Goal: Task Accomplishment & Management: Complete application form

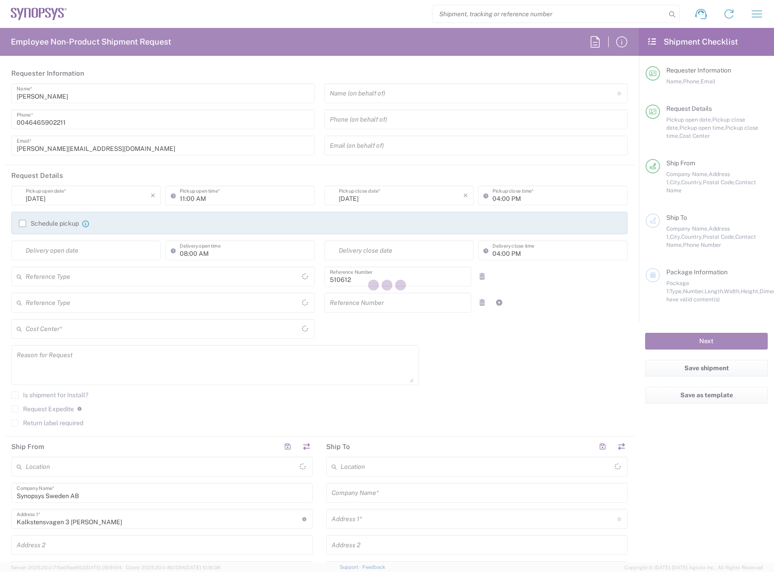
type input "Department"
type input "Delivered at Place"
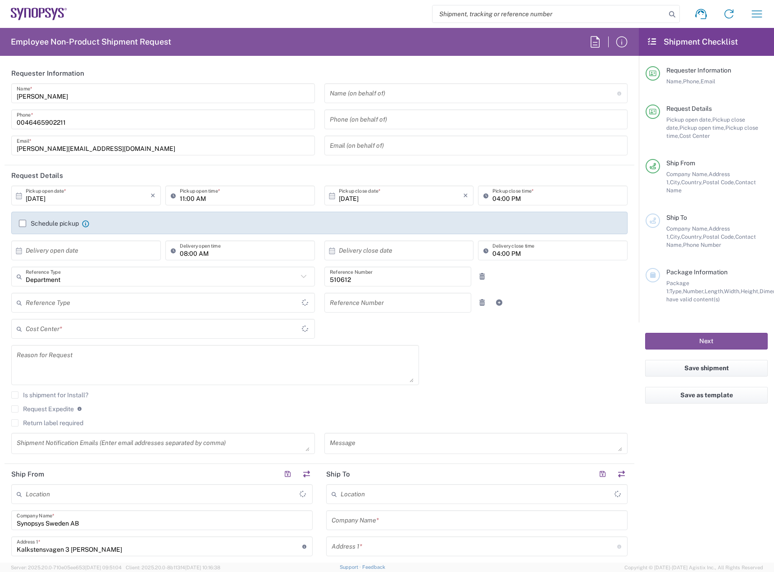
type input "[GEOGRAPHIC_DATA]"
type input "SE80, SDG, HAPS, HW 510612"
type input "[GEOGRAPHIC_DATA]"
type input "[PERSON_NAME] SE80"
click at [110, 200] on input "[DATE]" at bounding box center [88, 196] width 125 height 16
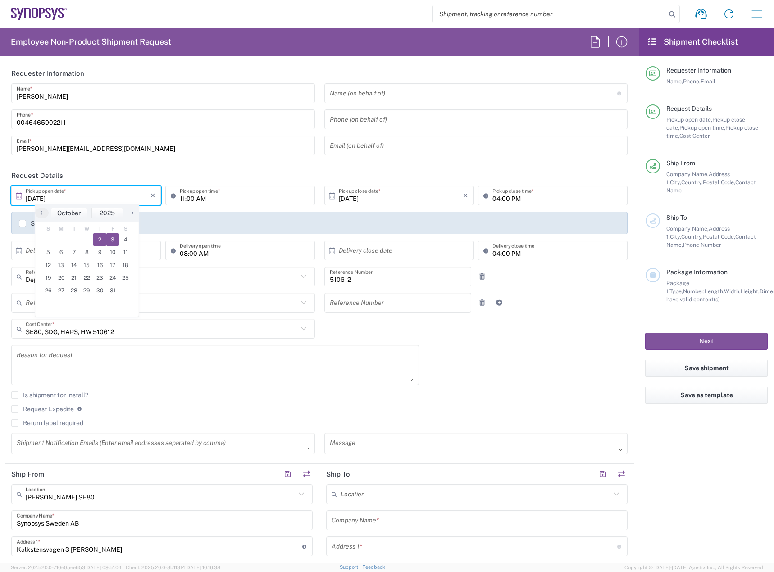
click at [109, 238] on span "3" at bounding box center [112, 239] width 13 height 13
type input "[DATE]"
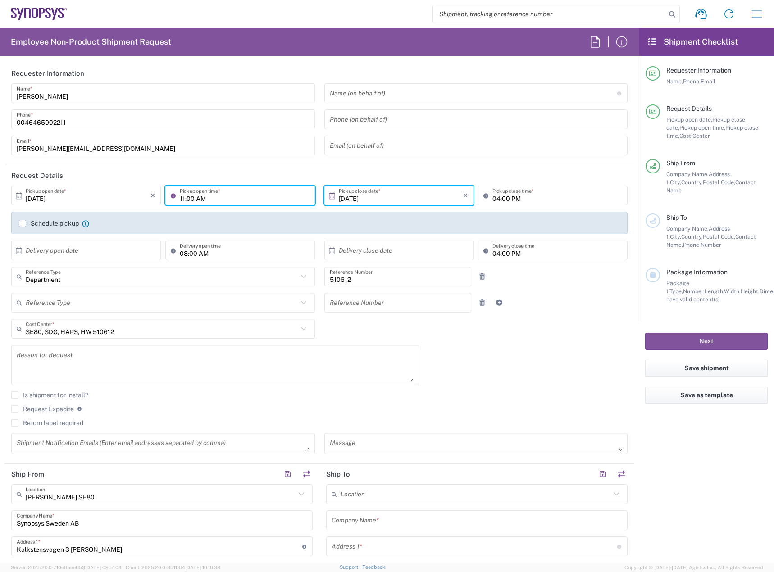
click at [182, 199] on input "11:00 AM" at bounding box center [245, 196] width 130 height 16
type input "09:00 AM"
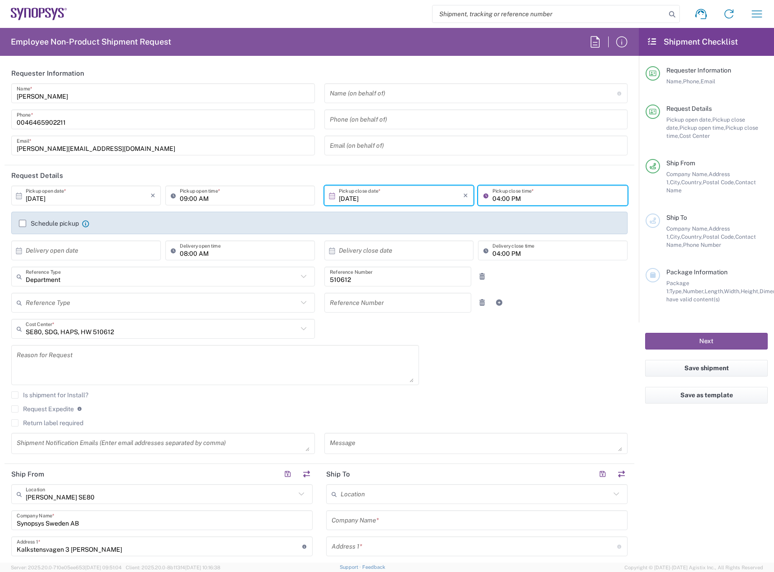
click at [494, 199] on input "04:00 PM" at bounding box center [557, 196] width 130 height 16
type input "01:00 PM"
click at [64, 223] on label "Schedule pickup" at bounding box center [49, 223] width 60 height 7
click at [23, 223] on input "Schedule pickup" at bounding box center [23, 223] width 0 height 0
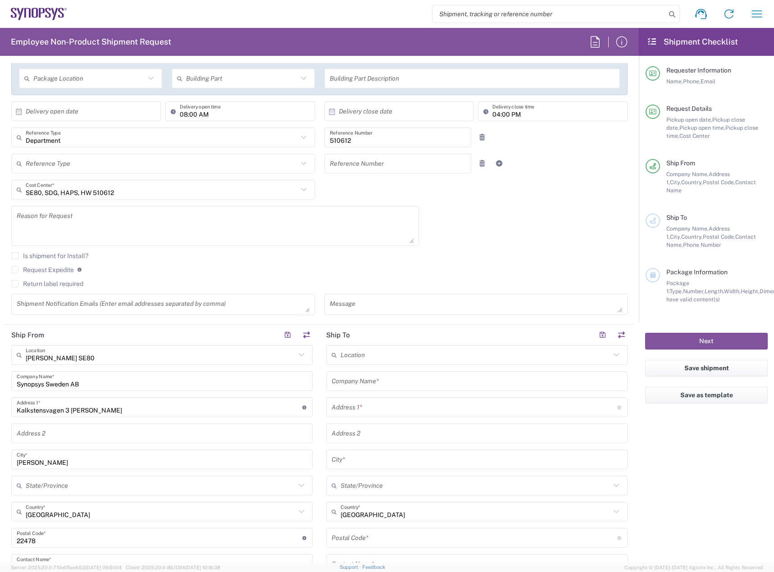
scroll to position [225, 0]
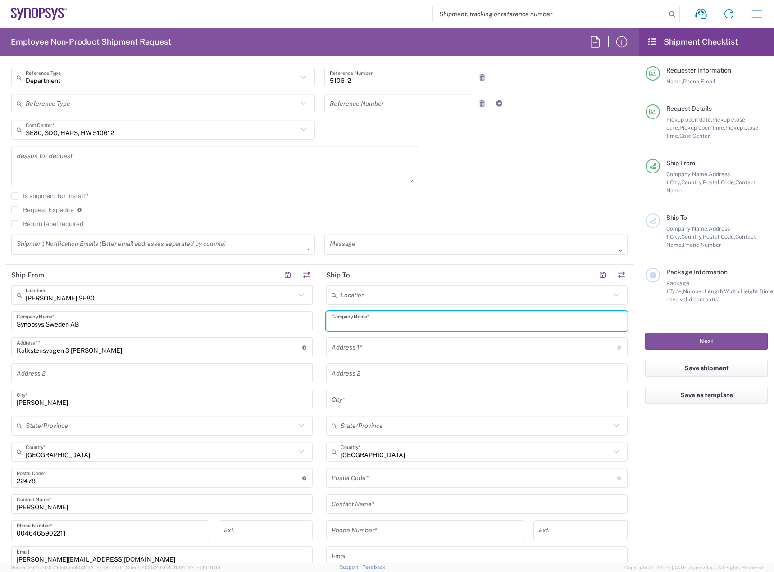
click at [387, 321] on input "text" at bounding box center [477, 322] width 291 height 16
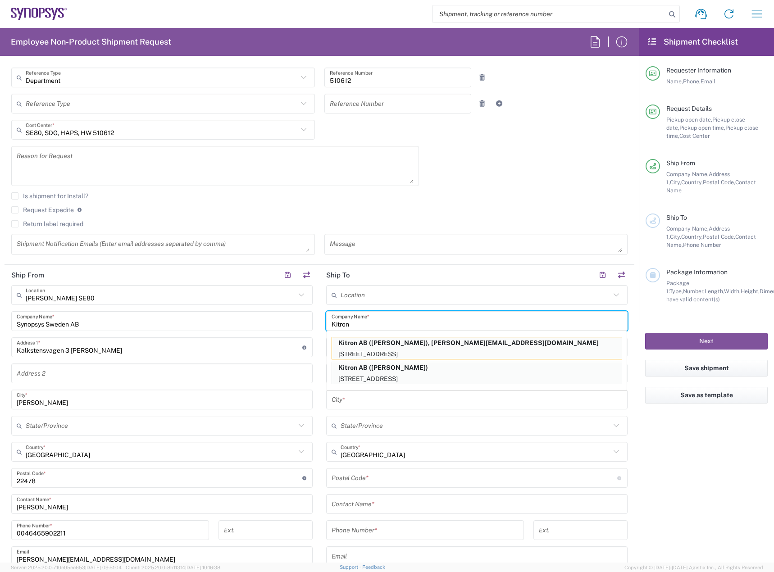
type input "Kitron AB"
type input "Mobelvagen 5"
type input "Jonkoping"
type input "[GEOGRAPHIC_DATA]"
type input "55652"
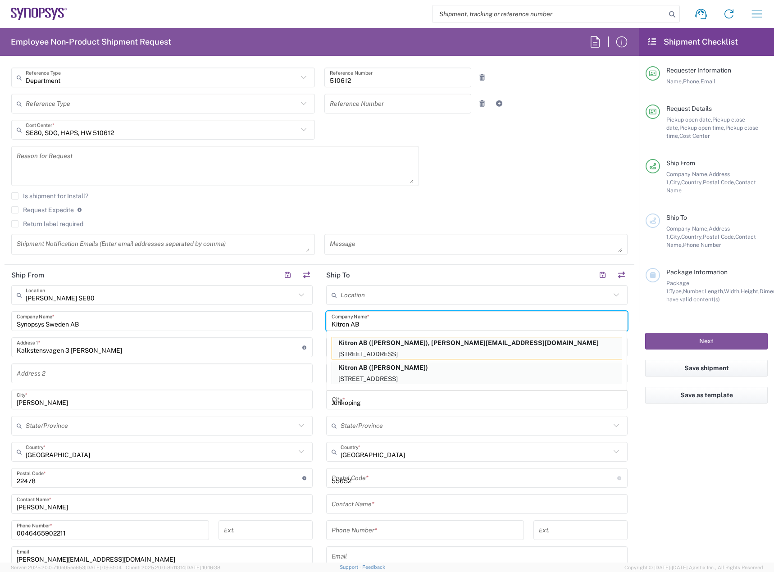
type input "0362902100"
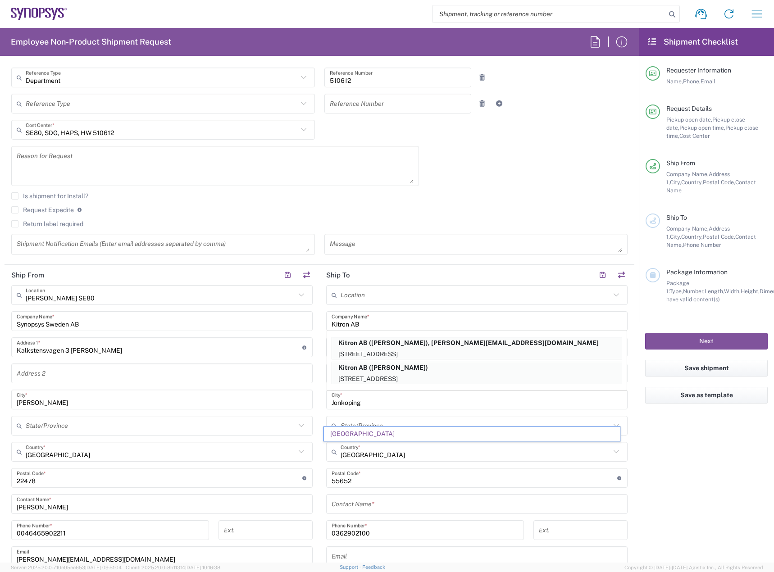
click at [411, 340] on p "Kitron AB ([PERSON_NAME]), [PERSON_NAME][EMAIL_ADDRESS][DOMAIN_NAME]" at bounding box center [477, 342] width 290 height 11
type input "[PERSON_NAME]"
type input "[PHONE_NUMBER]"
type input "[PERSON_NAME][EMAIL_ADDRESS][DOMAIN_NAME]"
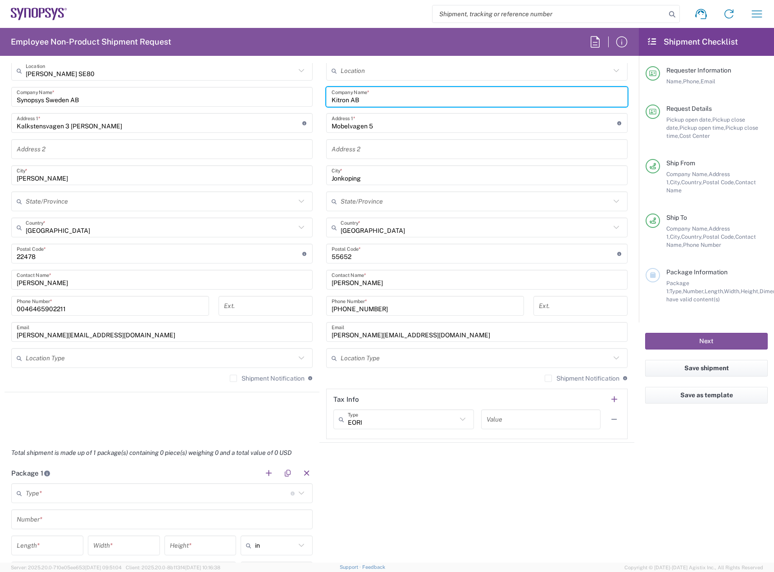
scroll to position [541, 0]
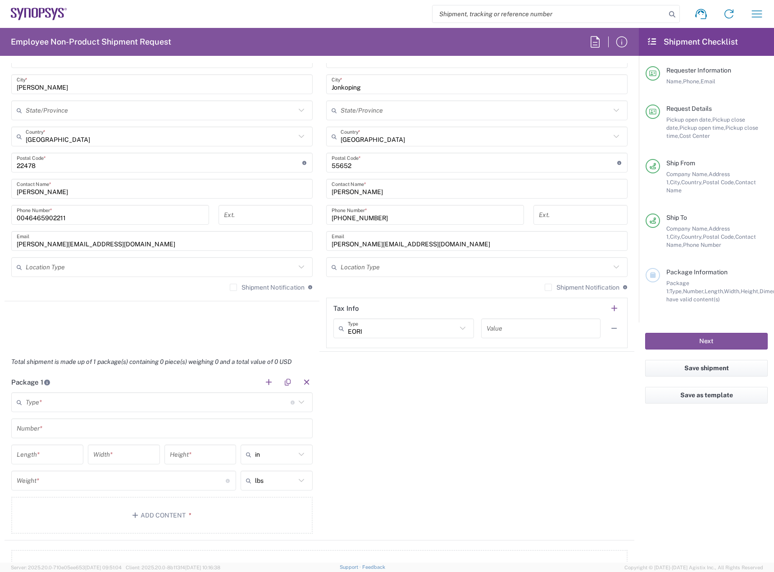
click at [231, 405] on input "text" at bounding box center [158, 403] width 265 height 16
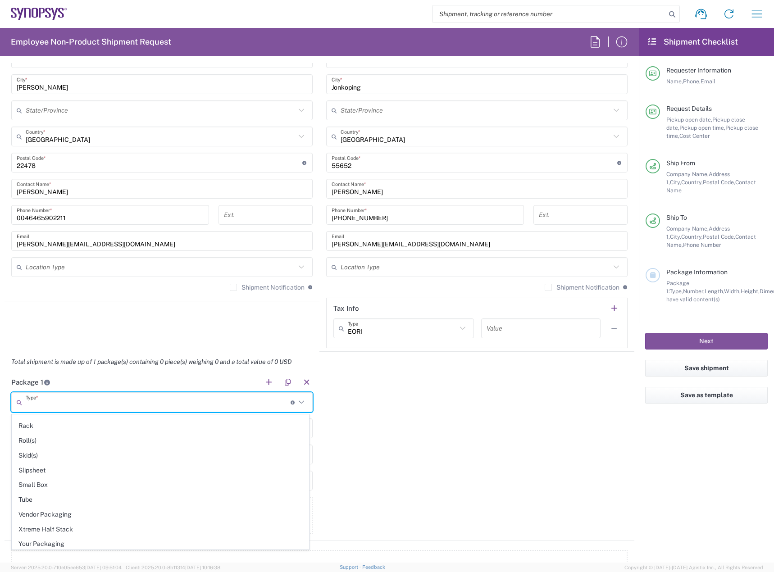
scroll to position [426, 0]
click at [120, 544] on span "Your Packaging" at bounding box center [160, 542] width 296 height 14
type input "Your Packaging"
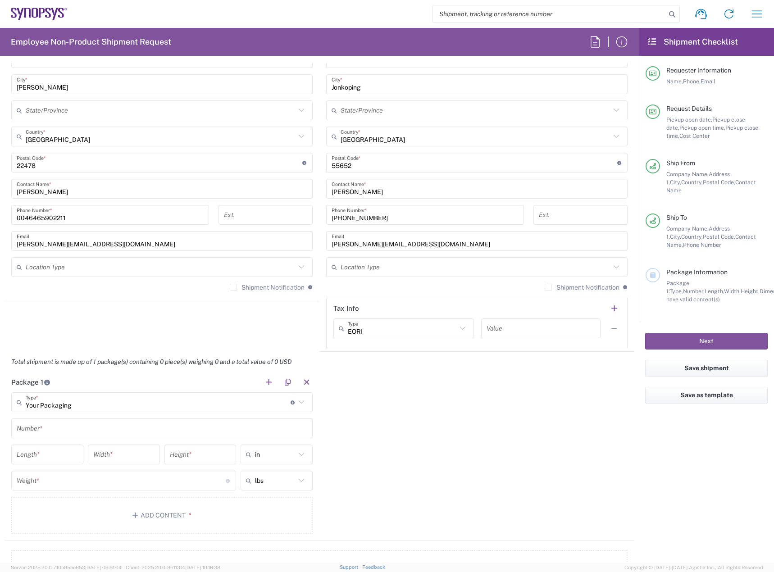
click at [145, 419] on div "Number *" at bounding box center [161, 429] width 301 height 20
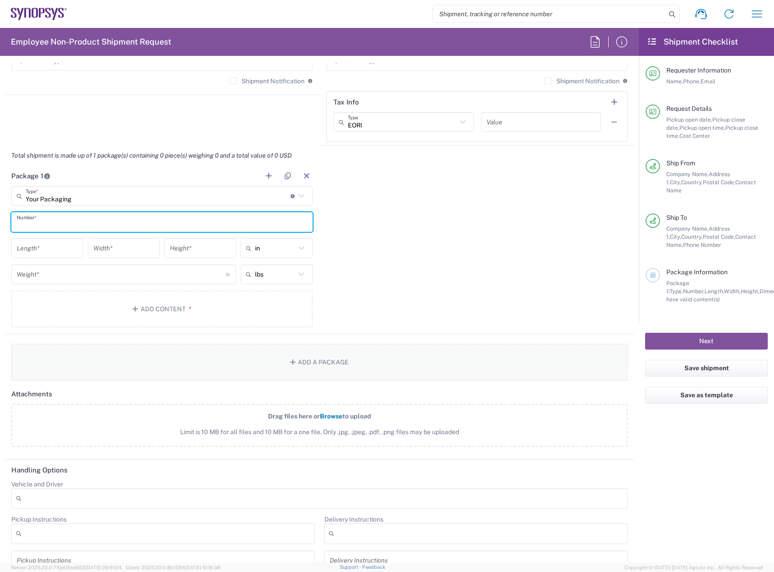
scroll to position [766, 0]
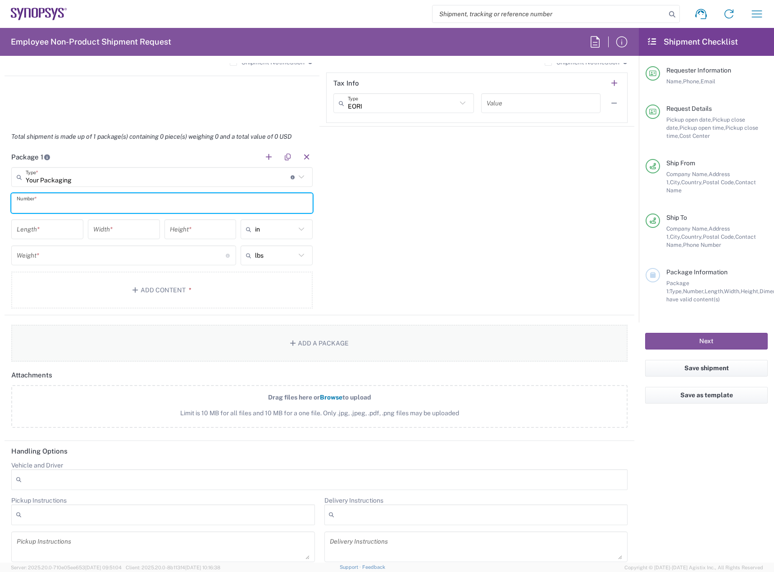
click at [291, 341] on button "Add a Package" at bounding box center [319, 343] width 616 height 37
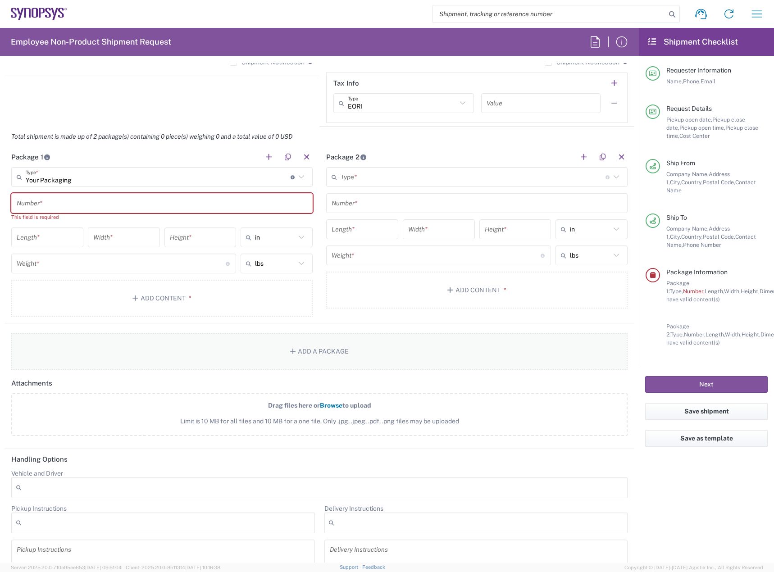
click at [320, 360] on button "Add a Package" at bounding box center [319, 351] width 616 height 37
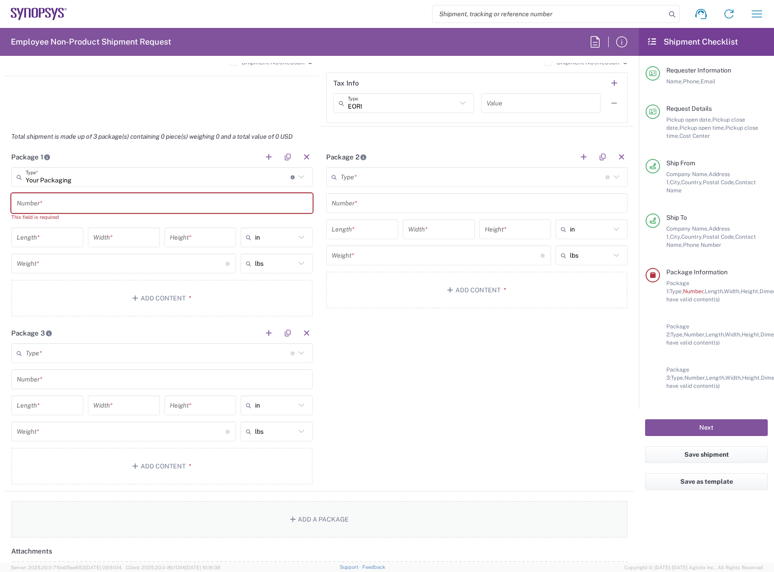
drag, startPoint x: 348, startPoint y: 538, endPoint x: 355, endPoint y: 516, distance: 23.0
click at [351, 526] on form "Requester Information [PERSON_NAME] Name * [PHONE_NUMBER] Phone * [PERSON_NAME]…" at bounding box center [319, 313] width 639 height 500
click at [355, 516] on button "Add a Package" at bounding box center [319, 519] width 616 height 37
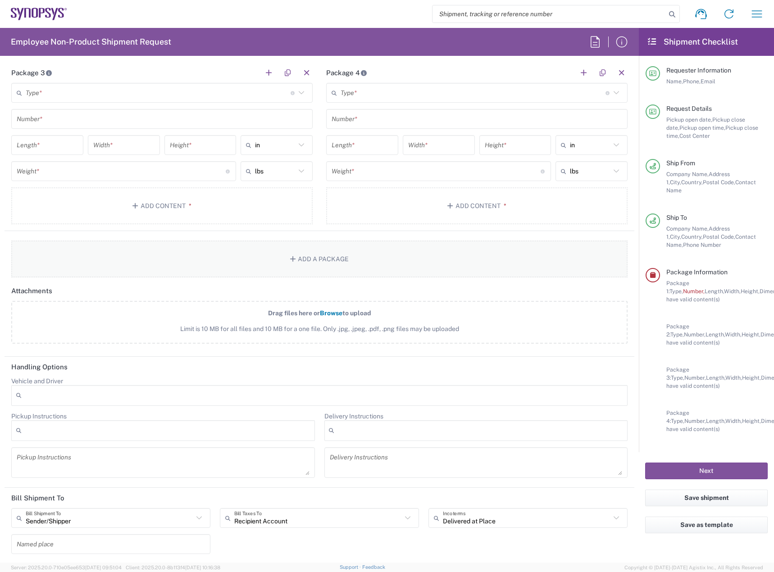
scroll to position [1036, 0]
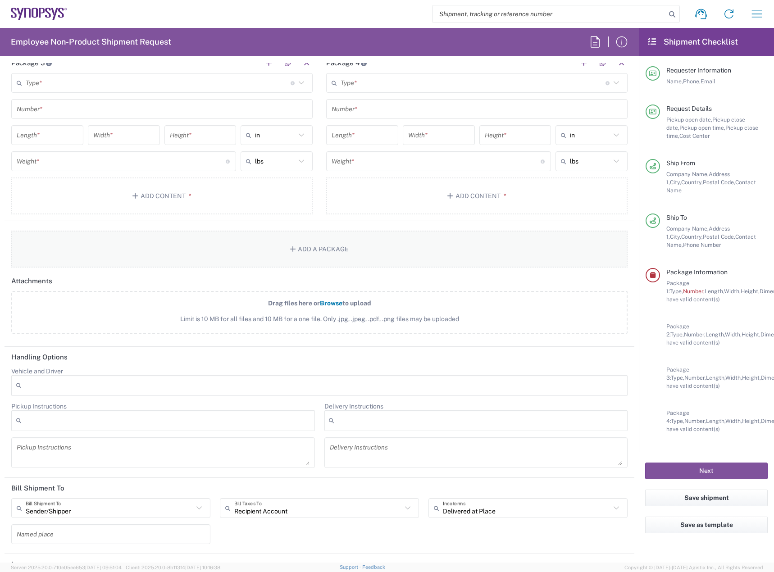
click at [341, 243] on button "Add a Package" at bounding box center [319, 249] width 616 height 37
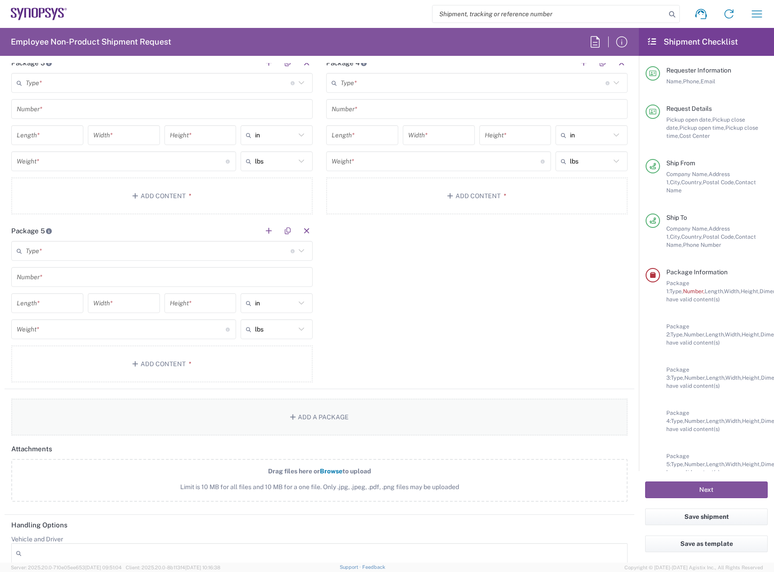
click at [350, 420] on button "Add a Package" at bounding box center [319, 417] width 616 height 37
click at [364, 418] on button "Add a Package" at bounding box center [319, 417] width 616 height 37
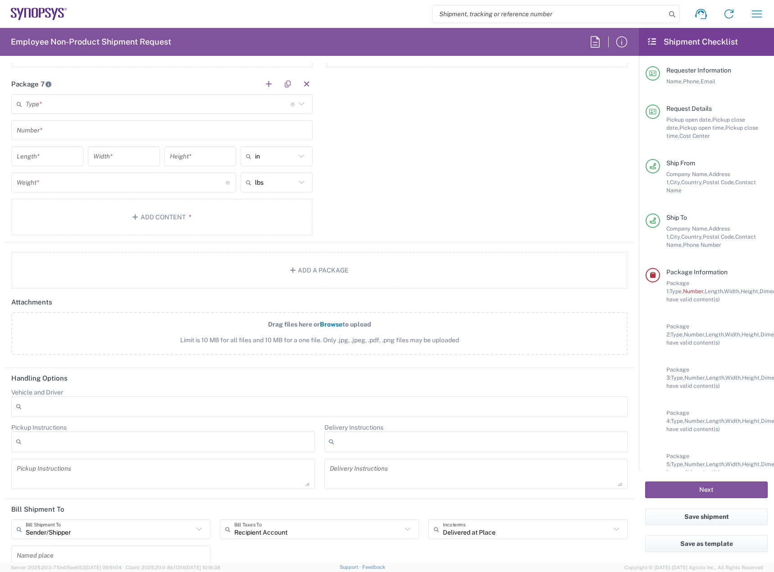
scroll to position [1351, 0]
click at [359, 276] on button "Add a Package" at bounding box center [319, 269] width 616 height 37
click at [349, 273] on button "Add a Package" at bounding box center [319, 269] width 616 height 37
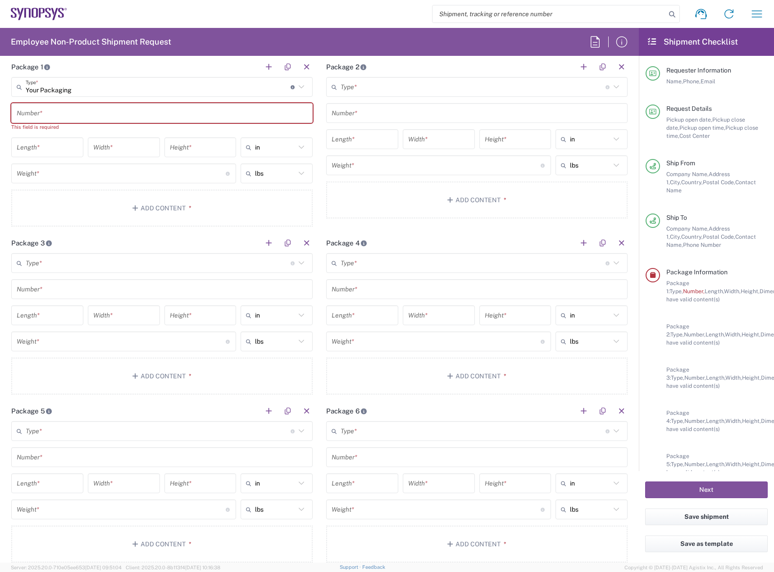
scroll to position [721, 0]
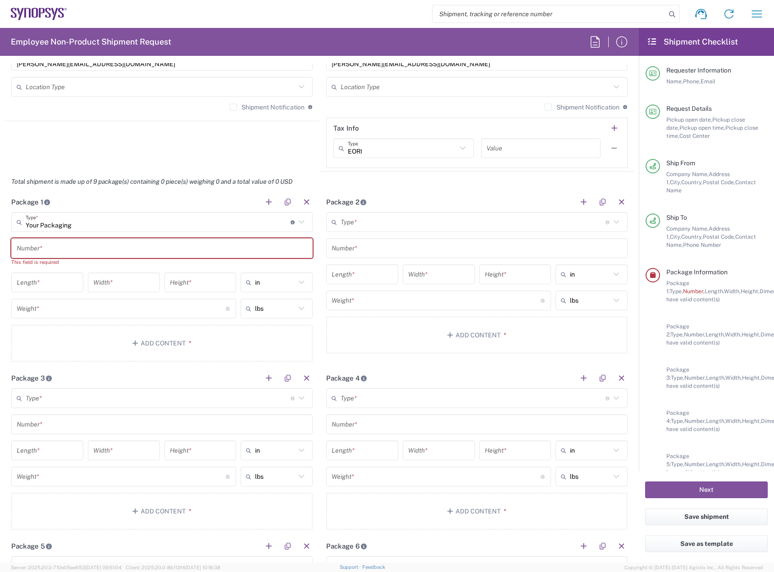
click at [253, 250] on input "text" at bounding box center [162, 249] width 291 height 16
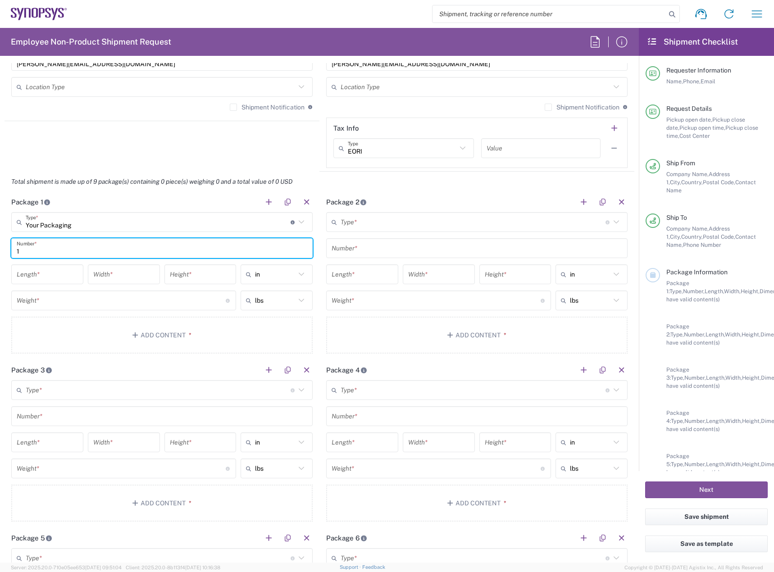
type input "1"
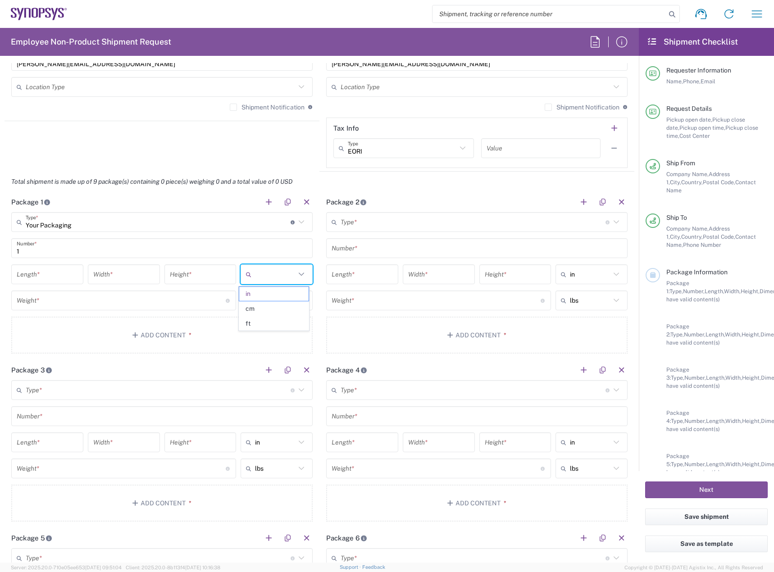
click at [264, 268] on input "text" at bounding box center [275, 274] width 41 height 14
click at [263, 309] on span "cm" at bounding box center [273, 309] width 69 height 14
type input "cm"
click at [279, 302] on input "text" at bounding box center [275, 300] width 41 height 14
click at [273, 333] on span "kgs" at bounding box center [273, 335] width 69 height 14
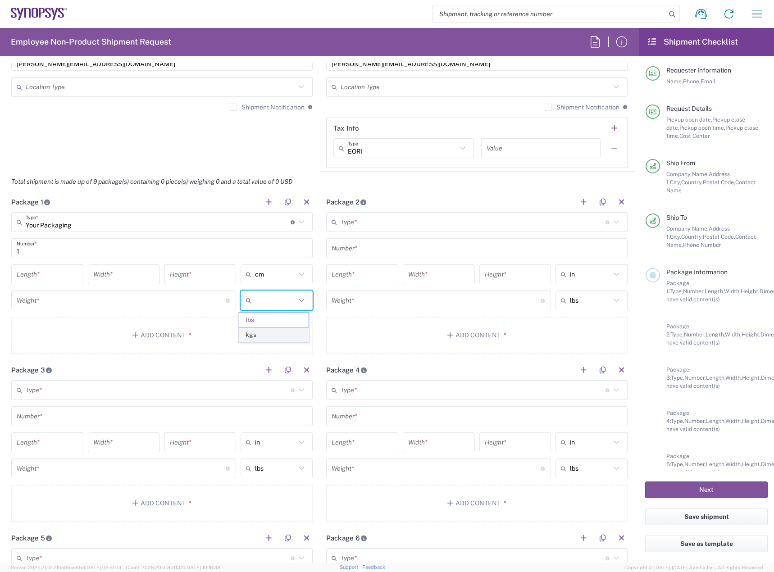
type input "kgs"
click at [66, 276] on input "number" at bounding box center [47, 275] width 61 height 16
type input "34"
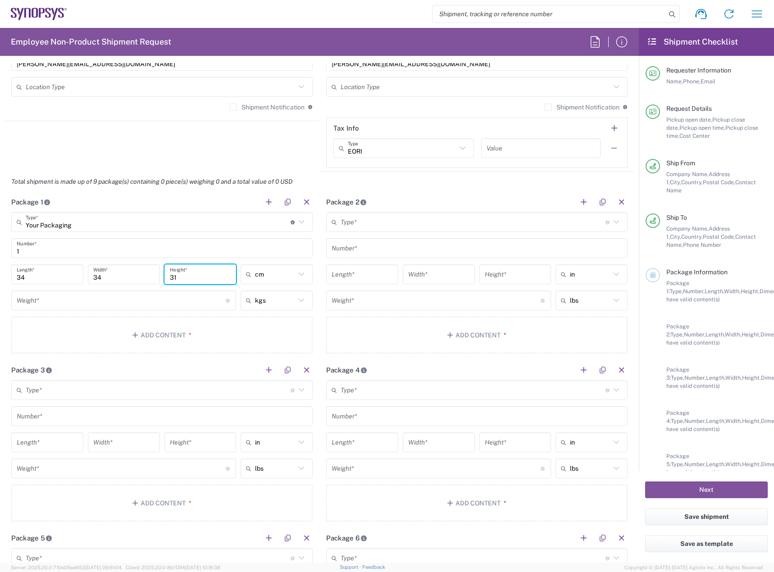
type input "31"
click at [89, 310] on div "Weight * Total weight of package(s) in pounds or kilograms" at bounding box center [123, 301] width 225 height 20
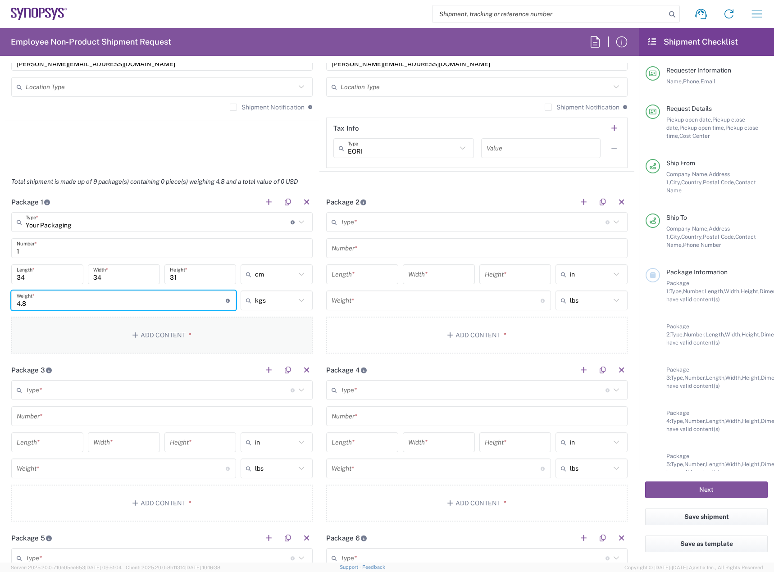
type input "4.8"
click at [144, 325] on button "Add Content *" at bounding box center [161, 335] width 301 height 37
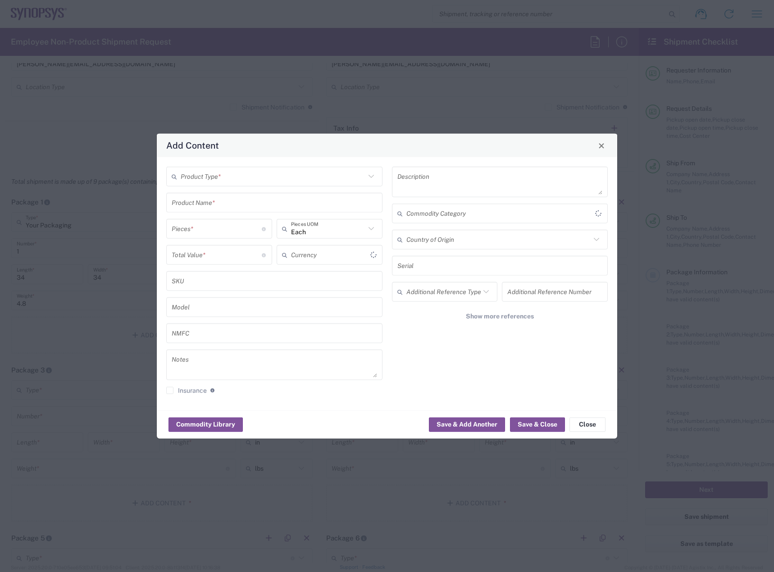
type input "US Dollar"
click at [289, 174] on input "text" at bounding box center [273, 176] width 185 height 16
click at [247, 209] on span "General Commodity" at bounding box center [274, 211] width 214 height 14
type input "General Commodity"
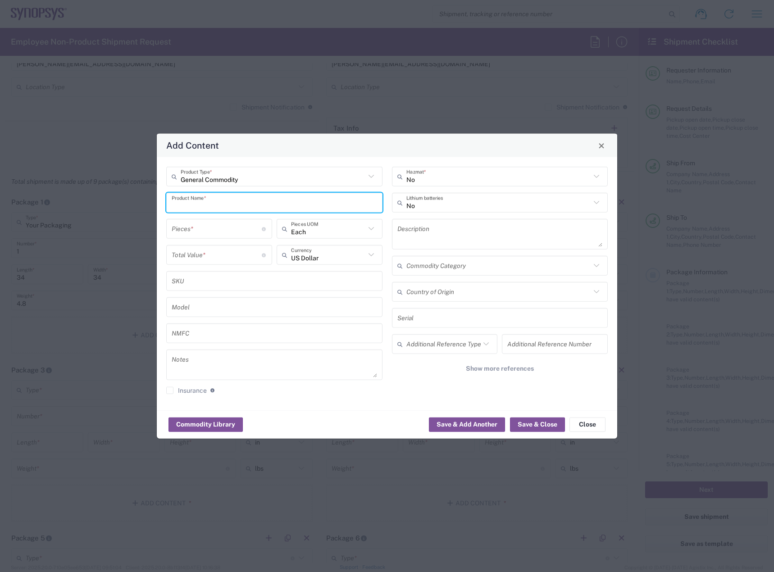
click at [241, 197] on input "text" at bounding box center [274, 203] width 205 height 16
type input "HDR-236951-02-NVACE"
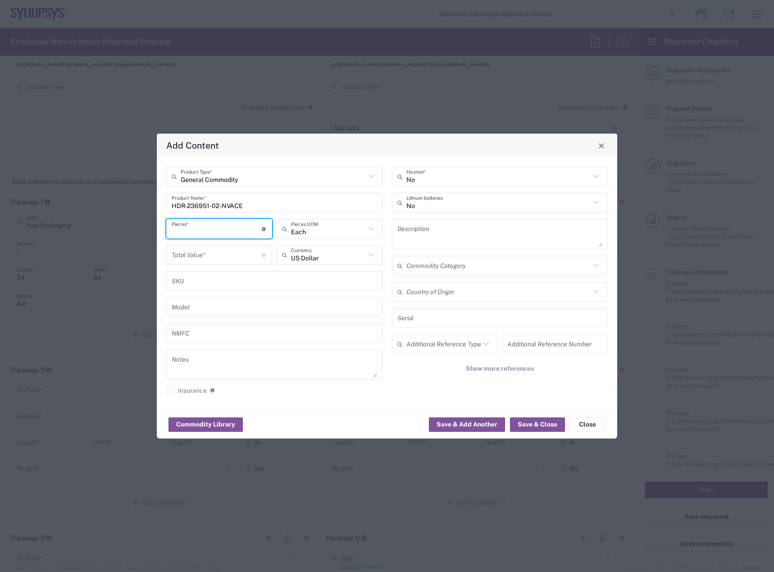
click at [211, 226] on input "number" at bounding box center [217, 229] width 90 height 16
type input "1"
click at [209, 253] on input "number" at bounding box center [217, 255] width 90 height 16
type input "316"
click at [210, 228] on input "1" at bounding box center [217, 229] width 90 height 16
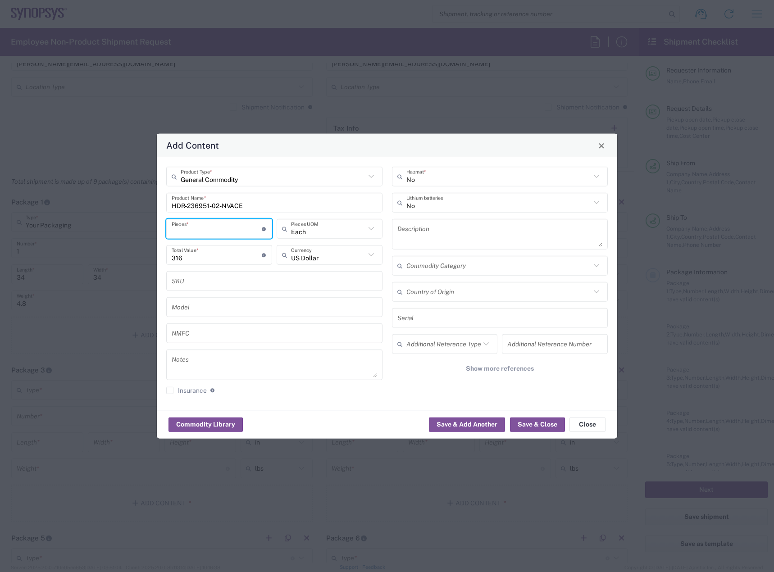
type input "5"
type input "1580"
type input "50"
type input "15800"
type input "50"
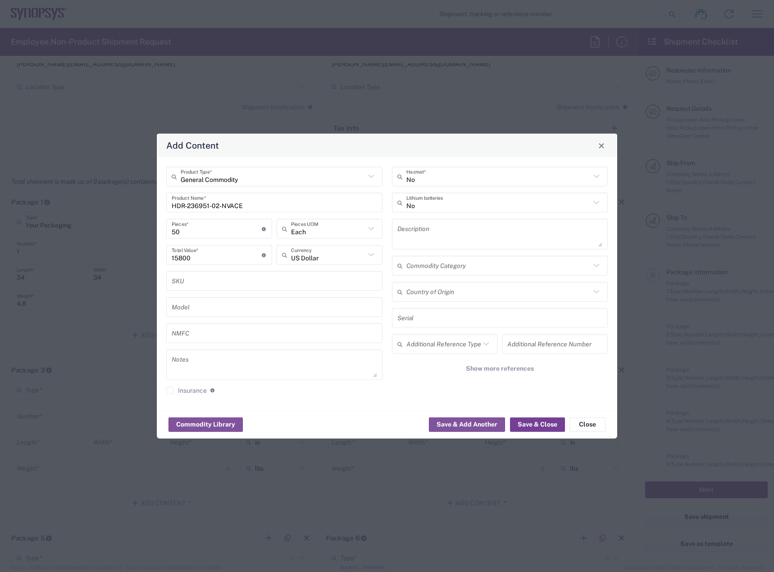
click at [536, 423] on button "Save & Close" at bounding box center [537, 424] width 55 height 14
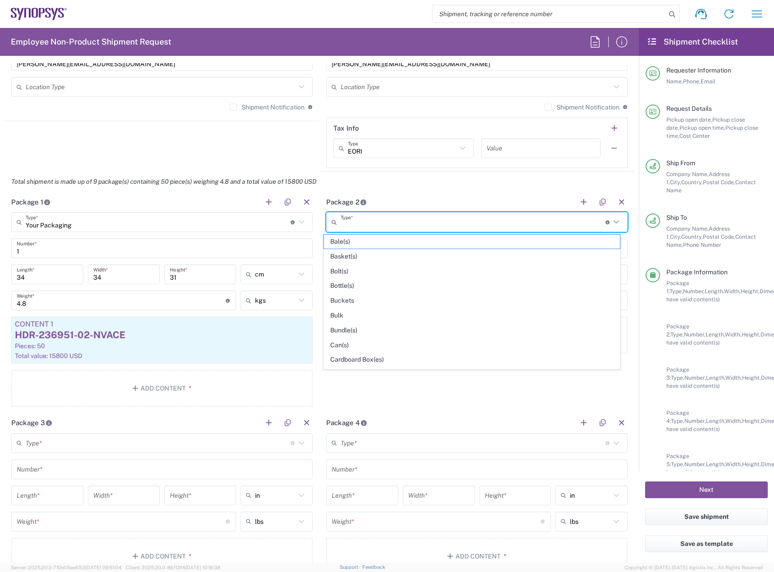
click at [419, 221] on input "text" at bounding box center [473, 222] width 265 height 16
click at [391, 367] on span "Your Packaging" at bounding box center [472, 362] width 296 height 14
type input "Your Packaging"
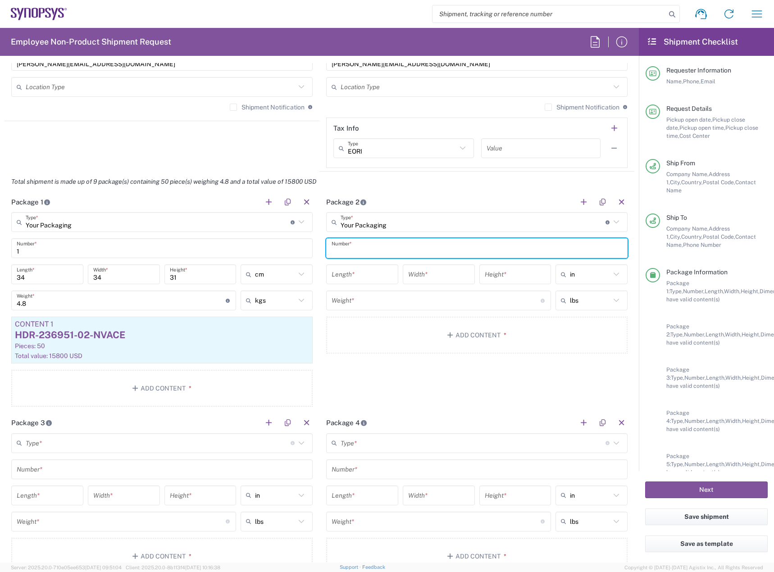
click at [383, 244] on input "text" at bounding box center [477, 249] width 291 height 16
type input "1"
click at [570, 275] on input "text" at bounding box center [590, 274] width 41 height 14
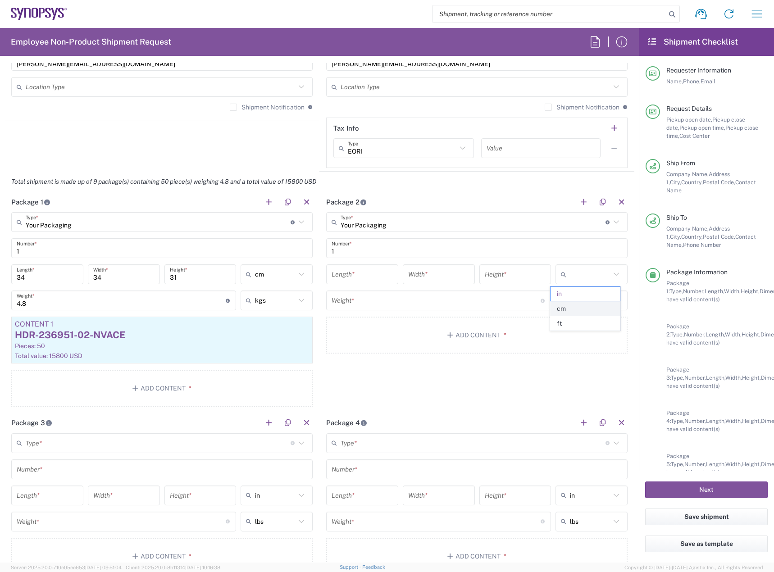
click at [569, 307] on span "cm" at bounding box center [585, 309] width 69 height 14
type input "cm"
drag, startPoint x: 573, startPoint y: 299, endPoint x: 571, endPoint y: 306, distance: 7.7
click at [573, 300] on input "text" at bounding box center [590, 300] width 41 height 14
click at [568, 335] on span "kgs" at bounding box center [585, 335] width 69 height 14
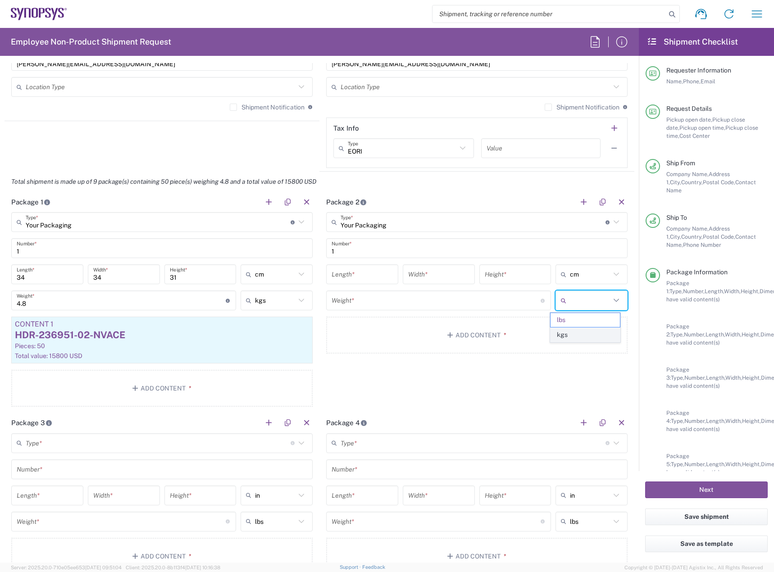
type input "kgs"
click at [373, 275] on input "number" at bounding box center [362, 275] width 61 height 16
type input "2"
type input "34"
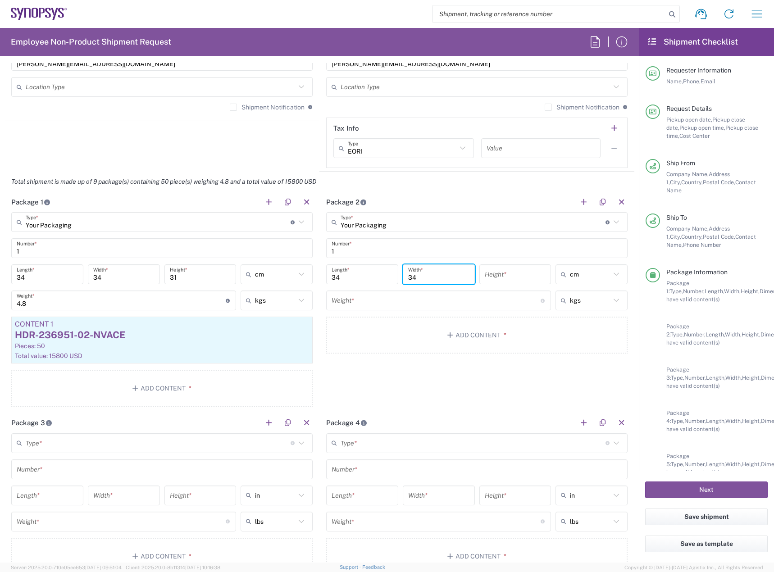
type input "34"
type input "18"
click at [370, 293] on input "number" at bounding box center [436, 301] width 209 height 16
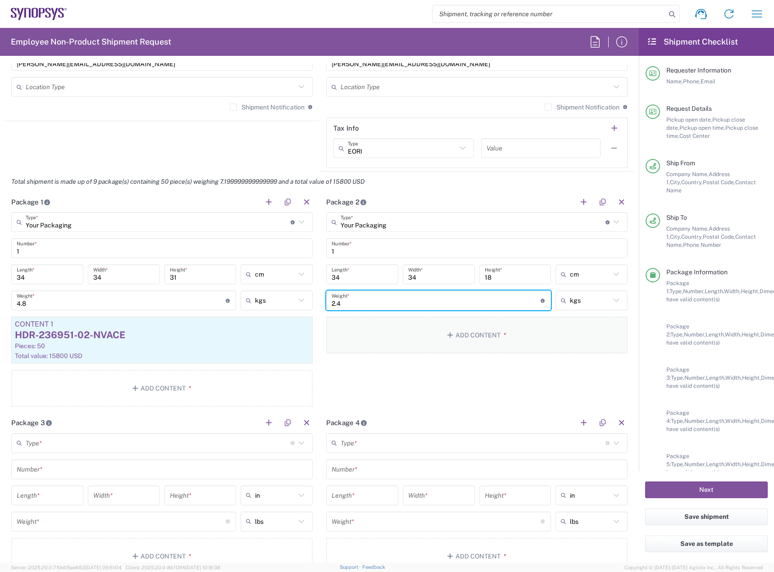
type input "2.4"
click at [429, 344] on button "Add Content *" at bounding box center [476, 335] width 301 height 37
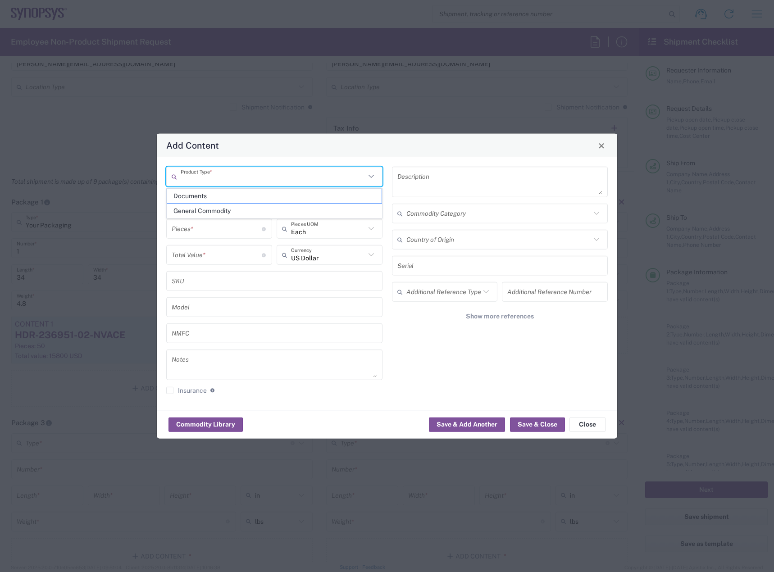
click at [319, 181] on input "text" at bounding box center [273, 176] width 185 height 16
click at [305, 202] on span "Documents" at bounding box center [274, 196] width 214 height 14
type input "Documents"
type input "1"
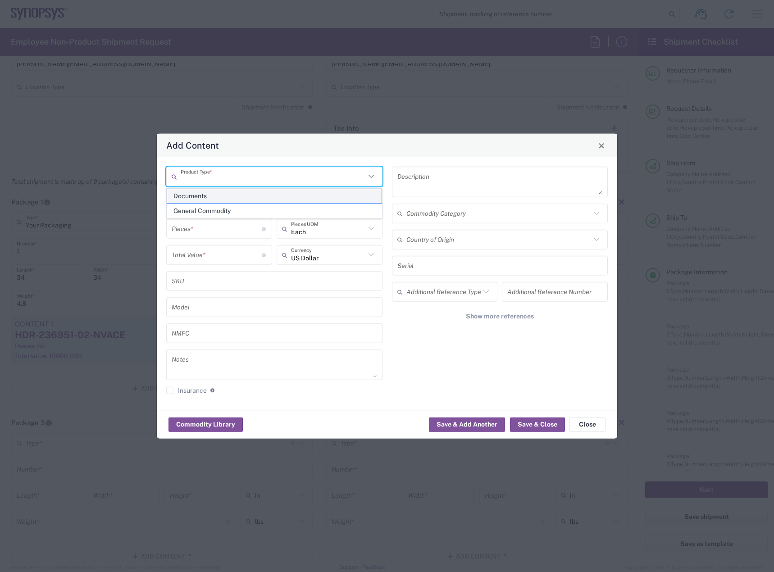
type input "1"
type textarea "Documents"
drag, startPoint x: 298, startPoint y: 176, endPoint x: 284, endPoint y: 202, distance: 29.8
click at [298, 179] on input "Documents" at bounding box center [273, 176] width 185 height 16
click at [282, 210] on span "General Commodity" at bounding box center [274, 211] width 214 height 14
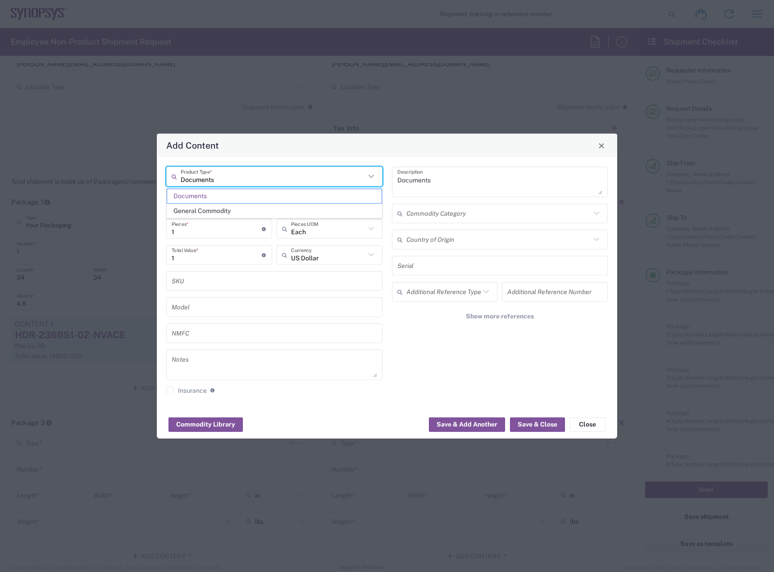
type input "General Commodity"
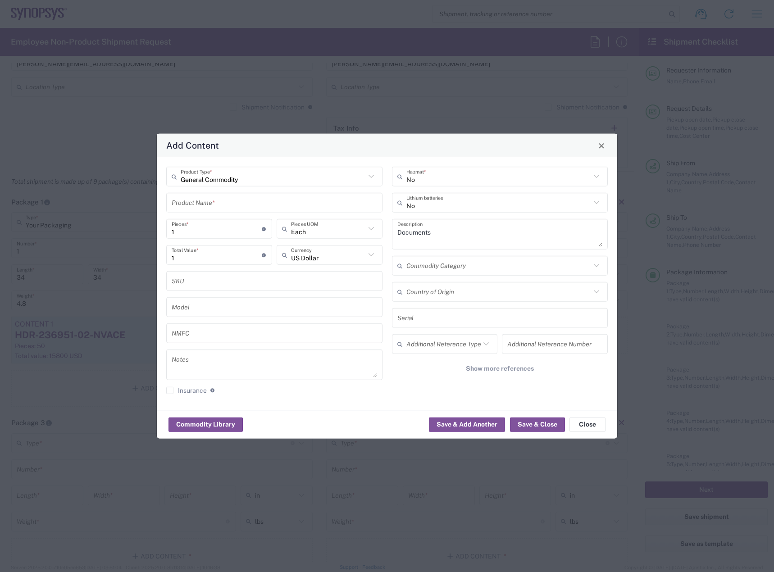
click at [280, 197] on input "text" at bounding box center [274, 203] width 205 height 16
type input "HDR-236951-02-NVACE"
click at [228, 255] on input "1" at bounding box center [217, 255] width 90 height 16
type input "315"
click at [225, 228] on input "1" at bounding box center [217, 229] width 90 height 16
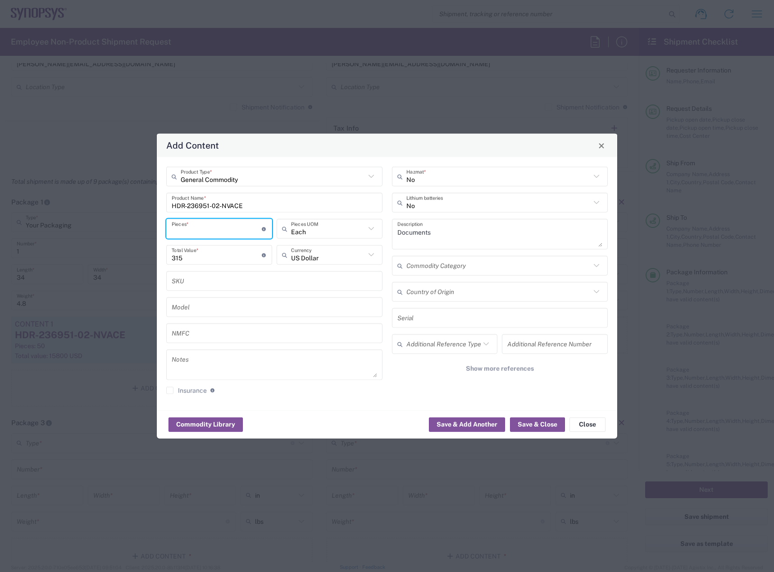
type input "2"
type input "630"
type input "20"
type input "6300"
type input "20"
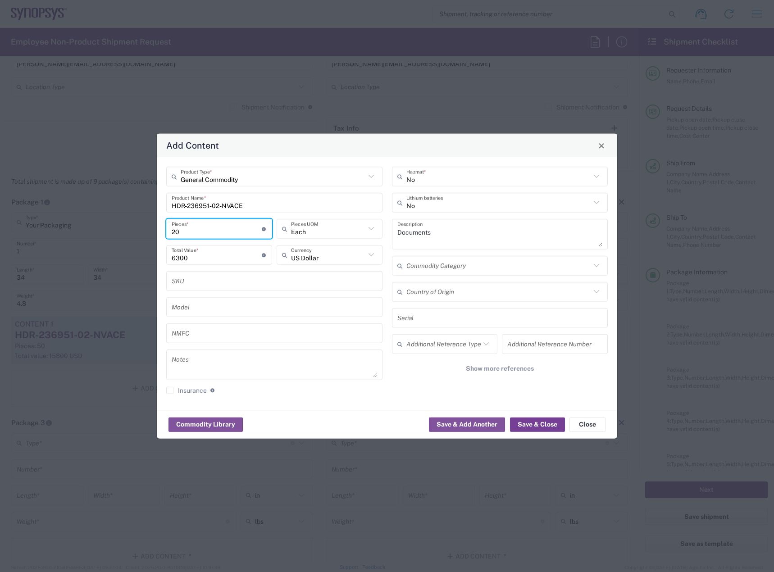
click at [541, 422] on button "Save & Close" at bounding box center [537, 424] width 55 height 14
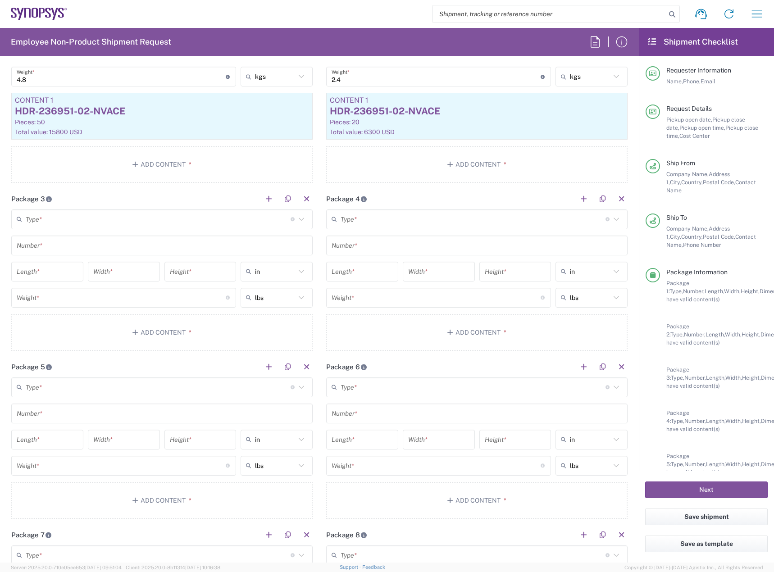
scroll to position [946, 0]
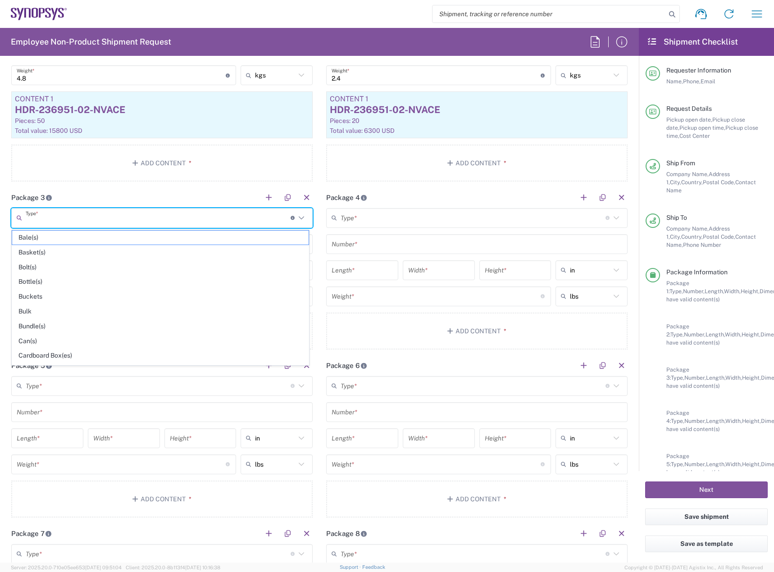
click at [264, 223] on input "text" at bounding box center [158, 218] width 265 height 16
click at [166, 360] on span "Your Packaging" at bounding box center [160, 358] width 296 height 14
type input "Your Packaging"
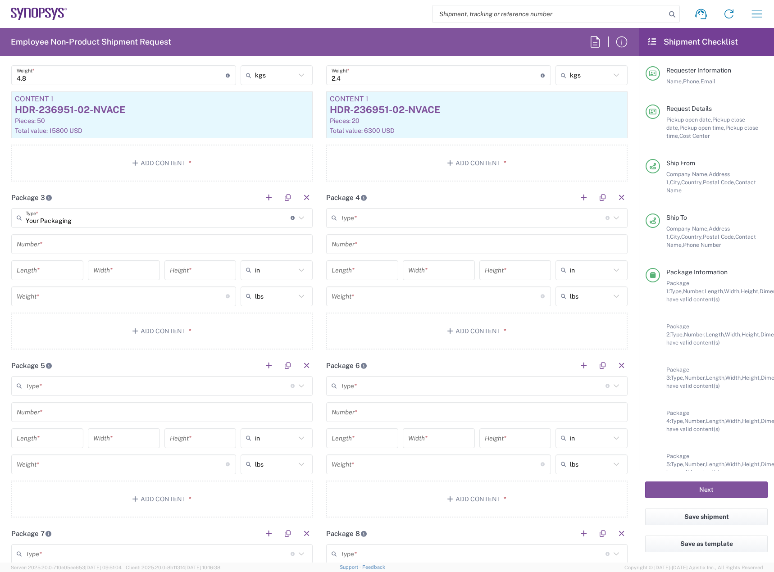
click at [160, 247] on input "text" at bounding box center [162, 244] width 291 height 16
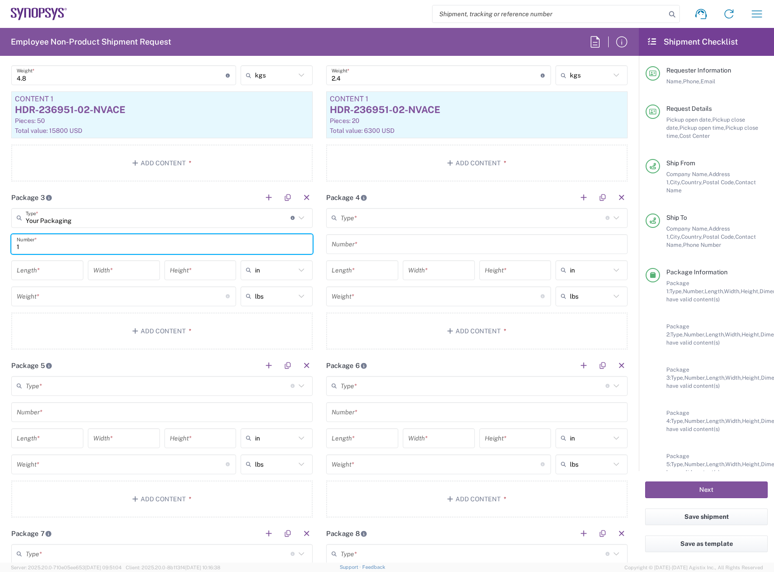
type input "1"
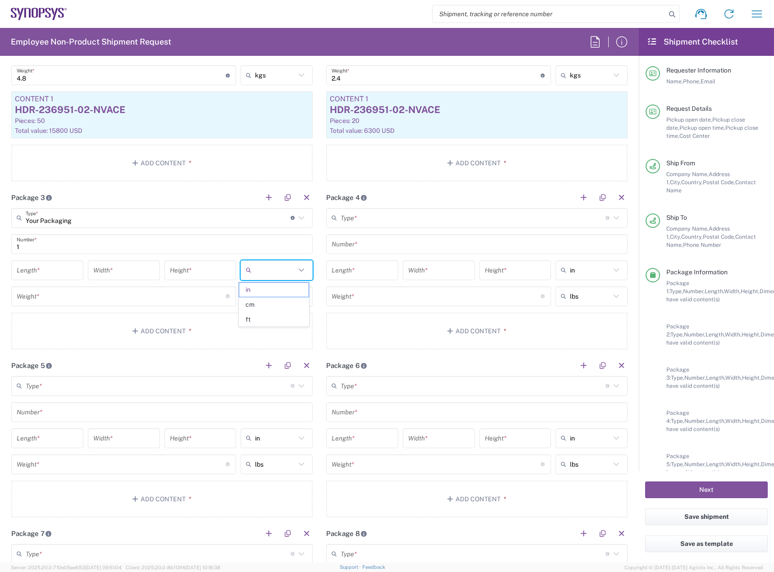
click at [269, 276] on input "text" at bounding box center [275, 270] width 41 height 14
click at [278, 310] on span "cm" at bounding box center [273, 305] width 69 height 14
type input "cm"
drag, startPoint x: 291, startPoint y: 294, endPoint x: 285, endPoint y: 311, distance: 17.7
click at [291, 294] on input "text" at bounding box center [275, 296] width 41 height 14
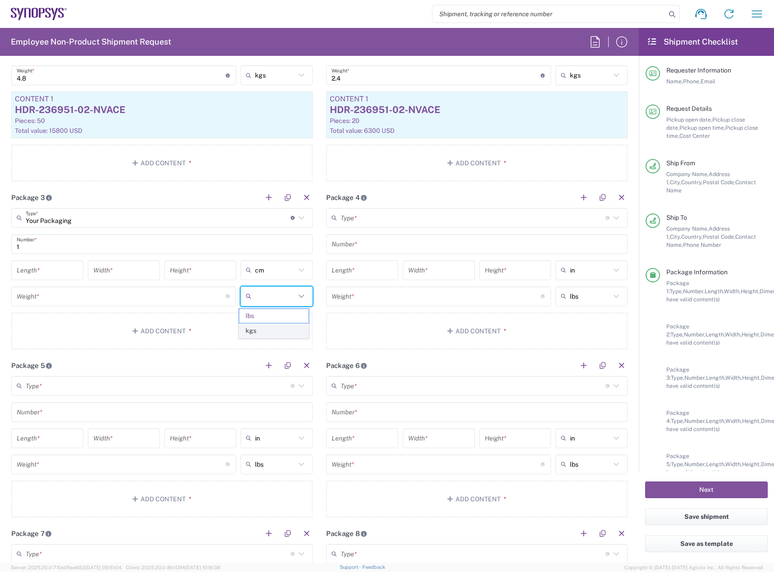
click at [284, 335] on span "kgs" at bounding box center [273, 331] width 69 height 14
type input "kgs"
click at [576, 270] on input "text" at bounding box center [590, 270] width 41 height 14
click at [568, 304] on span "cm" at bounding box center [585, 305] width 69 height 14
type input "cm"
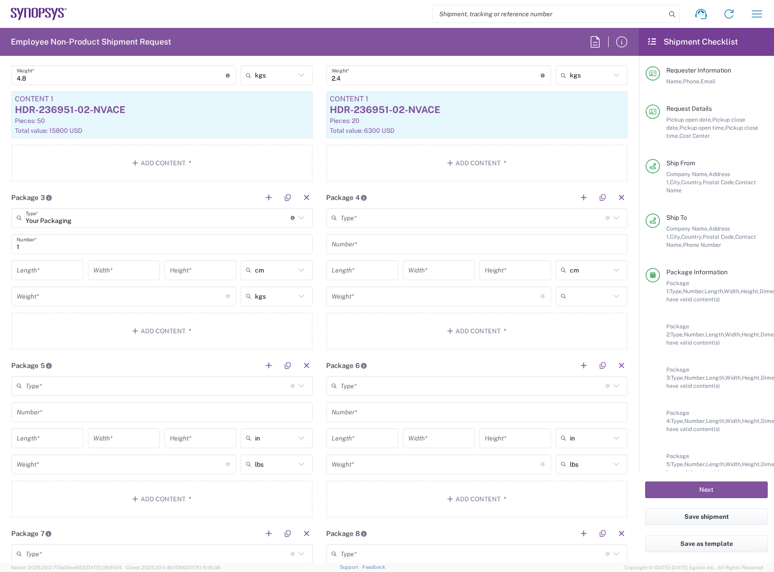
click at [575, 297] on input "text" at bounding box center [590, 296] width 41 height 14
click at [575, 328] on span "kgs" at bounding box center [585, 331] width 69 height 14
type input "kgs"
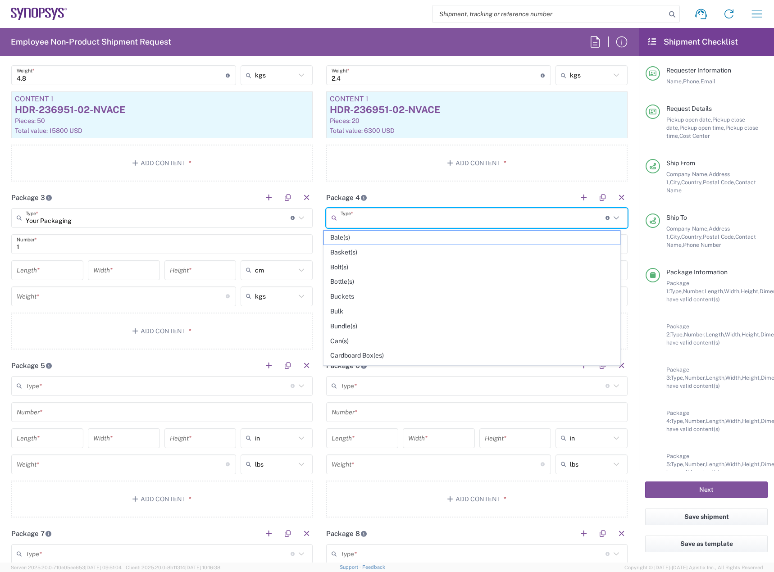
click at [506, 222] on input "text" at bounding box center [473, 218] width 265 height 16
click at [453, 361] on span "Your Packaging" at bounding box center [472, 358] width 296 height 14
type input "Your Packaging"
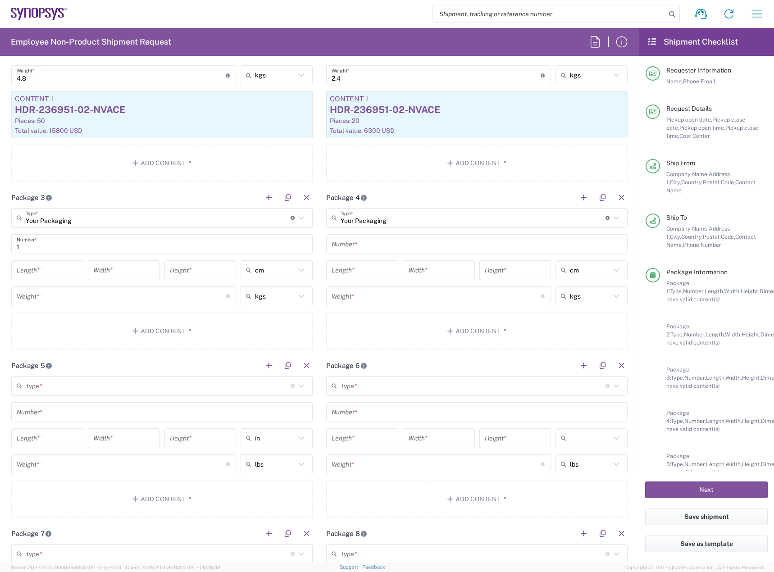
drag, startPoint x: 593, startPoint y: 443, endPoint x: 578, endPoint y: 468, distance: 28.9
click at [592, 445] on input "text" at bounding box center [590, 438] width 41 height 14
click at [578, 469] on span "cm" at bounding box center [585, 473] width 69 height 14
type input "cm"
click at [579, 465] on input "text" at bounding box center [590, 464] width 41 height 14
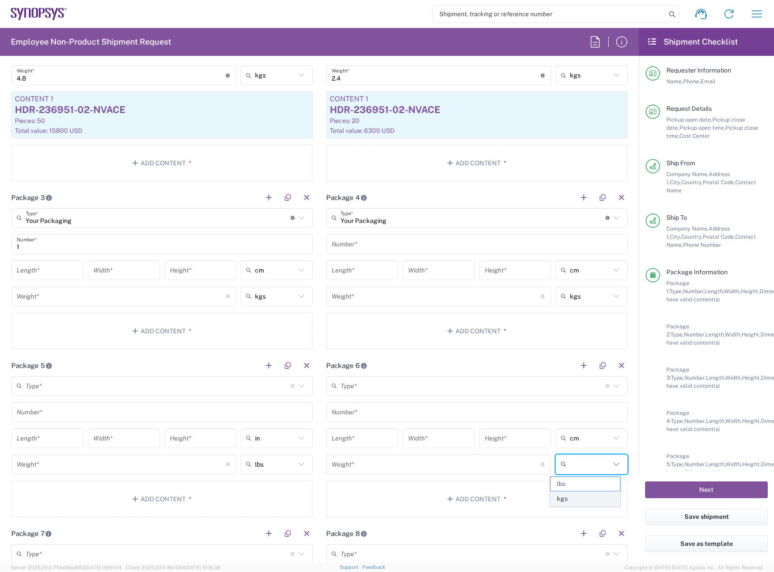
click at [570, 495] on span "kgs" at bounding box center [585, 499] width 69 height 14
type input "kgs"
click at [297, 450] on div "in in cm ft" at bounding box center [276, 441] width 77 height 26
click at [300, 441] on icon at bounding box center [302, 438] width 12 height 12
click at [283, 467] on span "cm" at bounding box center [273, 473] width 69 height 14
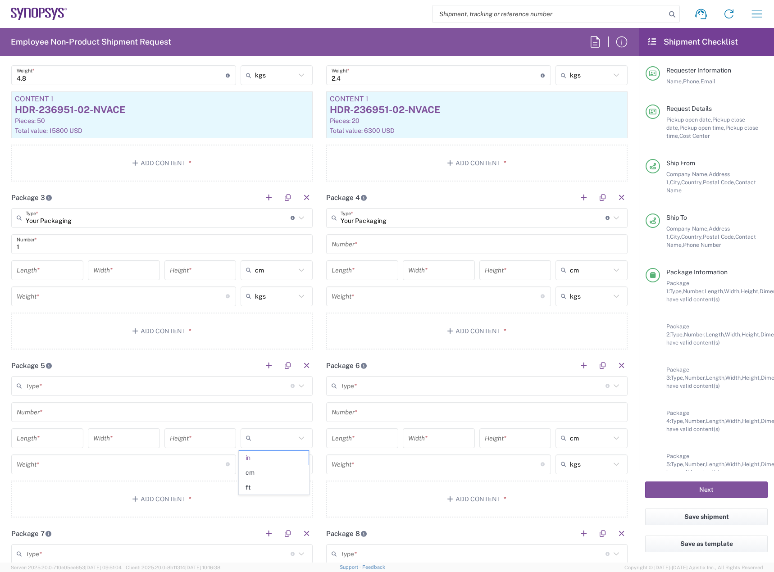
type input "cm"
click at [289, 459] on input "text" at bounding box center [275, 464] width 41 height 14
click at [288, 496] on span "kgs" at bounding box center [273, 499] width 69 height 14
type input "kgs"
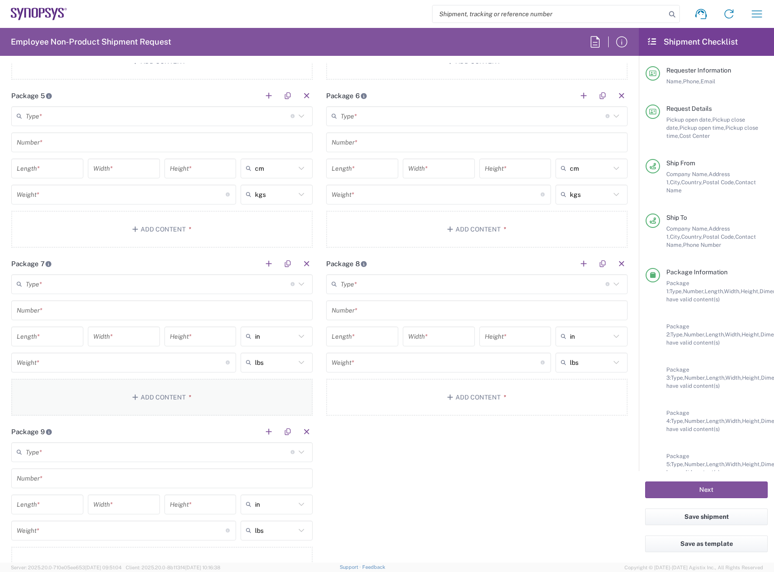
scroll to position [1216, 0]
click at [290, 333] on input "text" at bounding box center [275, 336] width 41 height 14
click at [282, 369] on span "cm" at bounding box center [273, 371] width 69 height 14
type input "cm"
click at [298, 361] on icon at bounding box center [302, 362] width 12 height 12
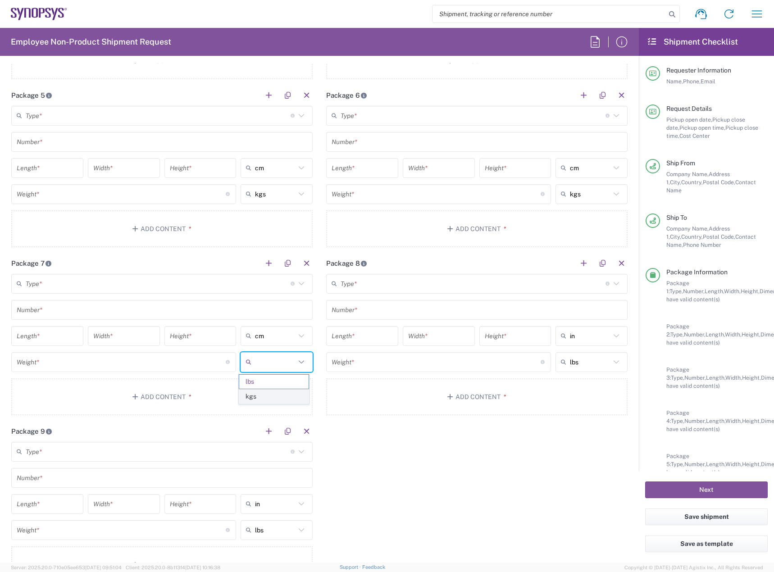
click at [282, 394] on span "kgs" at bounding box center [273, 397] width 69 height 14
type input "kgs"
click at [593, 343] on div "in" at bounding box center [591, 336] width 72 height 20
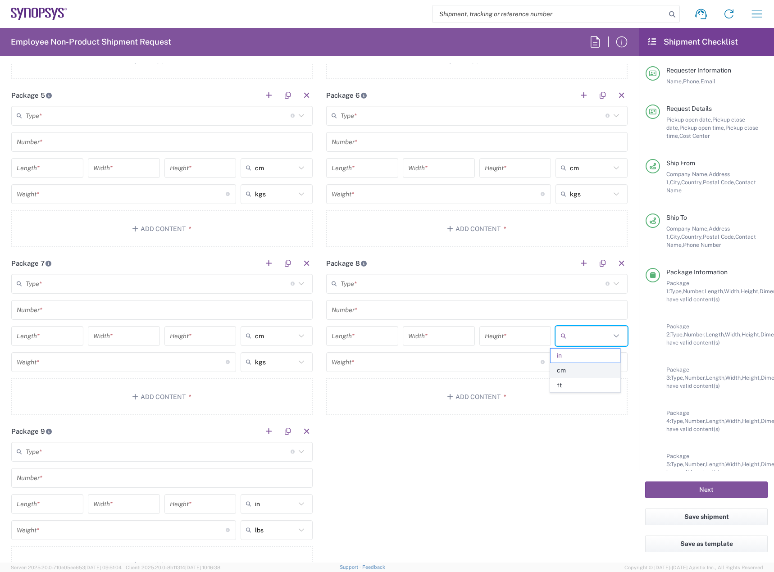
drag, startPoint x: 582, startPoint y: 362, endPoint x: 577, endPoint y: 372, distance: 10.7
click at [577, 371] on ul "in cm ft" at bounding box center [585, 370] width 70 height 44
click at [577, 370] on span "cm" at bounding box center [585, 371] width 69 height 14
type input "cm"
click at [585, 364] on input "text" at bounding box center [590, 362] width 41 height 14
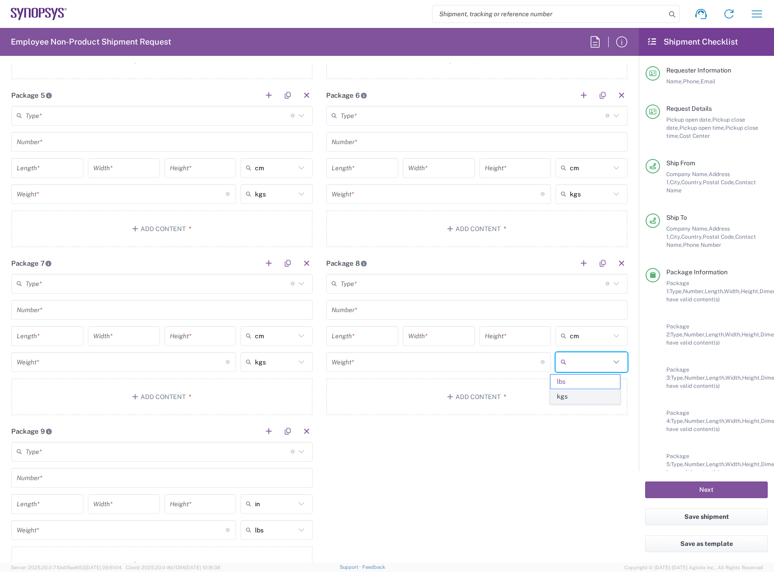
click at [573, 392] on span "kgs" at bounding box center [585, 397] width 69 height 14
type input "kgs"
click at [284, 496] on div "in" at bounding box center [277, 504] width 72 height 20
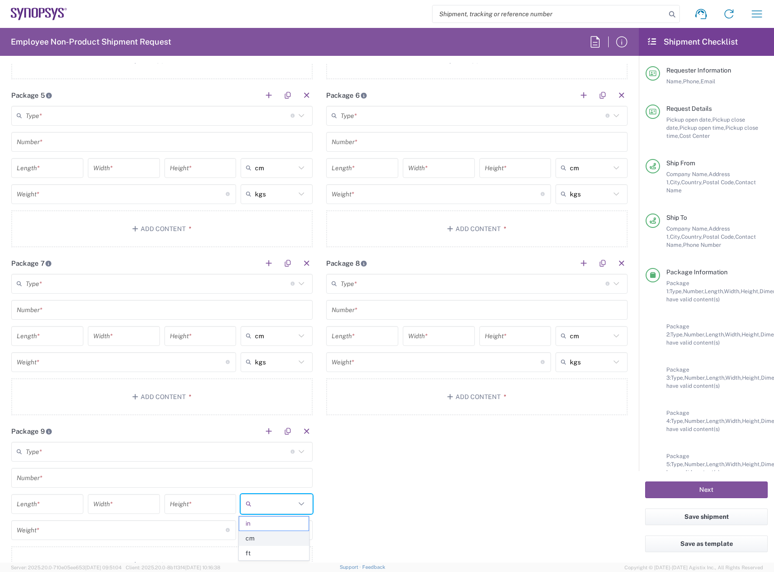
click at [277, 535] on span "cm" at bounding box center [273, 539] width 69 height 14
type input "cm"
click at [282, 528] on input "text" at bounding box center [275, 530] width 41 height 14
click at [274, 560] on span "kgs" at bounding box center [273, 565] width 69 height 14
type input "kgs"
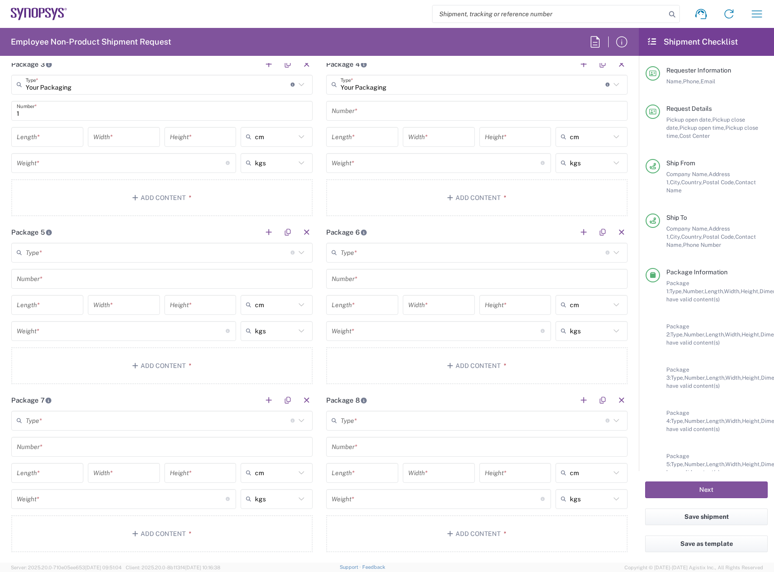
scroll to position [1081, 0]
click at [186, 248] on input "text" at bounding box center [158, 251] width 265 height 16
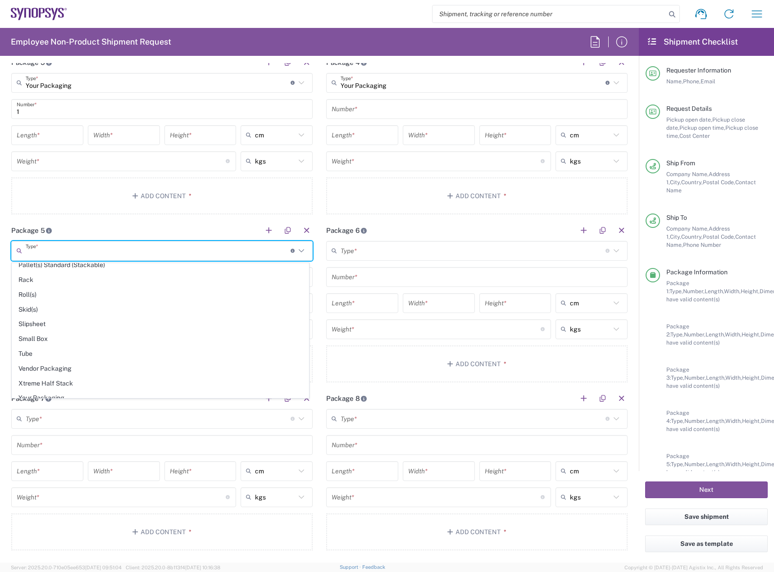
scroll to position [426, 0]
click at [178, 394] on span "Your Packaging" at bounding box center [160, 391] width 296 height 14
type input "Your Packaging"
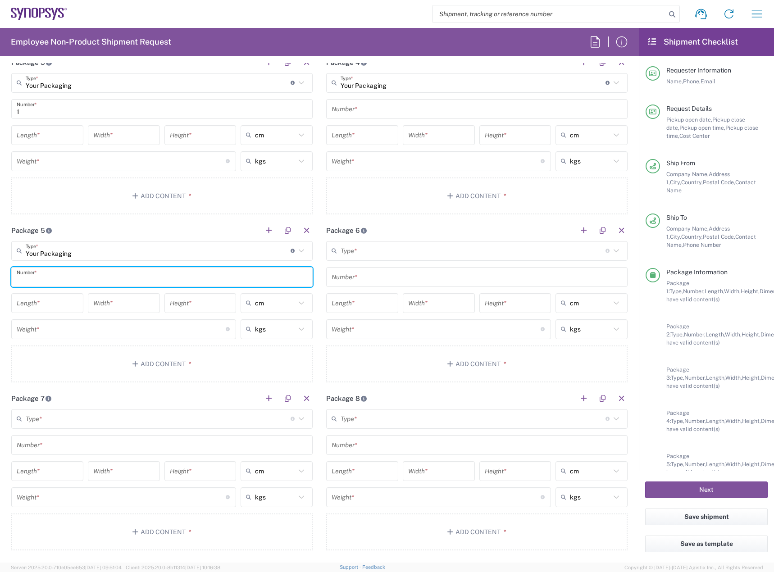
click at [183, 278] on input "text" at bounding box center [162, 277] width 291 height 16
type input "1"
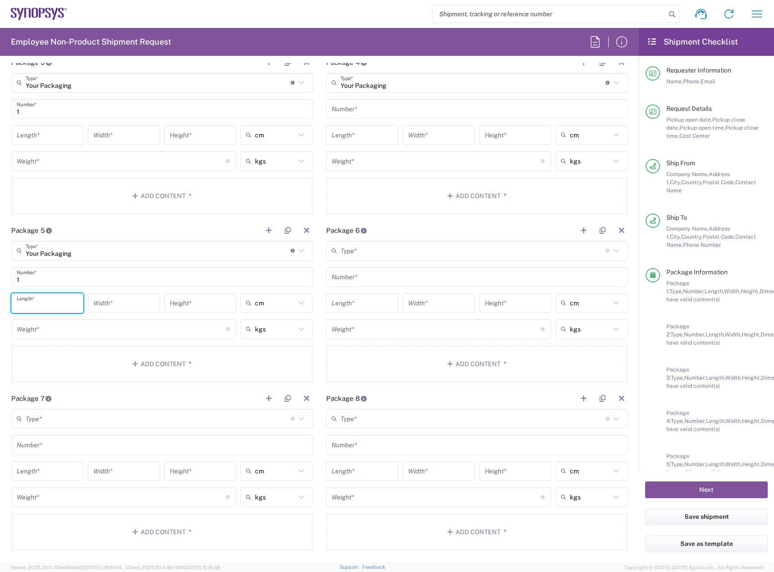
click at [52, 298] on input "number" at bounding box center [47, 303] width 61 height 16
type input "2"
type input "34"
type input "31"
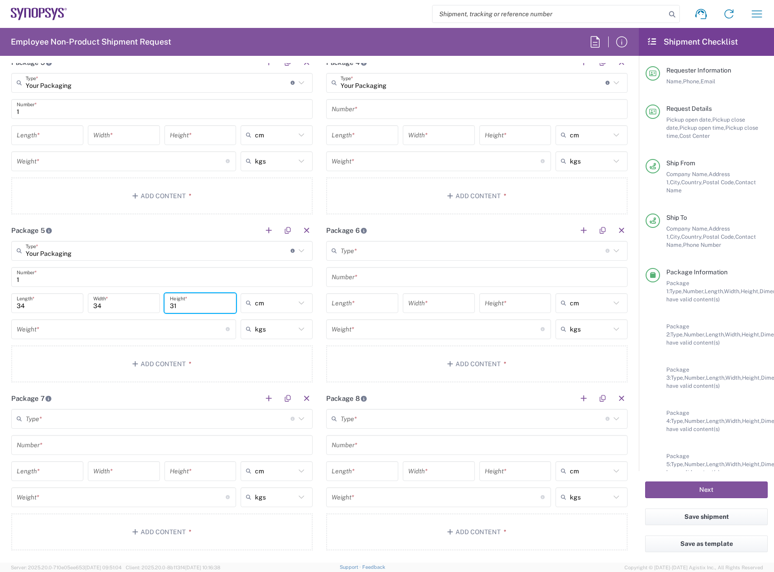
click at [58, 331] on input "number" at bounding box center [121, 329] width 209 height 16
type input "4.1"
click at [97, 354] on button "Add Content *" at bounding box center [161, 364] width 301 height 37
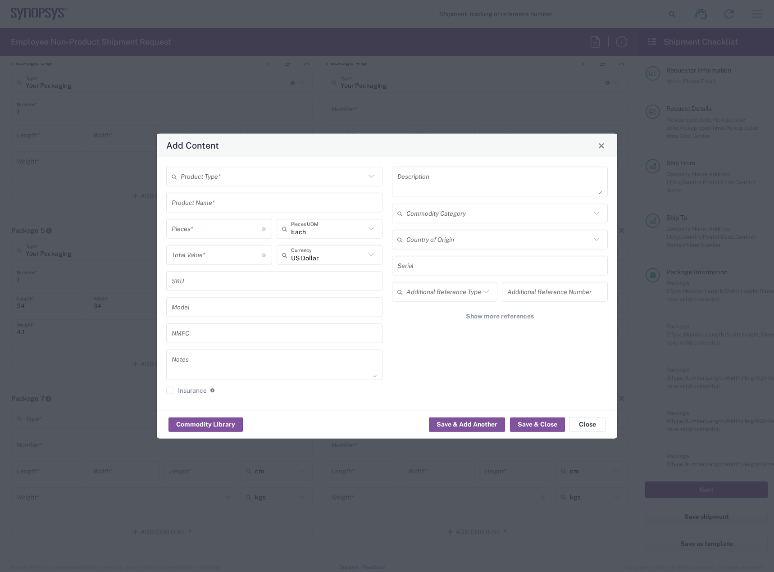
click at [234, 177] on input "text" at bounding box center [273, 176] width 185 height 16
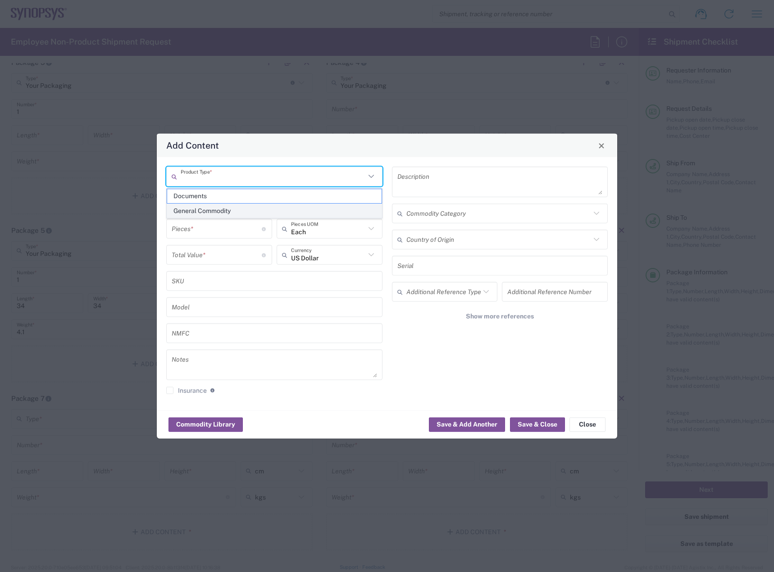
click at [221, 209] on span "General Commodity" at bounding box center [274, 211] width 214 height 14
type input "General Commodity"
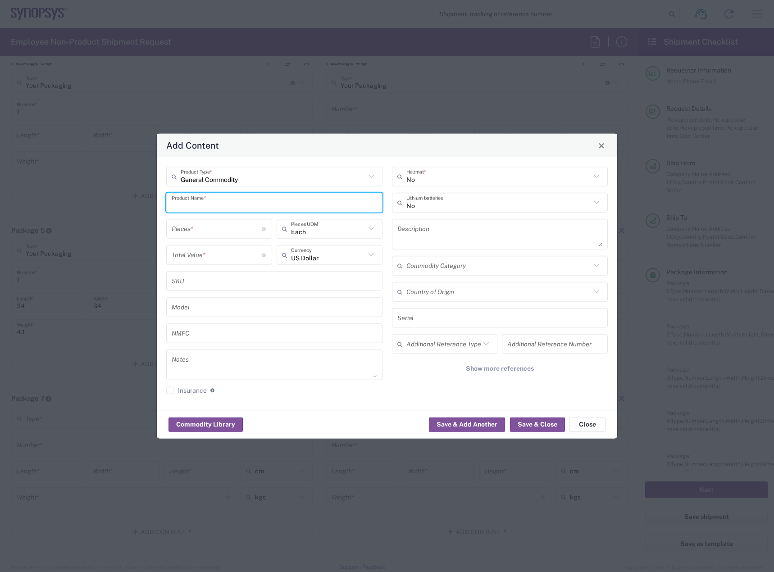
click at [221, 203] on input "text" at bounding box center [274, 203] width 205 height 16
type input "HDR-236951-03-NVACE"
click at [223, 227] on input "number" at bounding box center [217, 229] width 90 height 16
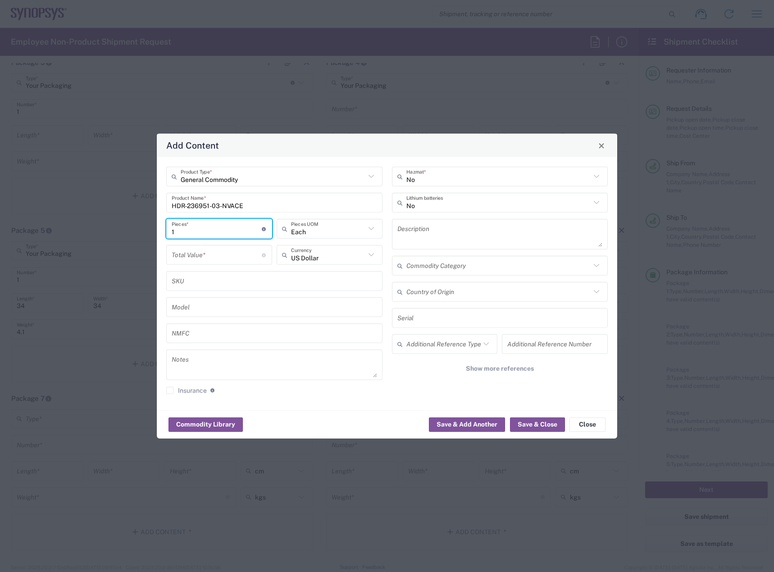
type input "1"
click at [219, 257] on input "number" at bounding box center [217, 255] width 90 height 16
type input "412"
click at [200, 227] on input "1" at bounding box center [217, 229] width 90 height 16
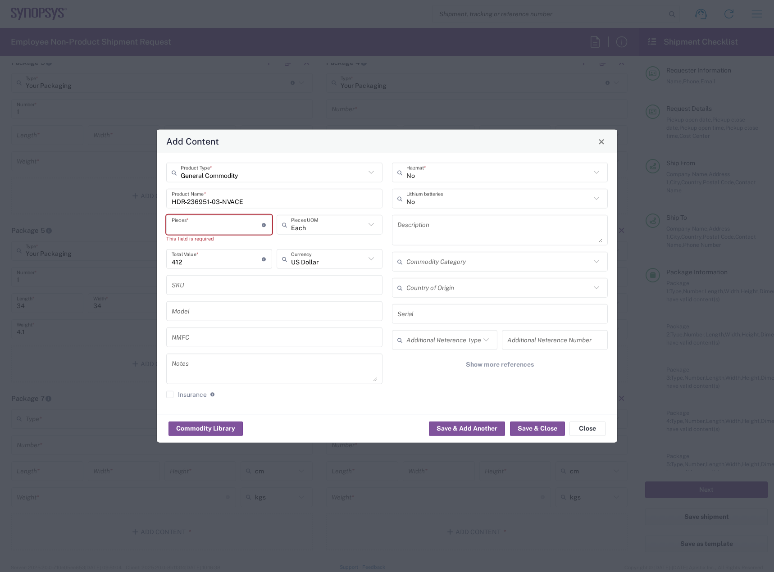
type input "2"
type input "824"
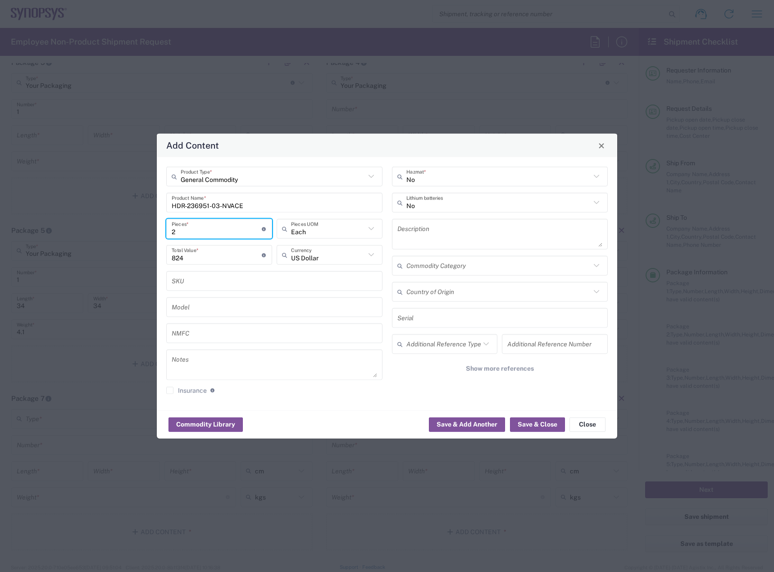
type input "21"
type input "8652"
type input "2"
type input "824"
type input "21"
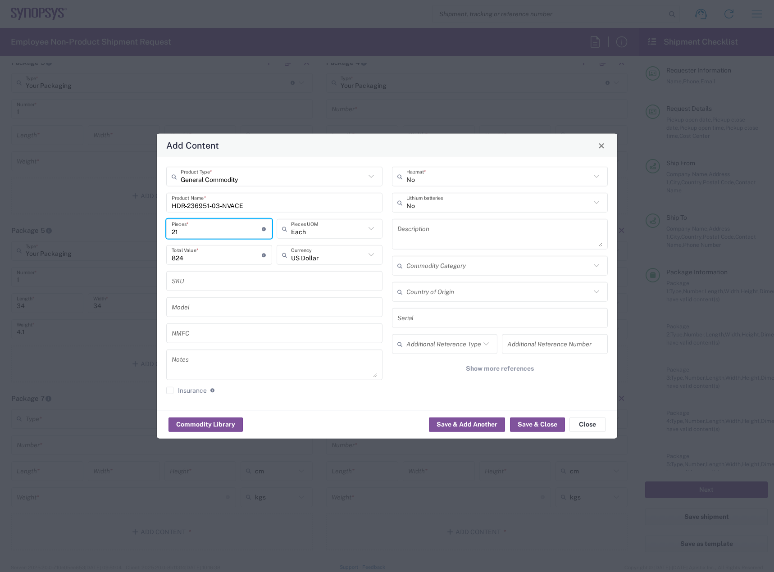
type input "8652"
type input "21"
click at [528, 435] on div "Commodity Library Save & Add Another Save & Close Close" at bounding box center [387, 424] width 460 height 28
click at [535, 422] on button "Save & Close" at bounding box center [537, 424] width 55 height 14
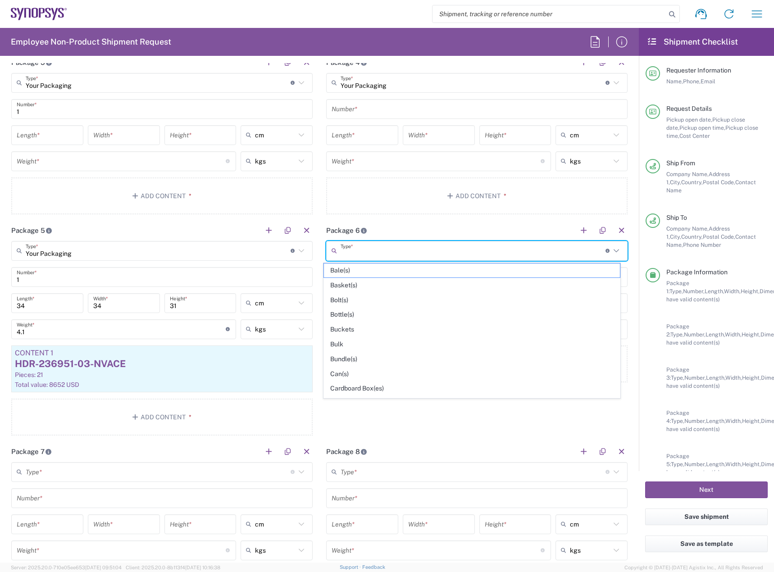
click at [422, 246] on input "text" at bounding box center [473, 251] width 265 height 16
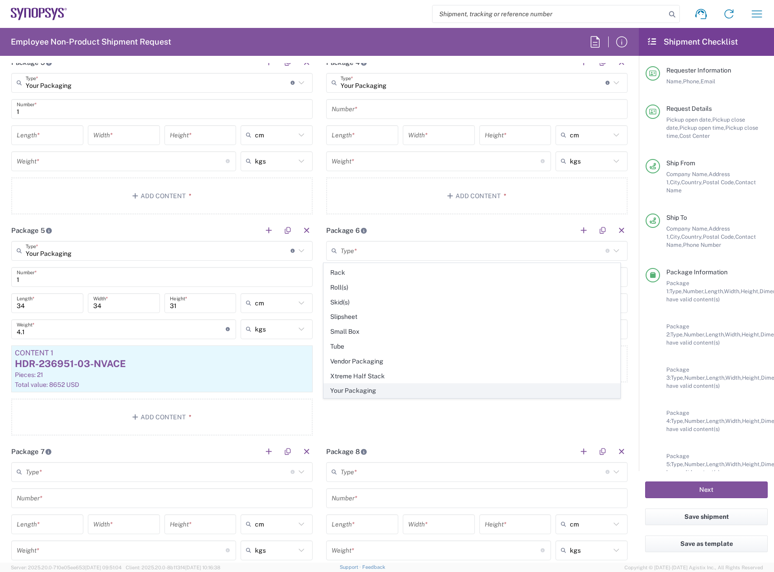
click at [415, 390] on span "Your Packaging" at bounding box center [472, 391] width 296 height 14
type input "Your Packaging"
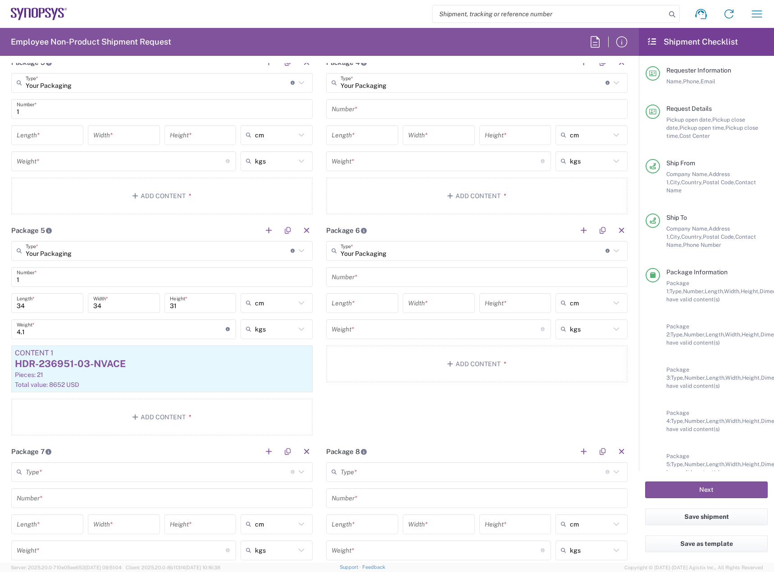
click at [375, 275] on input "text" at bounding box center [477, 277] width 291 height 16
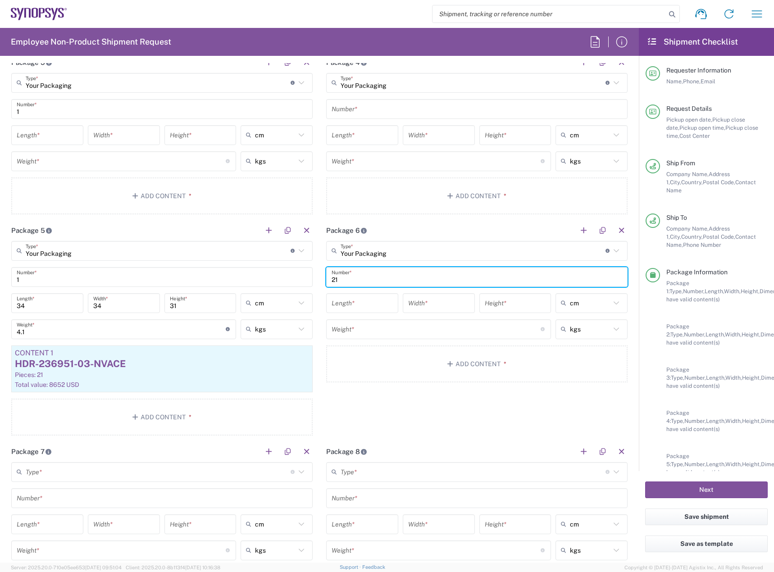
type input "2"
type input "1"
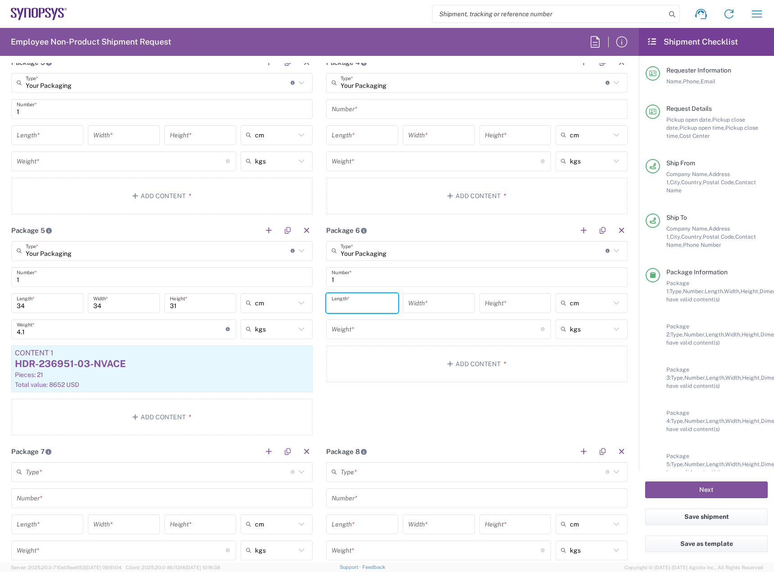
click at [350, 301] on input "number" at bounding box center [362, 303] width 61 height 16
type input "34"
type input "31"
click at [375, 325] on input "number" at bounding box center [436, 329] width 209 height 16
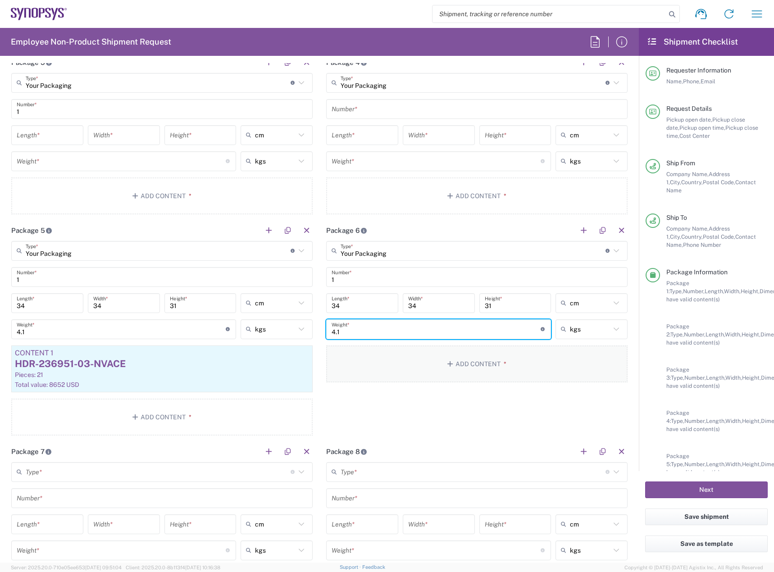
type input "4.1"
click at [387, 355] on button "Add Content *" at bounding box center [476, 364] width 301 height 37
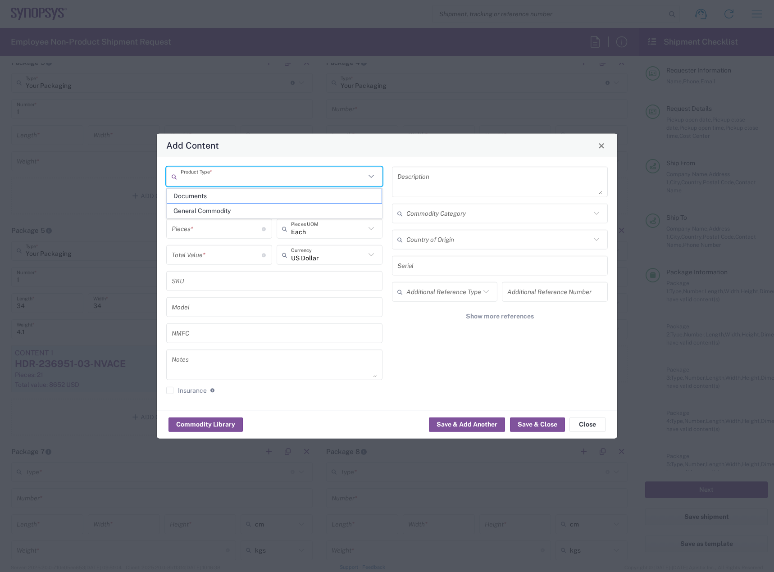
click at [348, 180] on input "text" at bounding box center [273, 176] width 185 height 16
click at [303, 207] on span "General Commodity" at bounding box center [274, 211] width 214 height 14
type input "General Commodity"
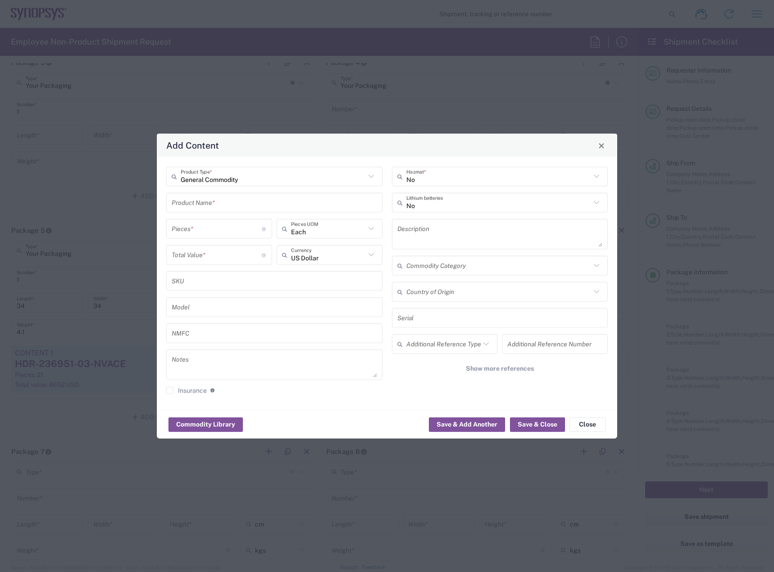
click at [299, 198] on input "text" at bounding box center [274, 203] width 205 height 16
type input "HDR-236951-03-NVACE"
click at [206, 225] on input "number" at bounding box center [217, 229] width 90 height 16
type input "1"
click at [206, 252] on input "number" at bounding box center [217, 255] width 90 height 16
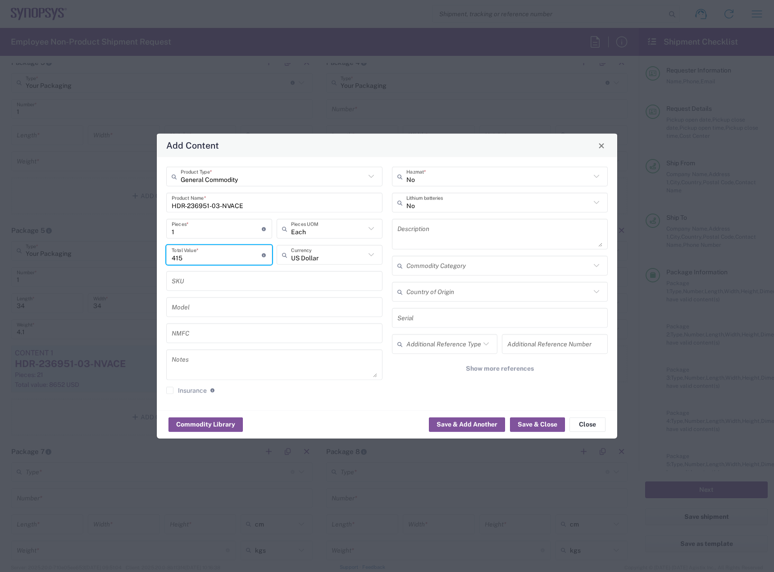
type input "415"
click at [208, 238] on div "1 Pieces * Number of pieces inside all the packages" at bounding box center [219, 229] width 106 height 20
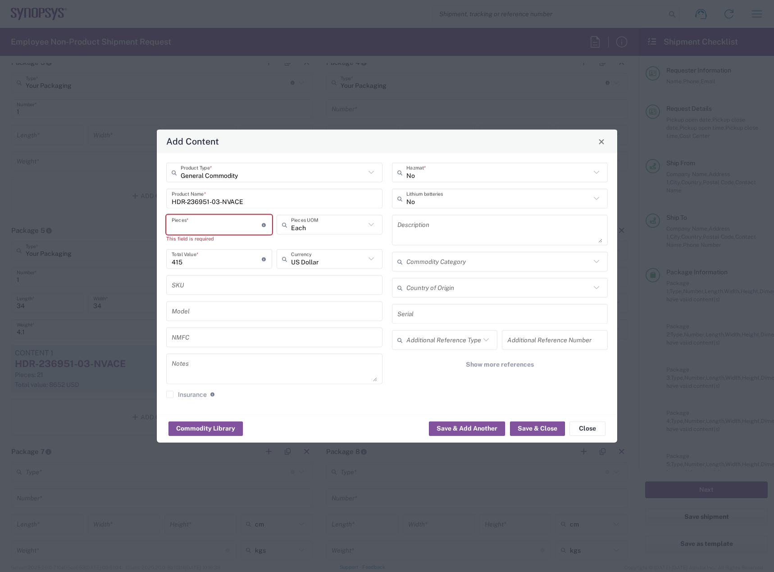
type input "2"
type input "830"
type input "21"
type input "8715"
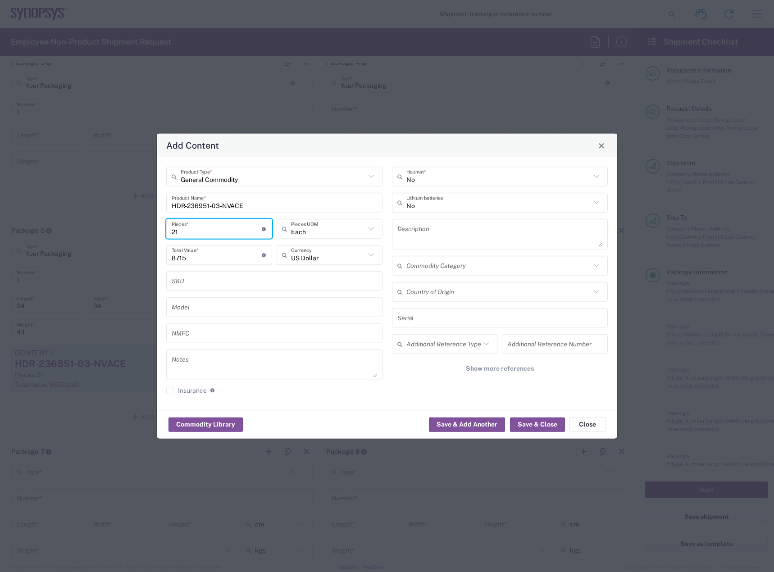
type input "21"
click at [215, 258] on input "8715" at bounding box center [217, 255] width 90 height 16
type input "8652"
click at [535, 419] on button "Save & Close" at bounding box center [537, 424] width 55 height 14
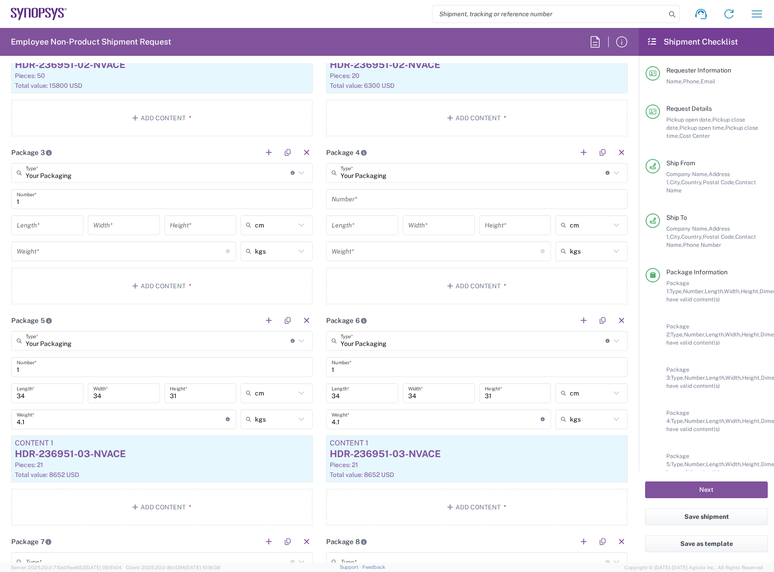
scroll to position [946, 0]
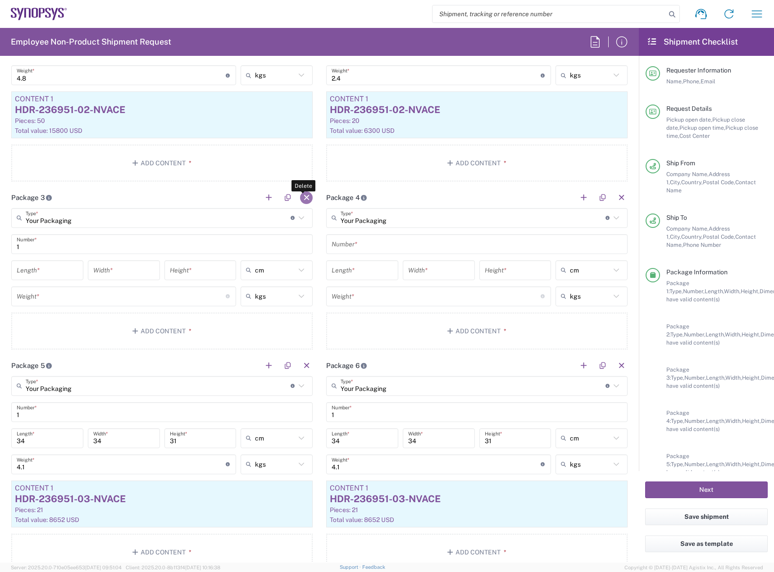
click at [301, 199] on button "button" at bounding box center [306, 197] width 13 height 13
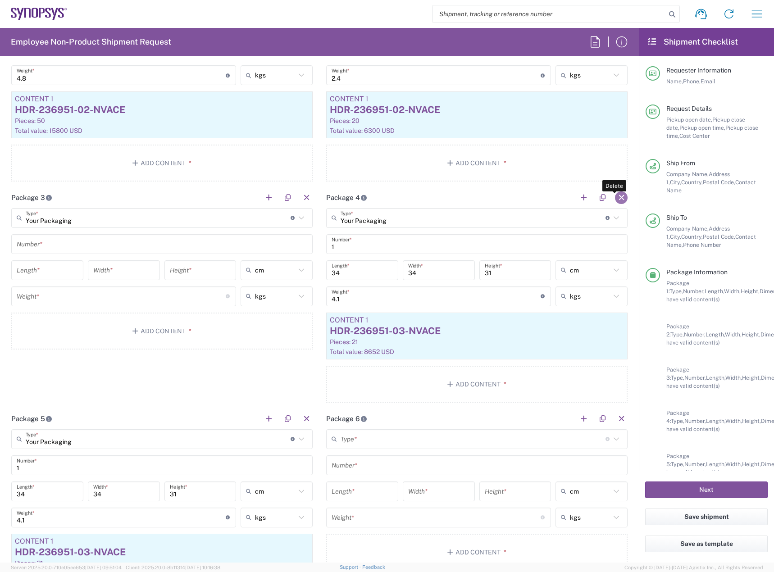
click at [616, 199] on button "button" at bounding box center [621, 197] width 13 height 13
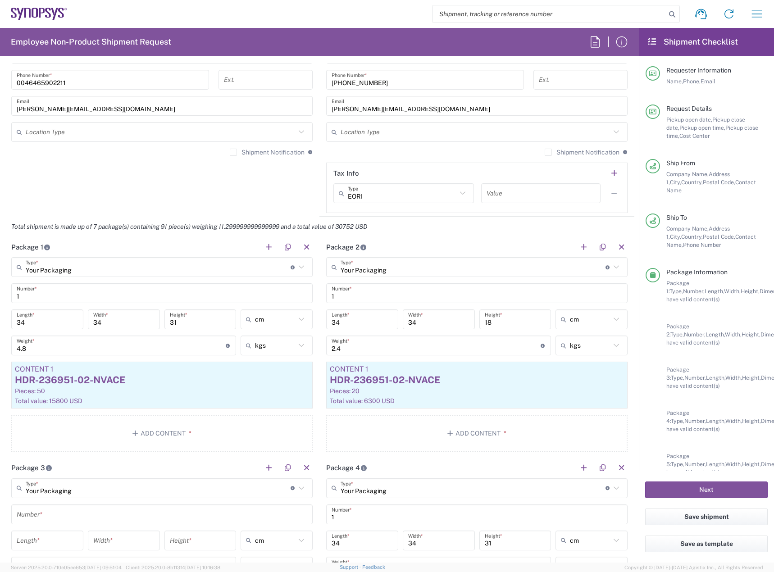
scroll to position [901, 0]
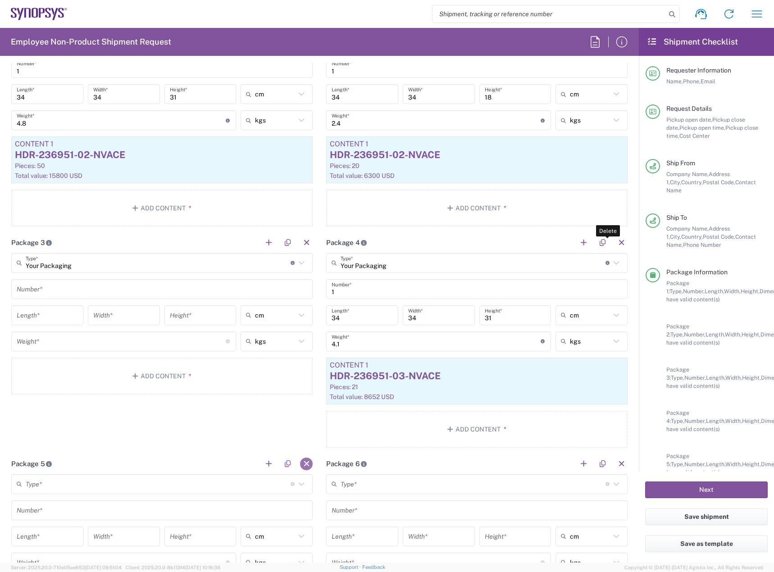
click at [618, 242] on button "button" at bounding box center [621, 243] width 13 height 13
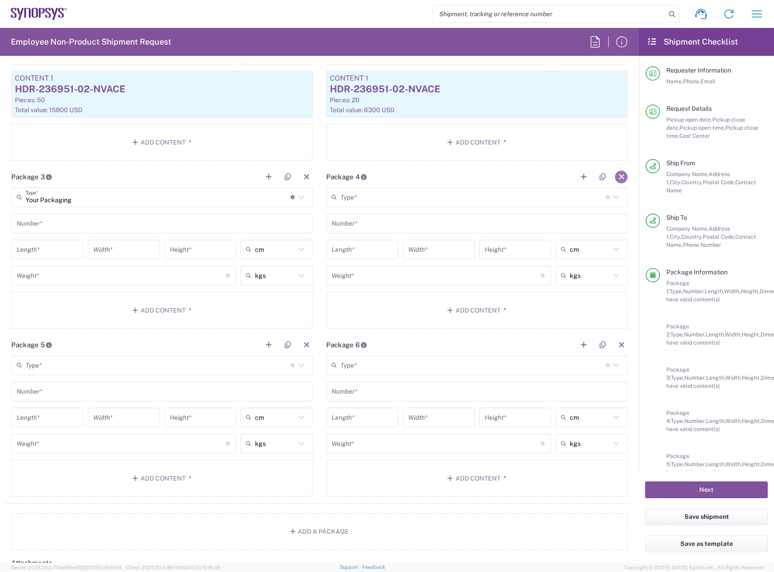
scroll to position [1036, 0]
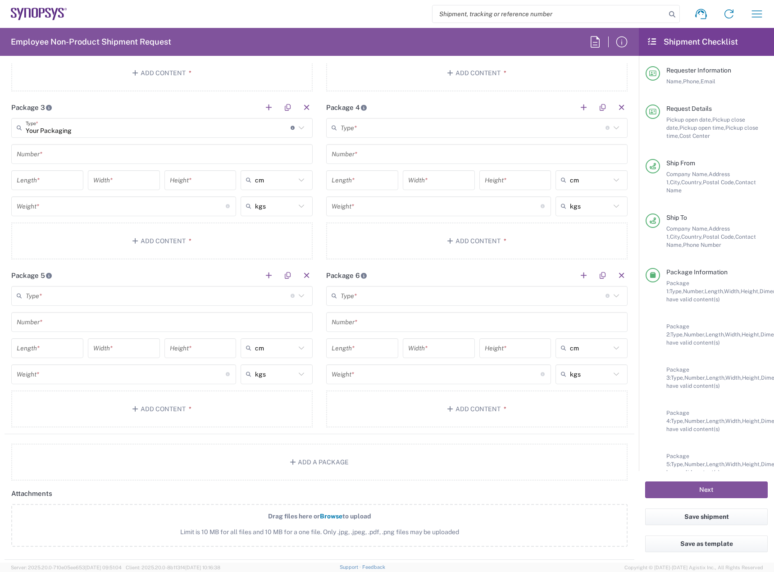
type input "cm"
click at [259, 184] on input "cm" at bounding box center [275, 180] width 41 height 14
click at [67, 159] on input "text" at bounding box center [162, 154] width 291 height 16
type input "1"
click at [50, 178] on input "number" at bounding box center [47, 180] width 61 height 16
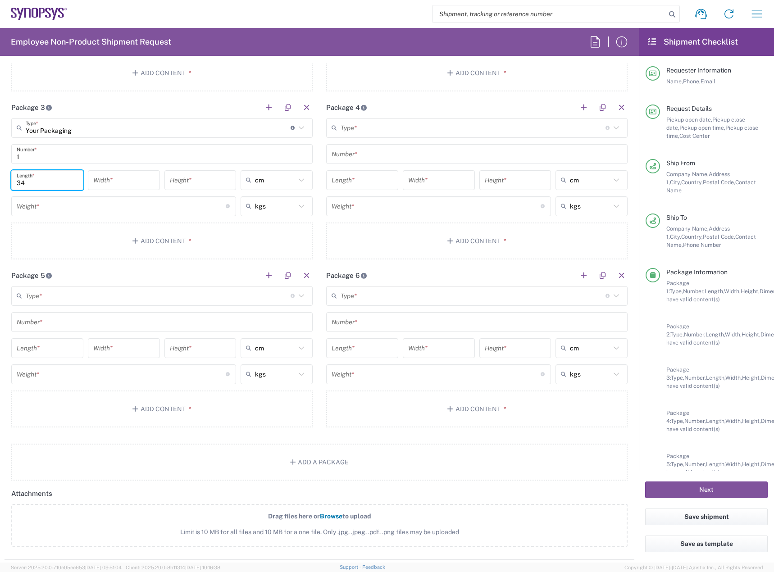
type input "34"
type input "31"
click at [42, 212] on input "number" at bounding box center [121, 206] width 209 height 16
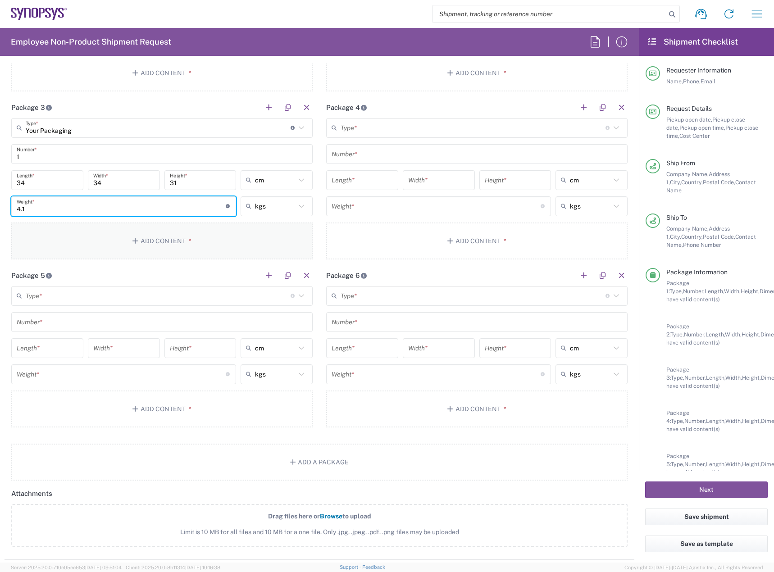
type input "4.1"
click at [58, 237] on button "Add Content *" at bounding box center [161, 241] width 301 height 37
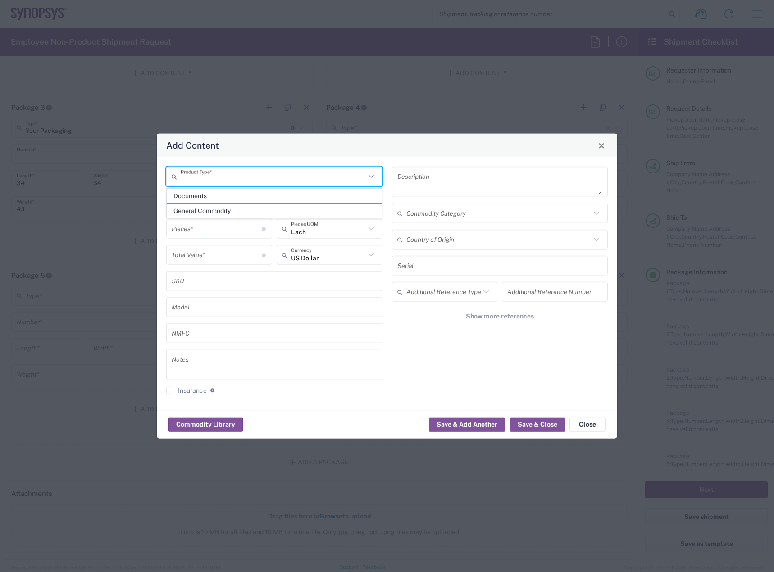
click at [242, 173] on input "text" at bounding box center [273, 176] width 185 height 16
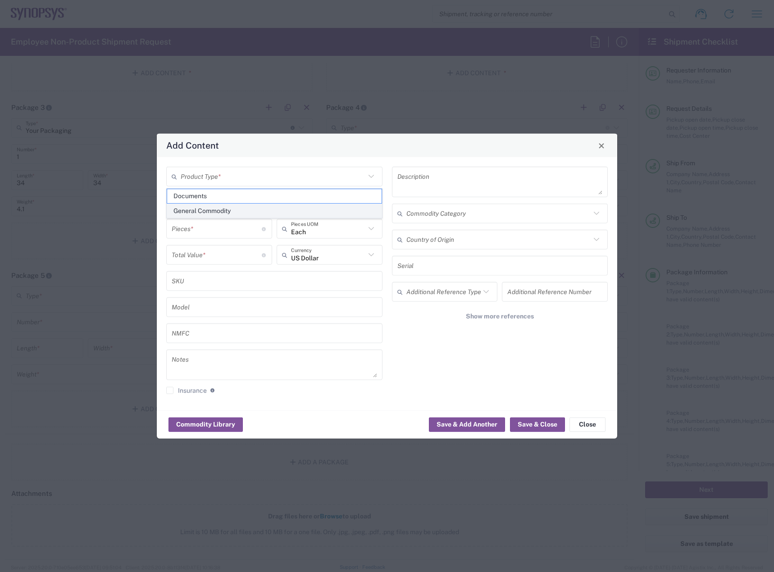
click at [223, 216] on span "General Commodity" at bounding box center [274, 211] width 214 height 14
type input "General Commodity"
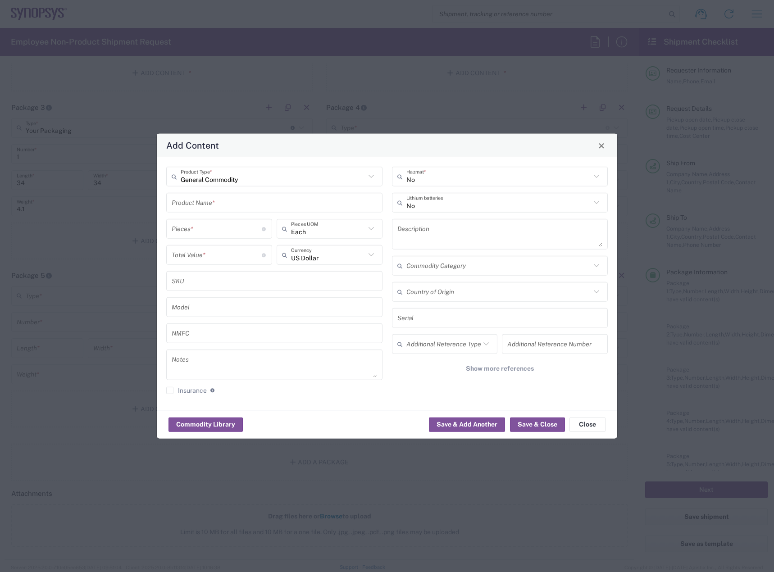
click at [223, 195] on input "text" at bounding box center [274, 203] width 205 height 16
type input "HDR-236951-03-NVACE"
click at [223, 228] on input "number" at bounding box center [217, 229] width 90 height 16
type input "2"
type input "1"
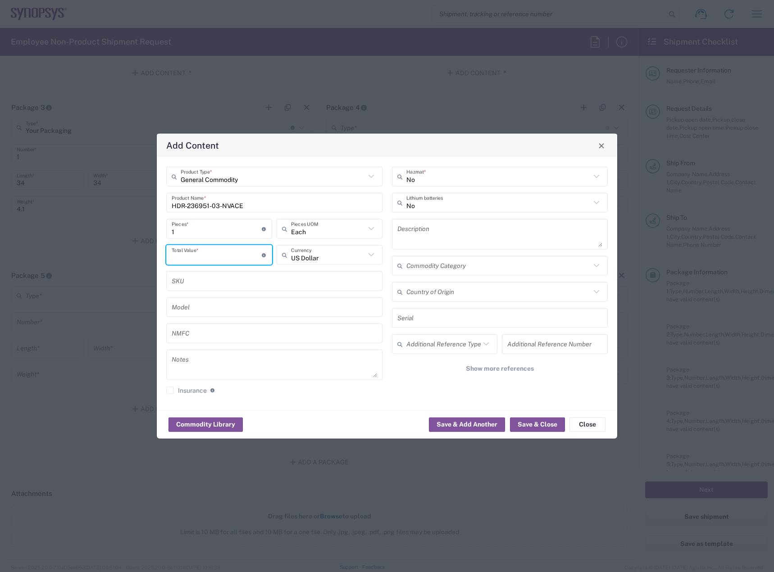
click at [228, 247] on input "number" at bounding box center [217, 255] width 90 height 16
type input "412"
click at [229, 226] on input "1" at bounding box center [217, 229] width 90 height 16
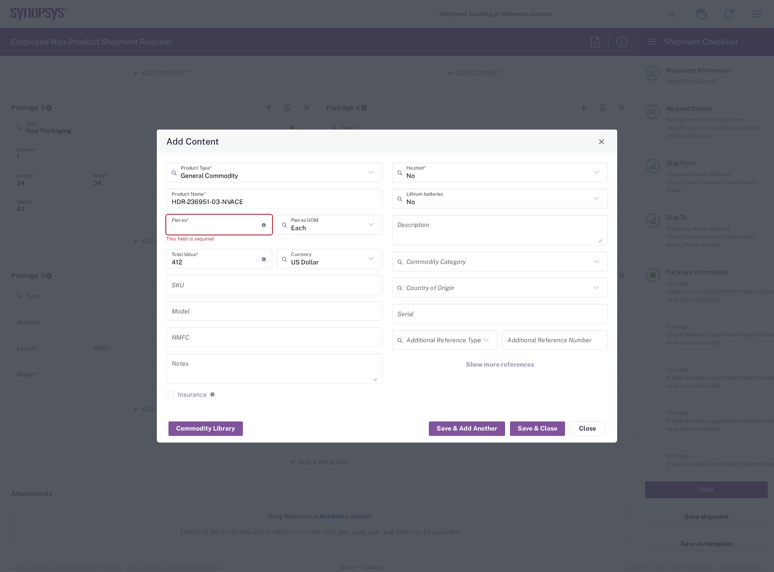
type input "2"
type input "824"
type input "21"
type input "8652"
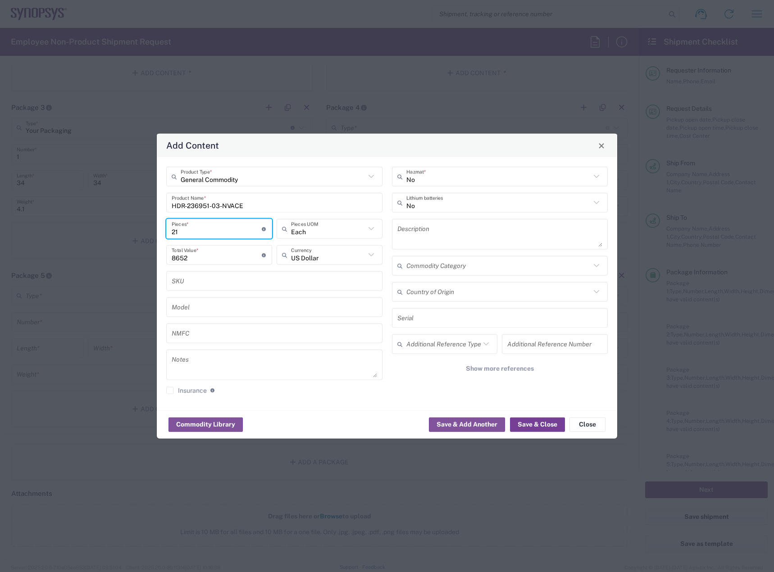
type input "21"
click at [537, 424] on button "Save & Close" at bounding box center [537, 424] width 55 height 14
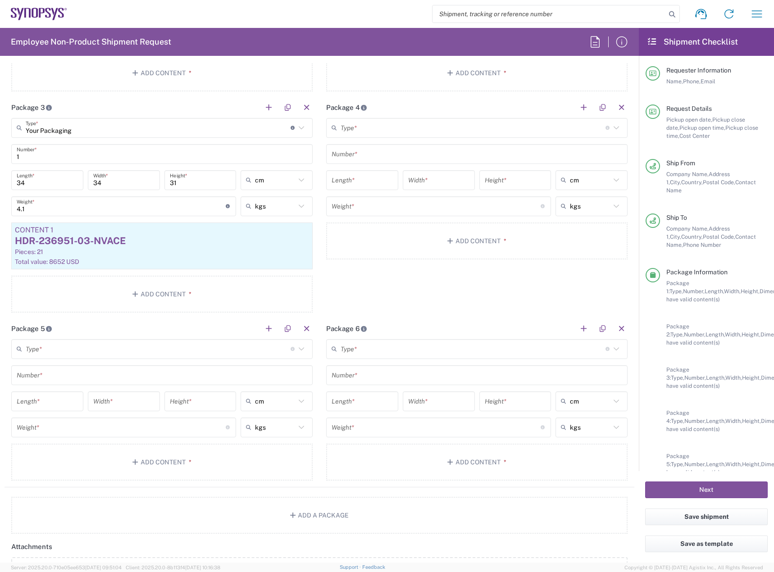
click at [431, 124] on input "text" at bounding box center [473, 128] width 265 height 16
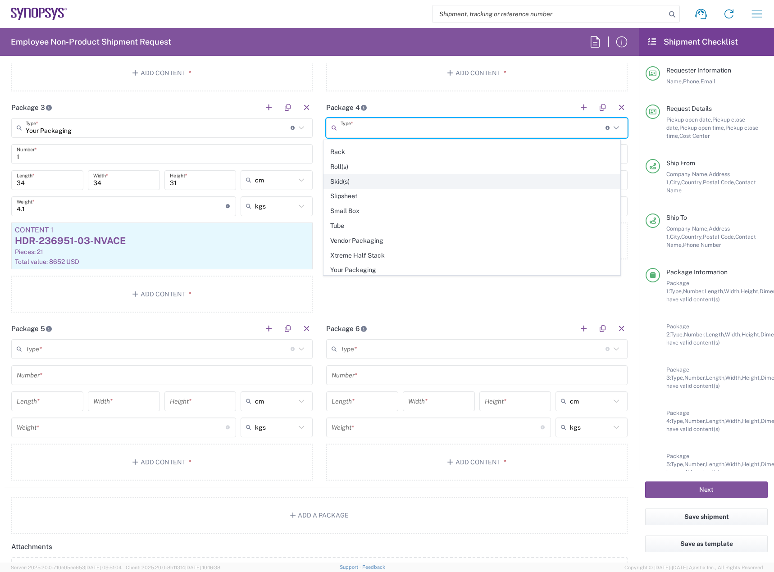
scroll to position [426, 0]
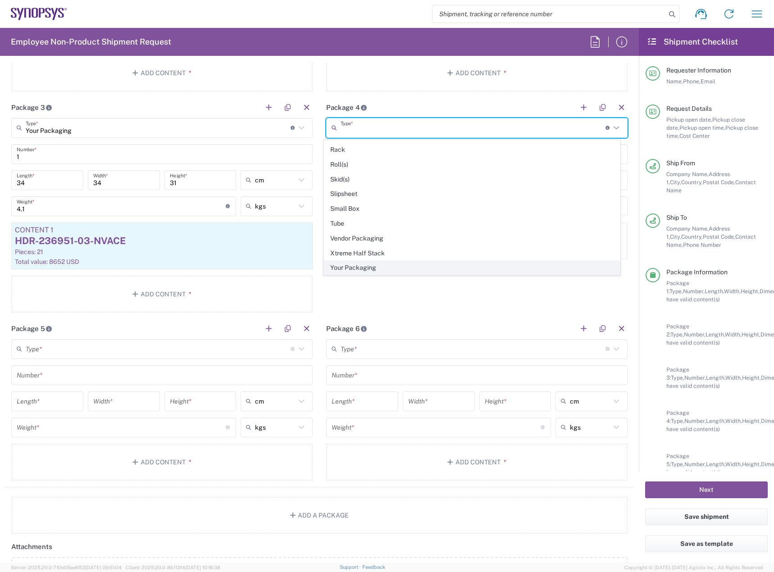
click at [437, 273] on span "Your Packaging" at bounding box center [472, 268] width 296 height 14
type input "Your Packaging"
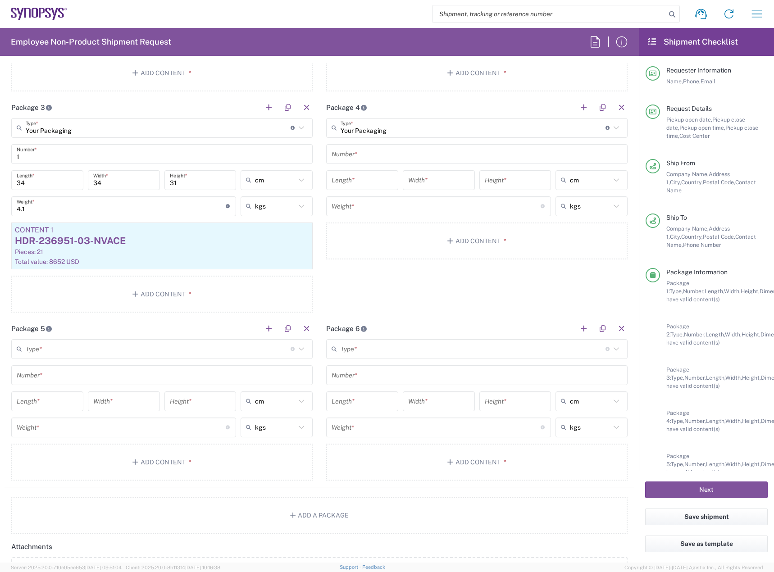
click at [436, 156] on input "text" at bounding box center [477, 154] width 291 height 16
type input "1"
click at [379, 184] on input "number" at bounding box center [362, 180] width 61 height 16
type input "9"
click at [379, 183] on input "number" at bounding box center [362, 180] width 61 height 16
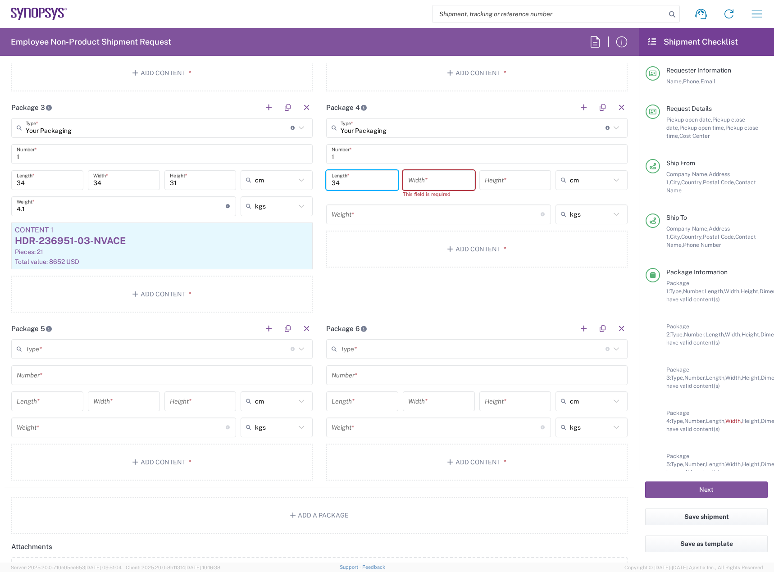
type input "34"
type input "31"
type input "cm"
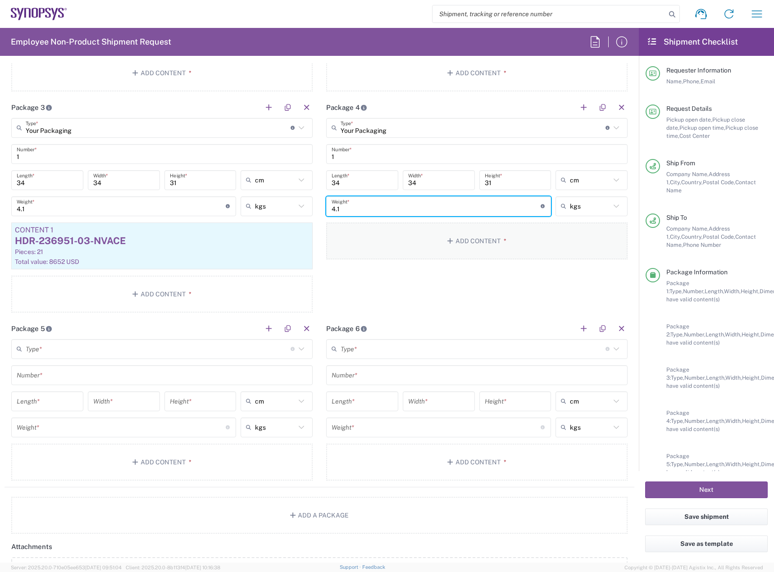
type input "4.1"
click at [388, 249] on button "Add Content *" at bounding box center [476, 241] width 301 height 37
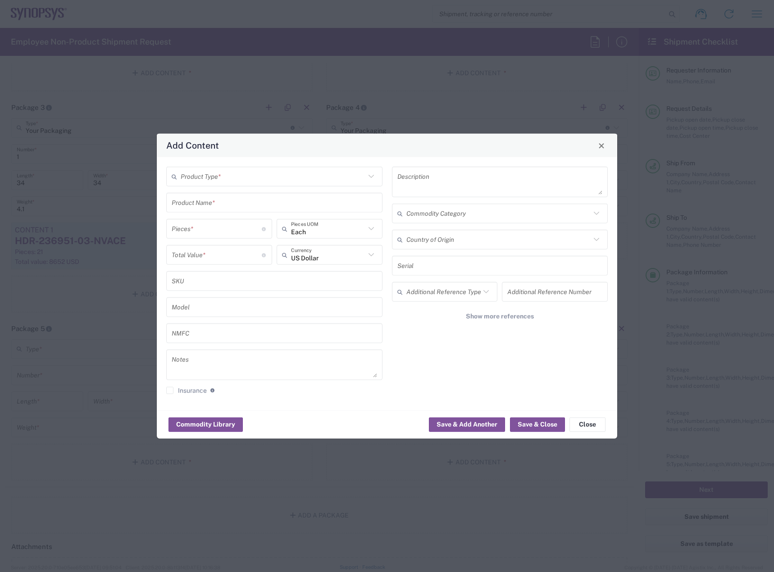
click at [339, 174] on input "text" at bounding box center [273, 176] width 185 height 16
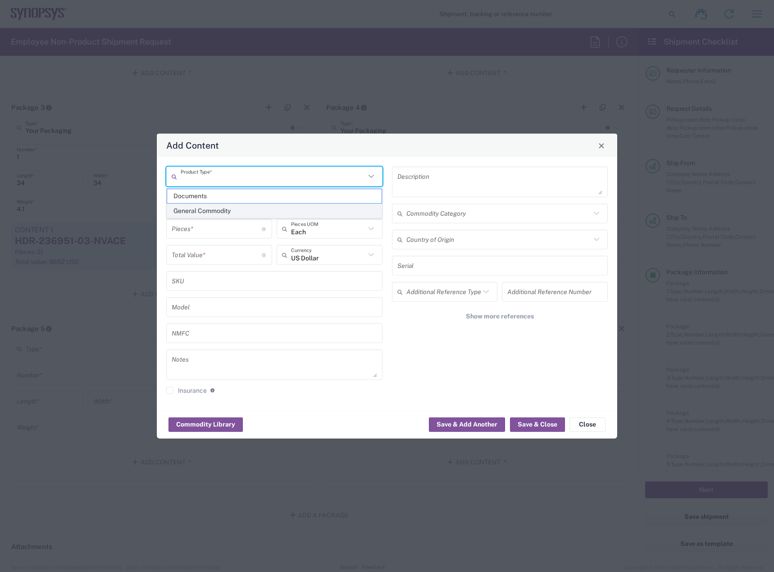
click at [323, 207] on span "General Commodity" at bounding box center [274, 211] width 214 height 14
type input "General Commodity"
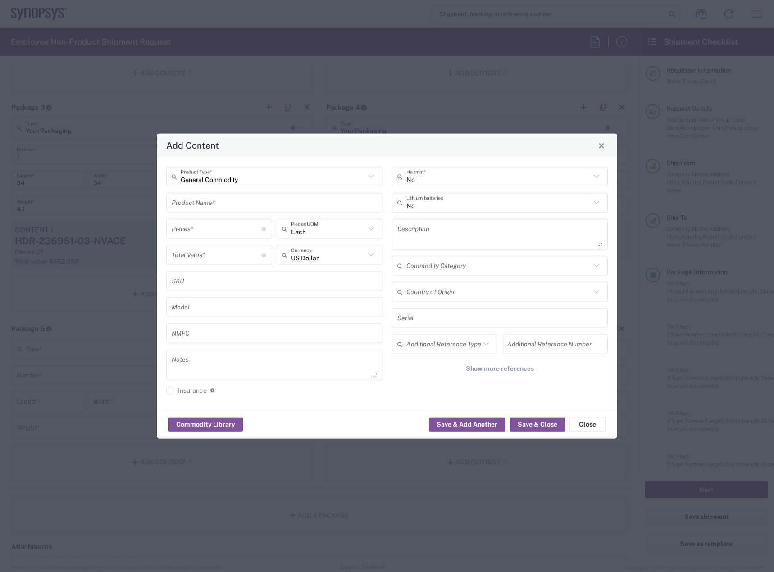
click at [290, 200] on input "text" at bounding box center [274, 203] width 205 height 16
type input "HDR-236591-03-NVACE"
click at [228, 231] on input "number" at bounding box center [217, 229] width 90 height 16
type input "1"
type input "21"
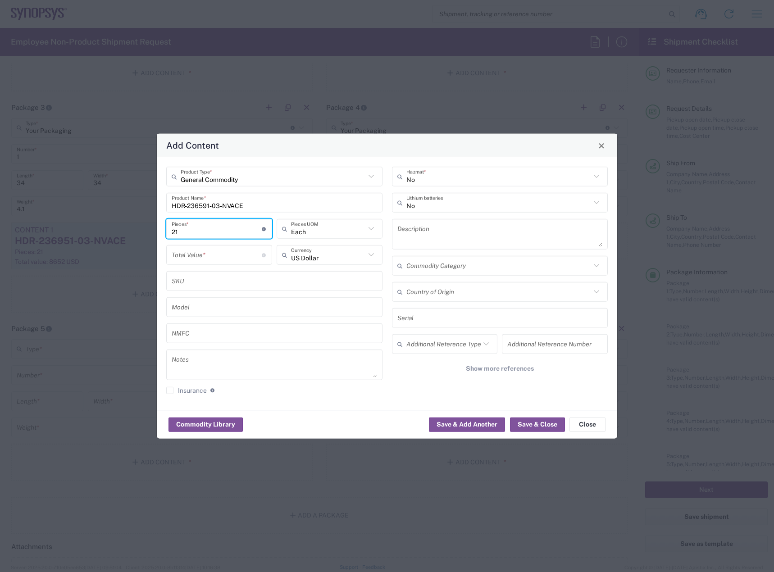
click at [213, 259] on input "number" at bounding box center [217, 255] width 90 height 16
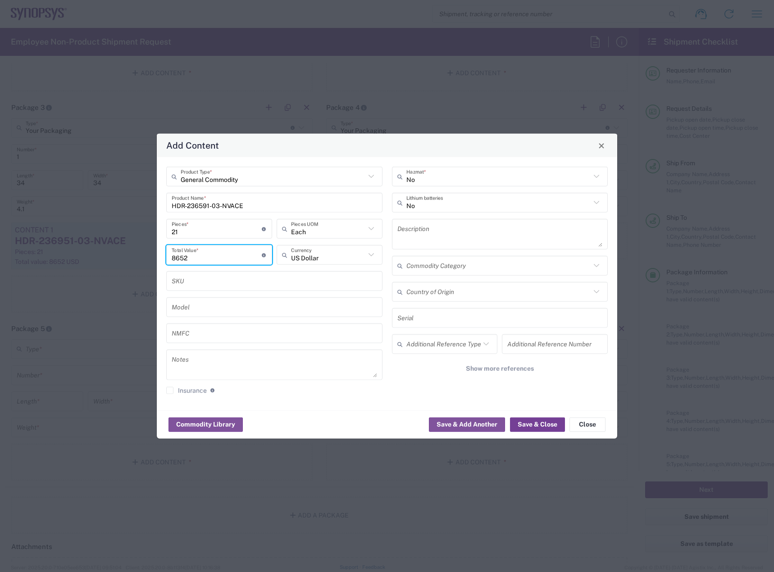
type input "8652"
click at [542, 420] on button "Save & Close" at bounding box center [537, 424] width 55 height 14
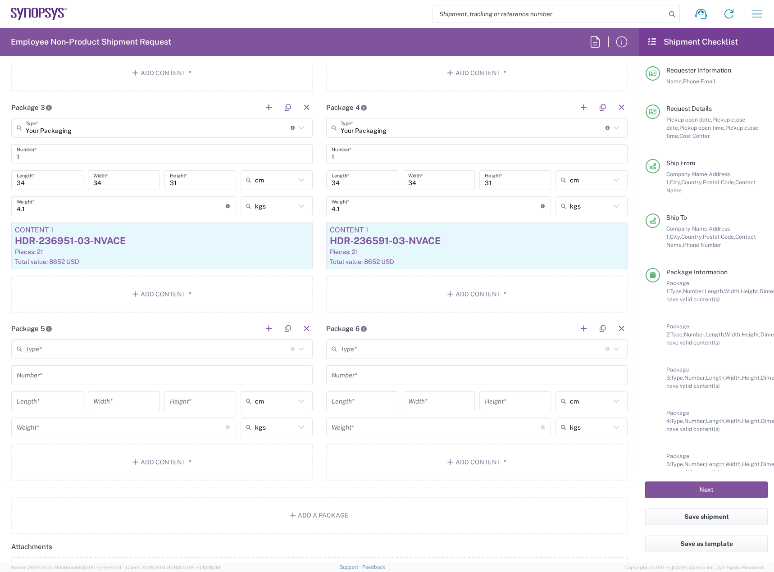
scroll to position [1171, 0]
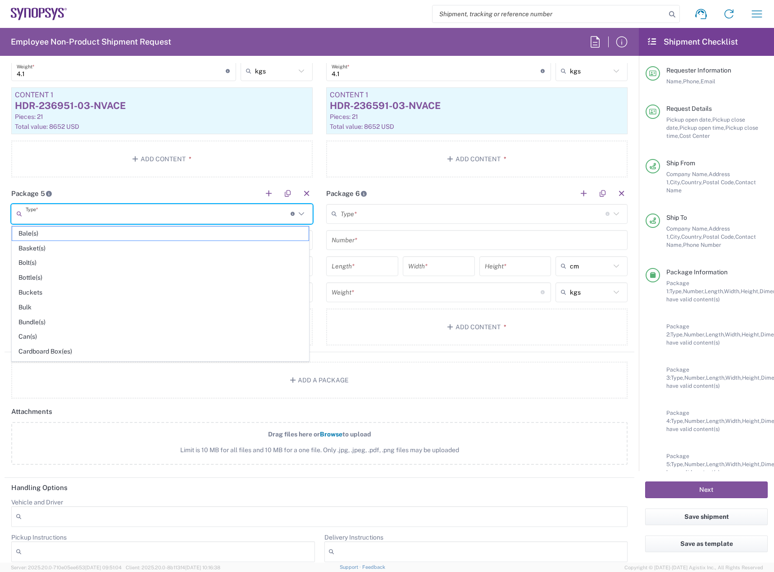
click at [138, 220] on input "text" at bounding box center [158, 214] width 265 height 16
click at [100, 353] on span "Your Packaging" at bounding box center [160, 354] width 296 height 14
type input "Your Packaging"
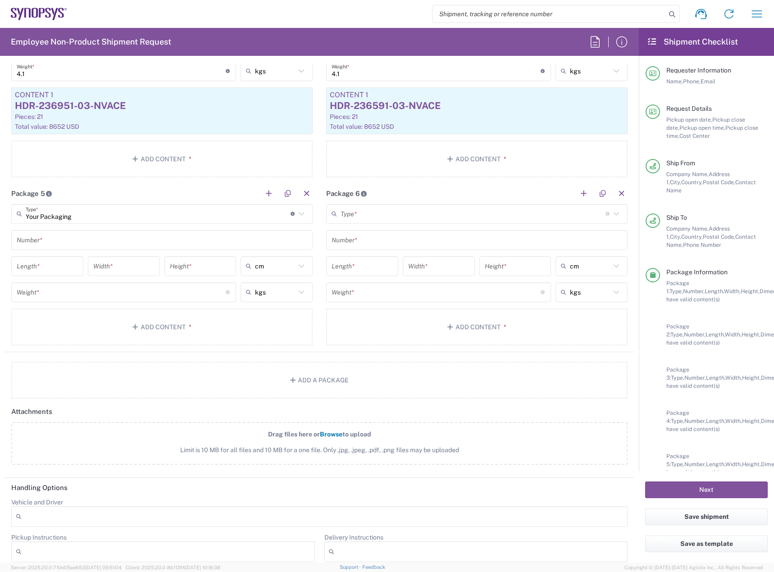
click at [486, 215] on input "text" at bounding box center [473, 214] width 265 height 16
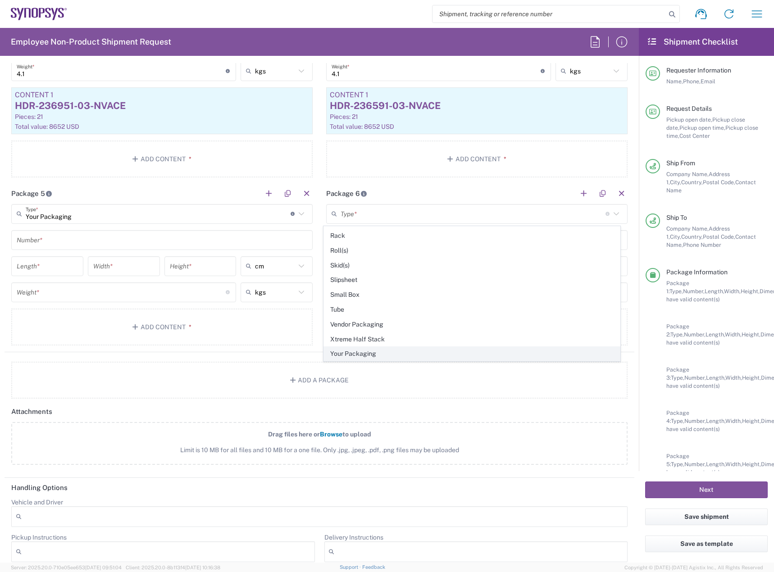
click at [407, 352] on span "Your Packaging" at bounding box center [472, 354] width 296 height 14
type input "Your Packaging"
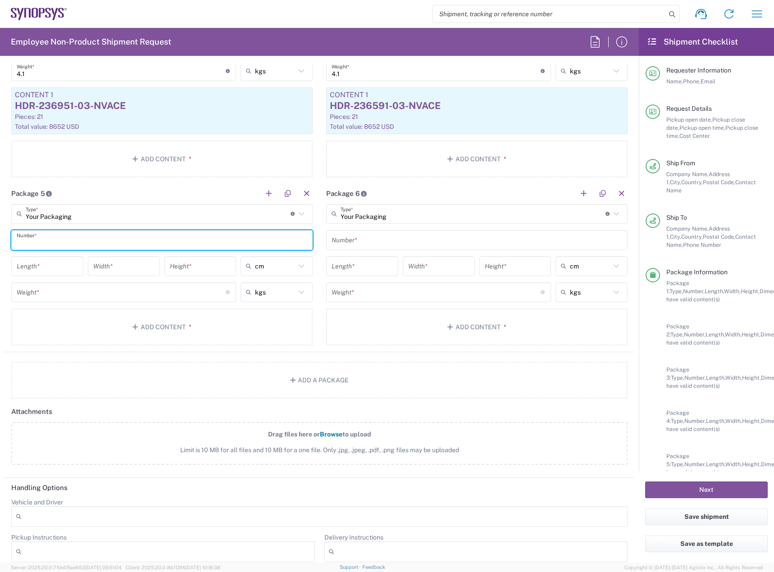
click at [196, 236] on input "text" at bounding box center [162, 240] width 291 height 16
type input "1"
click at [378, 237] on input "text" at bounding box center [477, 240] width 291 height 16
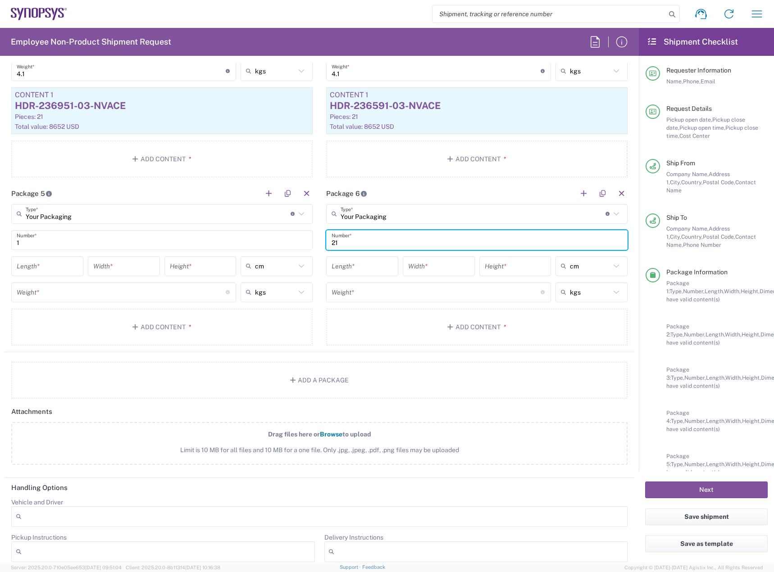
type input "2"
type input "1"
click at [50, 264] on input "number" at bounding box center [47, 266] width 61 height 16
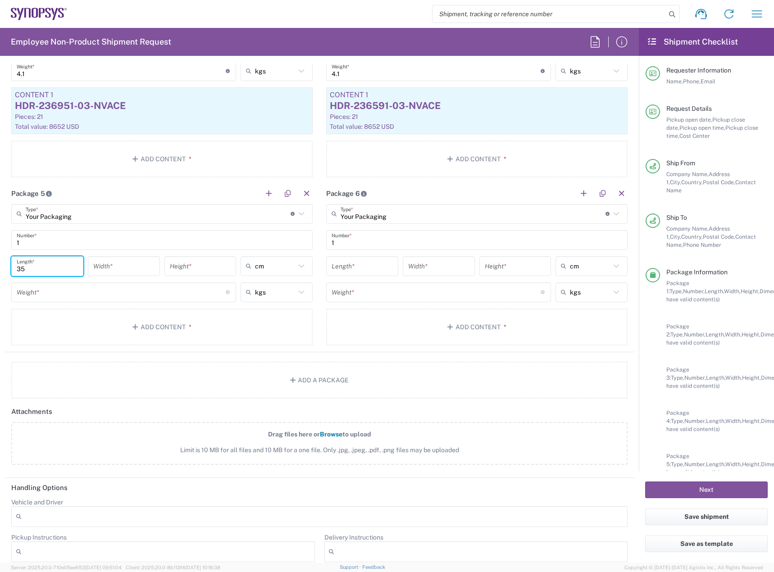
type input "35"
type input "13"
type input "cm"
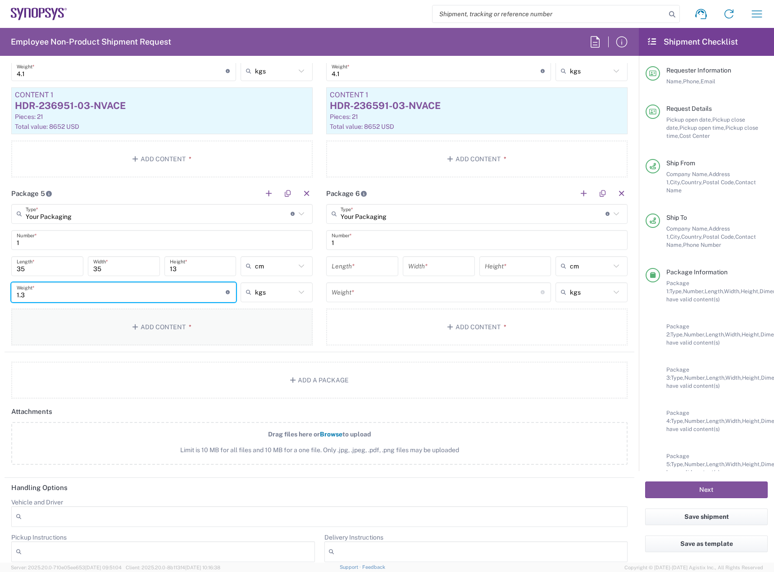
type input "1.3"
click at [99, 345] on button "Add Content *" at bounding box center [161, 327] width 301 height 37
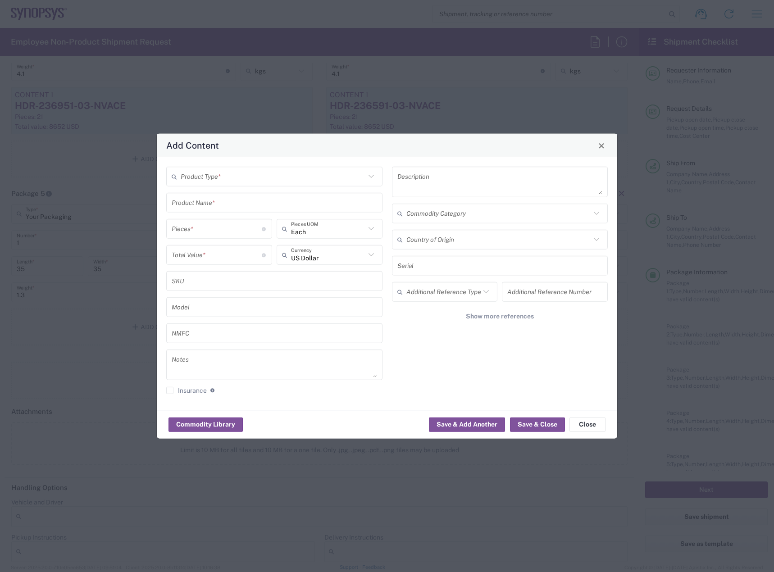
click at [227, 179] on input "text" at bounding box center [273, 176] width 185 height 16
click at [226, 212] on span "General Commodity" at bounding box center [274, 211] width 214 height 14
type input "General Commodity"
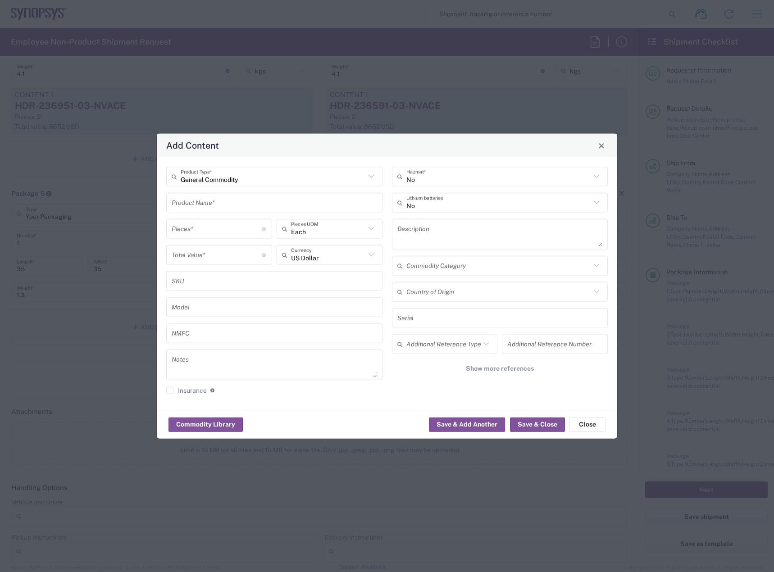
click at [225, 203] on input "text" at bounding box center [274, 203] width 205 height 16
type input "HDR-243684-02-FQSFP"
click at [234, 230] on input "number" at bounding box center [217, 229] width 90 height 16
type input "1"
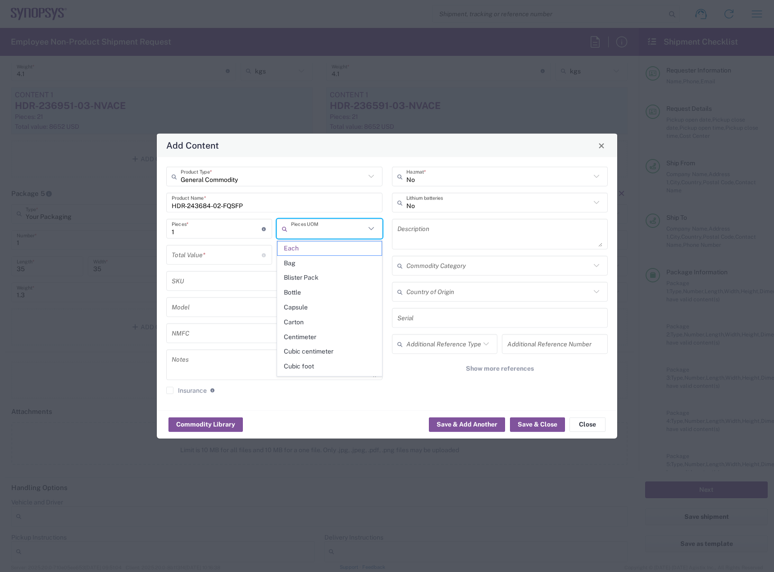
type input "Each"
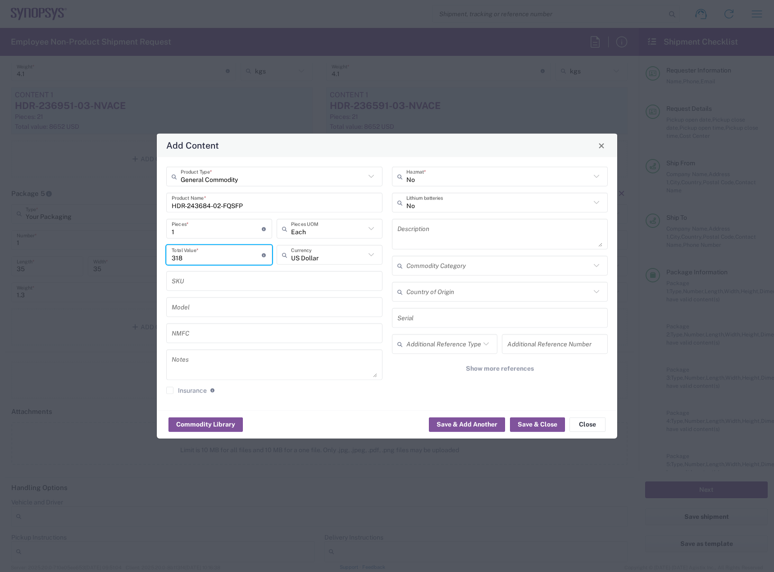
type input "318"
click at [209, 231] on input "1" at bounding box center [217, 229] width 90 height 16
type input "14"
type input "4452"
type input "14"
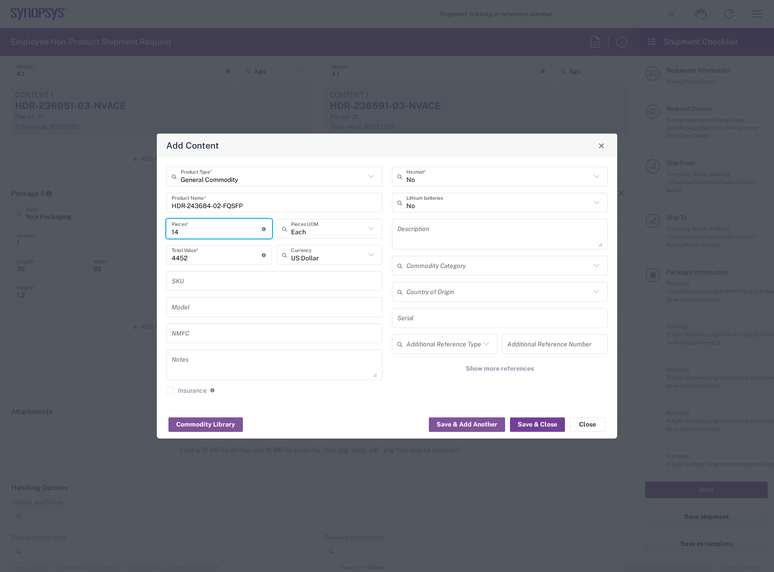
click at [529, 419] on button "Save & Close" at bounding box center [537, 424] width 55 height 14
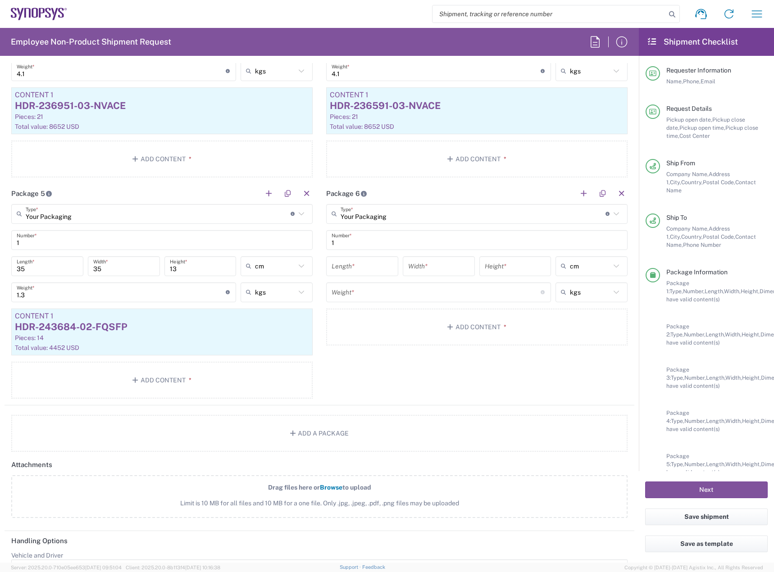
click at [368, 271] on input "number" at bounding box center [362, 266] width 61 height 16
type input "35"
type input "13"
type input "cm"
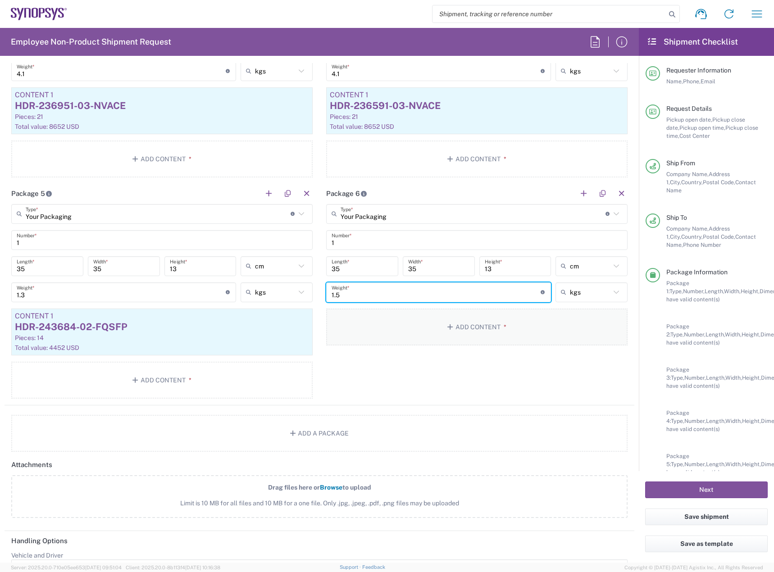
type input "1.5"
click at [466, 342] on button "Add Content *" at bounding box center [476, 327] width 301 height 37
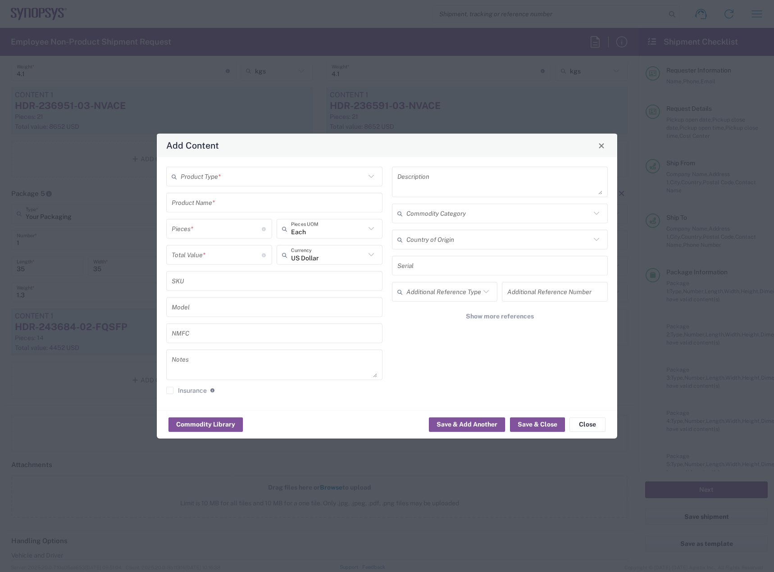
click at [306, 180] on input "text" at bounding box center [273, 176] width 185 height 16
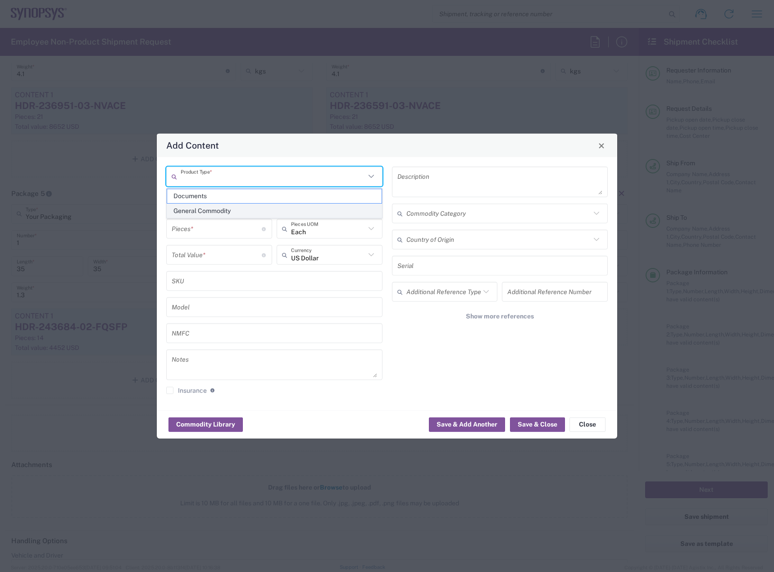
click at [290, 211] on span "General Commodity" at bounding box center [274, 211] width 214 height 14
type input "General Commodity"
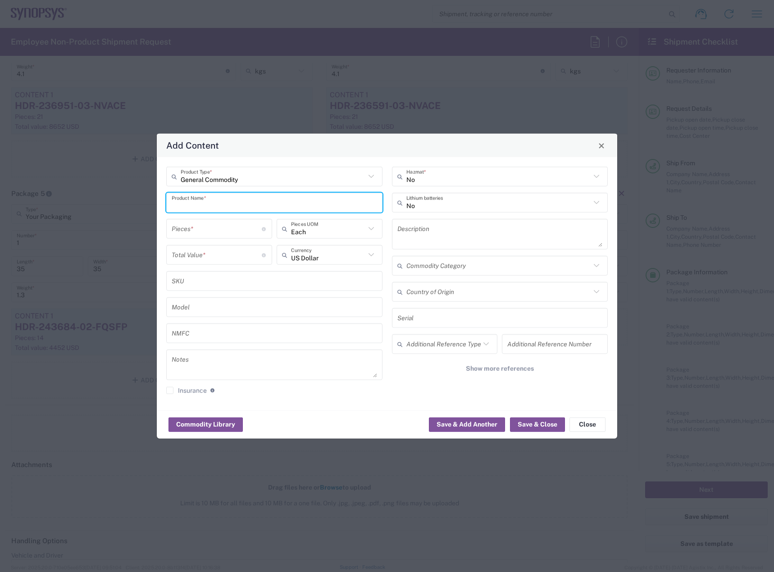
click at [283, 205] on input "text" at bounding box center [274, 203] width 205 height 16
type input "HDR-243684-02-FQSFP"
click at [230, 229] on input "number" at bounding box center [217, 229] width 90 height 16
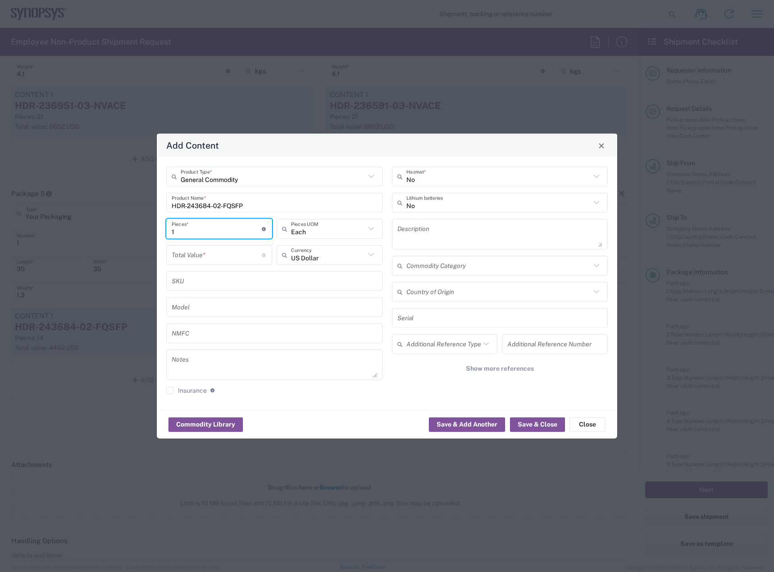
type input "1"
click at [222, 250] on input "number" at bounding box center [217, 255] width 90 height 16
type input "238"
click at [217, 230] on input "1" at bounding box center [217, 229] width 90 height 16
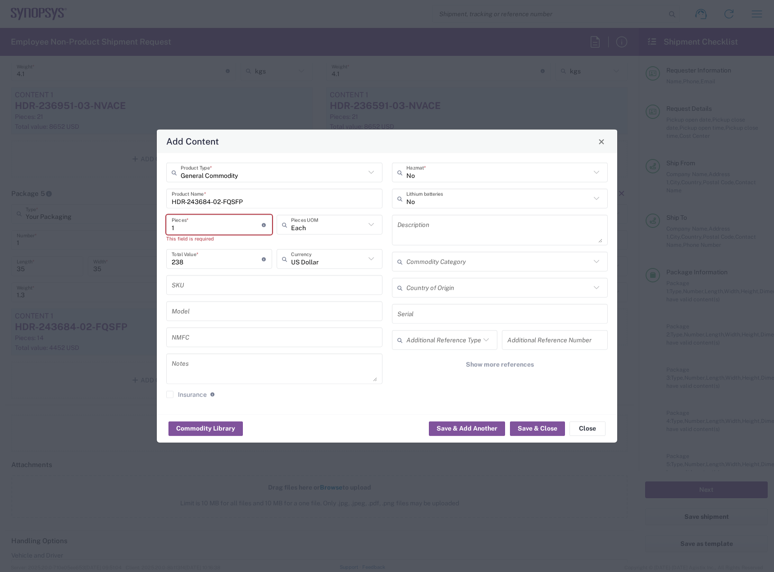
type input "18"
type input "4284"
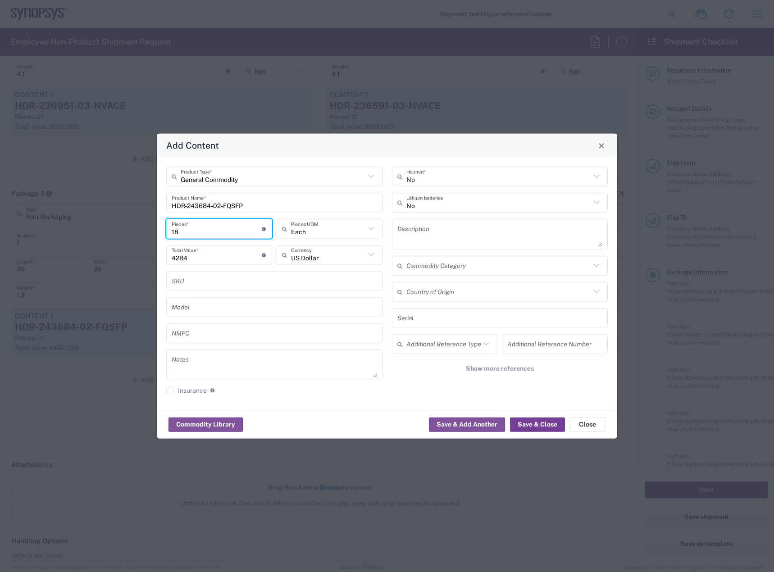
type input "18"
click at [537, 430] on button "Save & Close" at bounding box center [537, 424] width 55 height 14
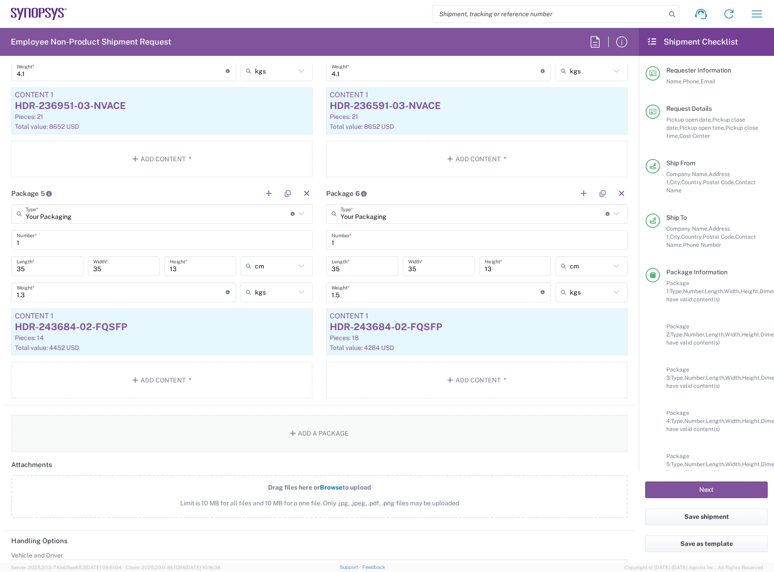
click at [365, 444] on button "Add a Package" at bounding box center [319, 433] width 616 height 37
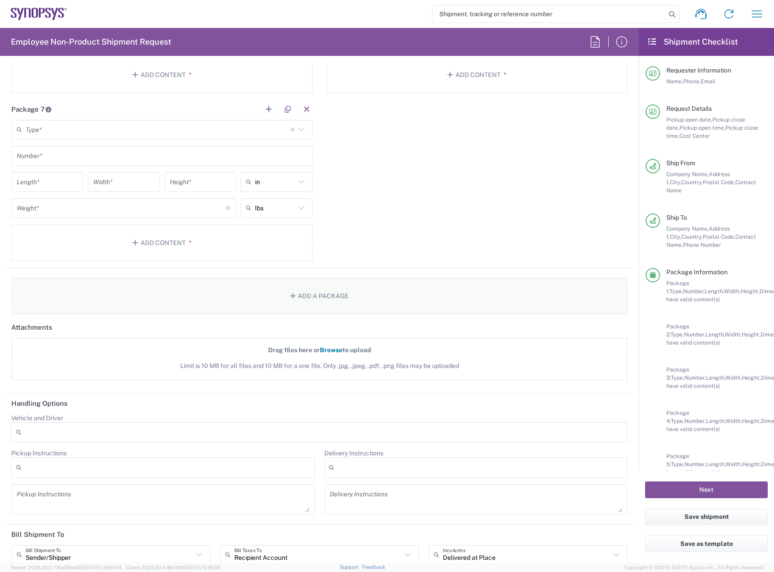
scroll to position [1487, 0]
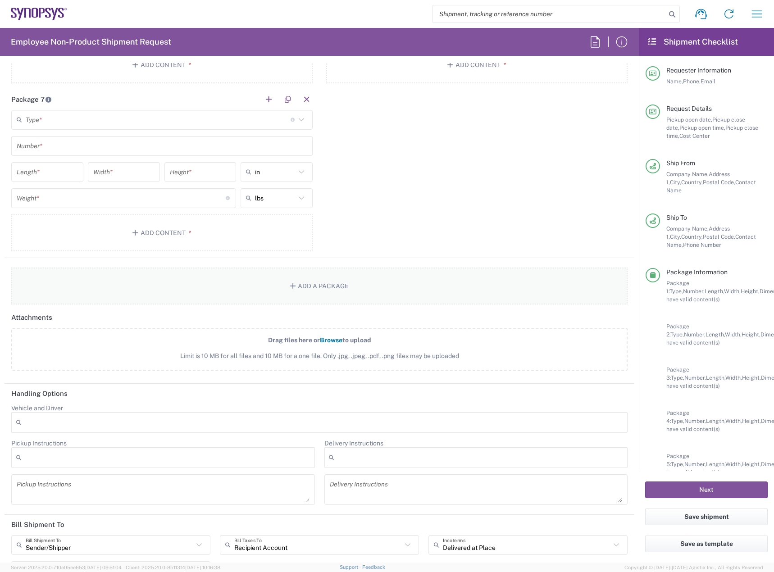
click at [360, 291] on button "Add a Package" at bounding box center [319, 286] width 616 height 37
click at [348, 283] on button "Add a Package" at bounding box center [319, 286] width 616 height 37
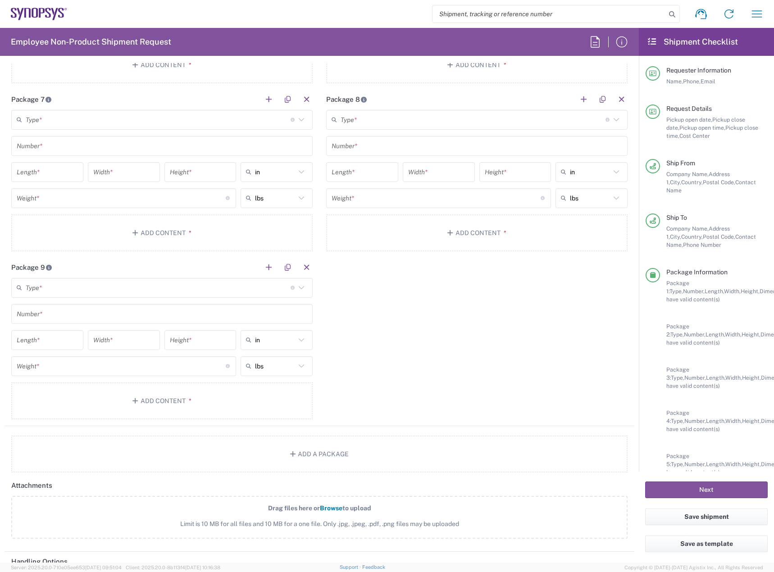
click at [222, 118] on input "text" at bounding box center [158, 120] width 265 height 16
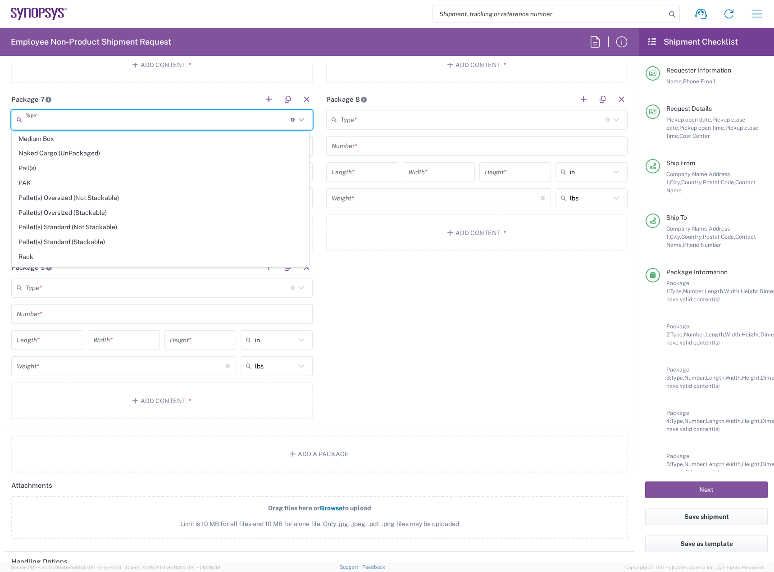
scroll to position [426, 0]
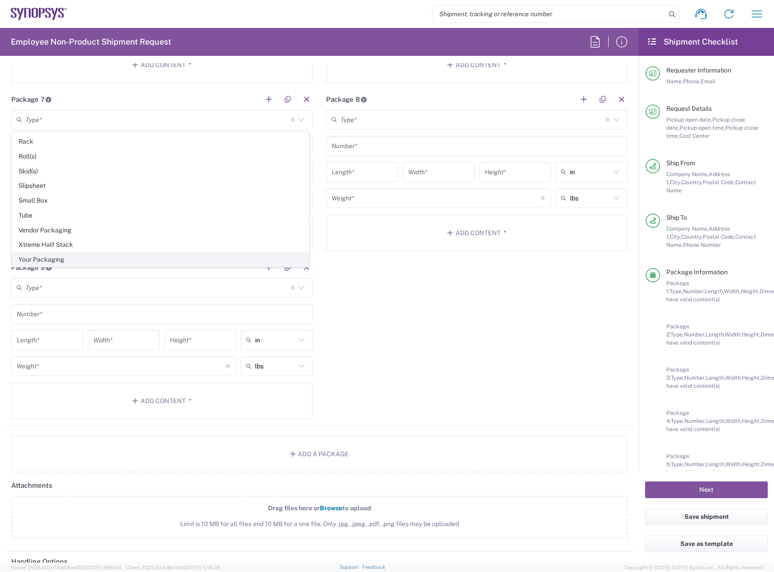
click at [179, 264] on span "Your Packaging" at bounding box center [160, 260] width 296 height 14
type input "Your Packaging"
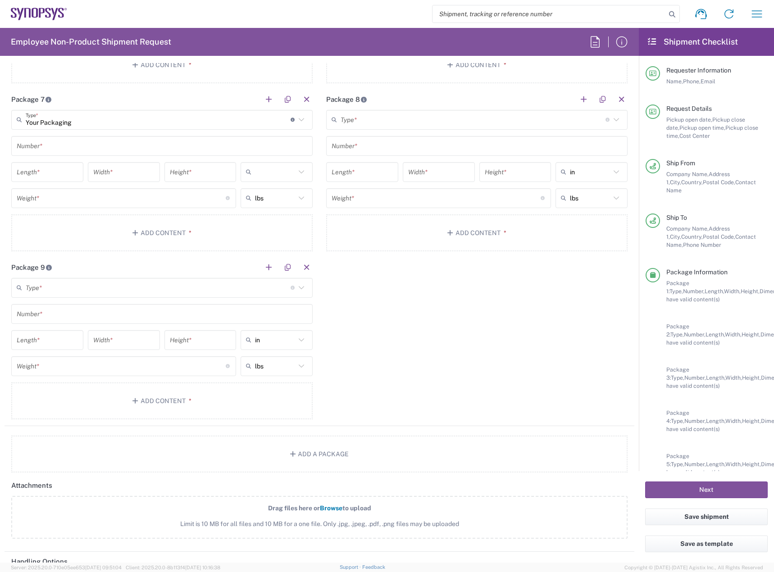
click at [281, 169] on input "text" at bounding box center [275, 172] width 41 height 14
click at [266, 210] on span "cm" at bounding box center [273, 207] width 69 height 14
type input "cm"
click at [573, 173] on input "text" at bounding box center [590, 172] width 41 height 14
click at [568, 209] on span "cm" at bounding box center [585, 207] width 69 height 14
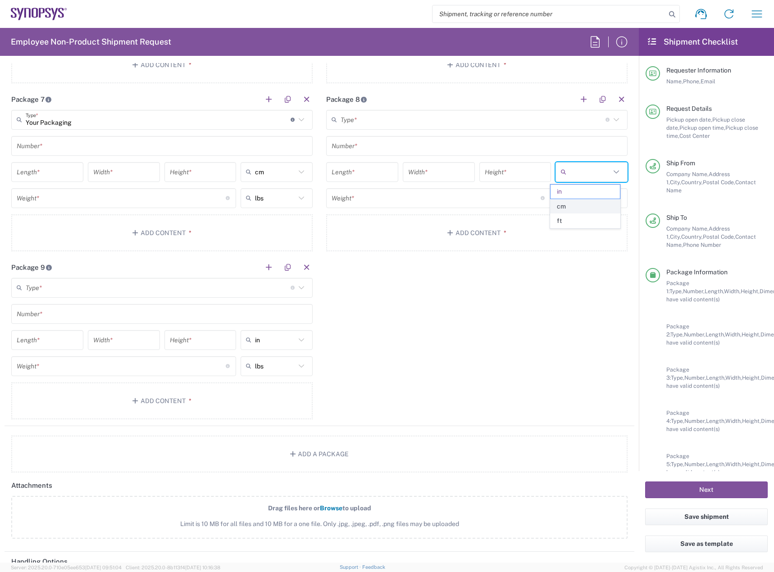
type input "cm"
click at [577, 199] on input "text" at bounding box center [590, 198] width 41 height 14
click at [573, 232] on span "kgs" at bounding box center [585, 233] width 69 height 14
type input "kgs"
click at [272, 208] on div "lbs lbs kgs" at bounding box center [276, 201] width 77 height 26
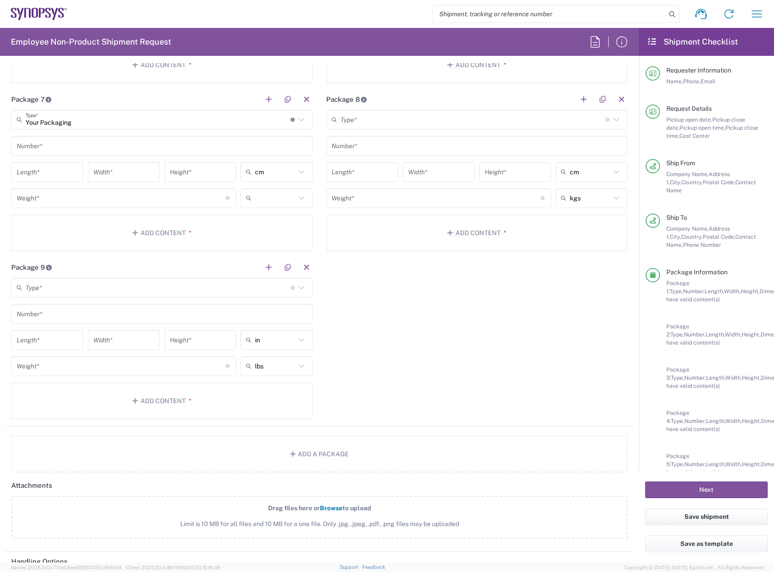
drag, startPoint x: 279, startPoint y: 196, endPoint x: 274, endPoint y: 223, distance: 27.9
click at [279, 197] on input "text" at bounding box center [275, 198] width 41 height 14
click at [277, 235] on span "kgs" at bounding box center [273, 233] width 69 height 14
type input "kgs"
click at [275, 338] on input "text" at bounding box center [275, 340] width 41 height 14
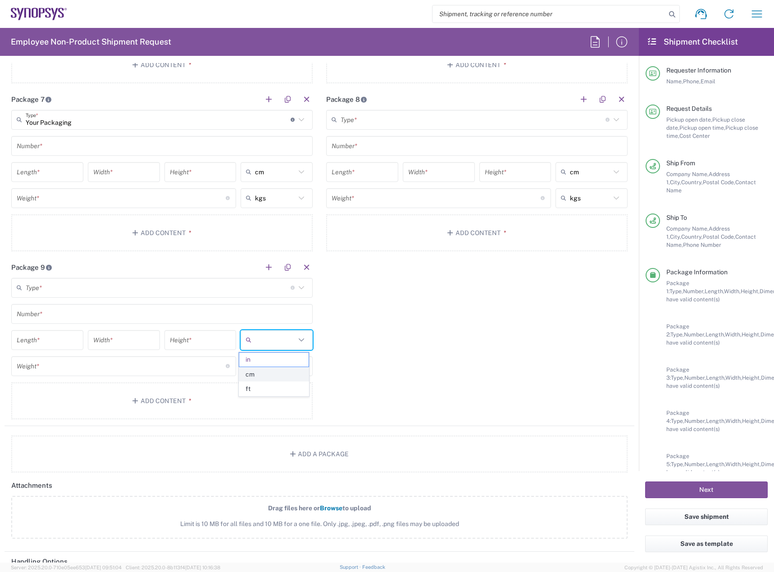
click at [269, 374] on span "cm" at bounding box center [273, 375] width 69 height 14
type input "cm"
click at [280, 357] on div "lbs" at bounding box center [277, 366] width 72 height 20
click at [279, 365] on input "text" at bounding box center [275, 366] width 41 height 14
click at [263, 400] on span "kgs" at bounding box center [273, 401] width 69 height 14
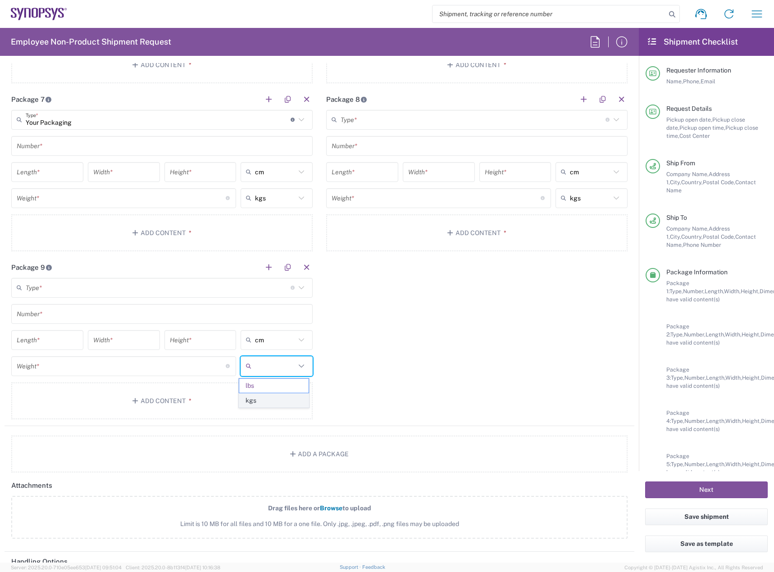
type input "kgs"
click at [68, 146] on input "text" at bounding box center [162, 146] width 291 height 16
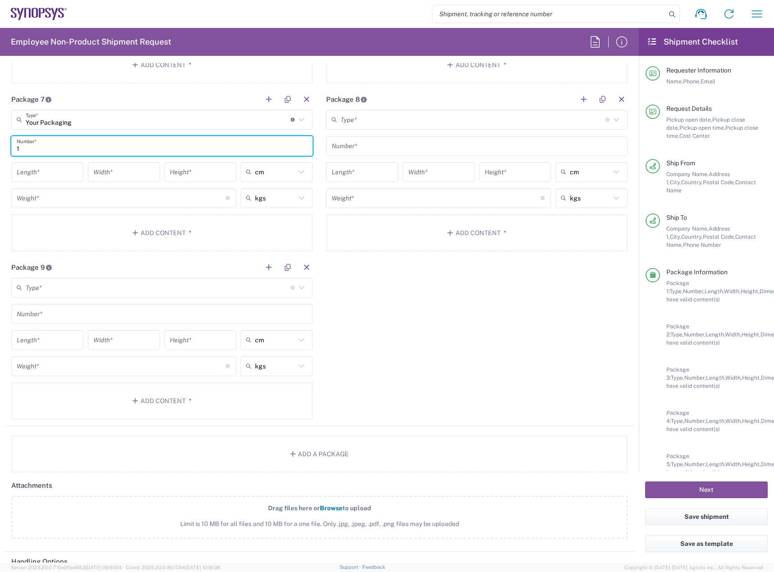
type input "1"
click at [55, 170] on input "number" at bounding box center [47, 172] width 61 height 16
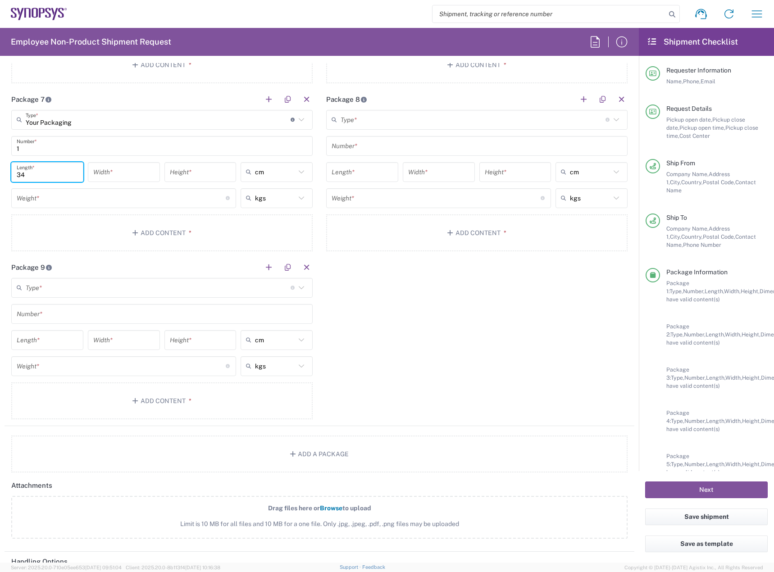
type input "34"
type input "7"
type input "cm"
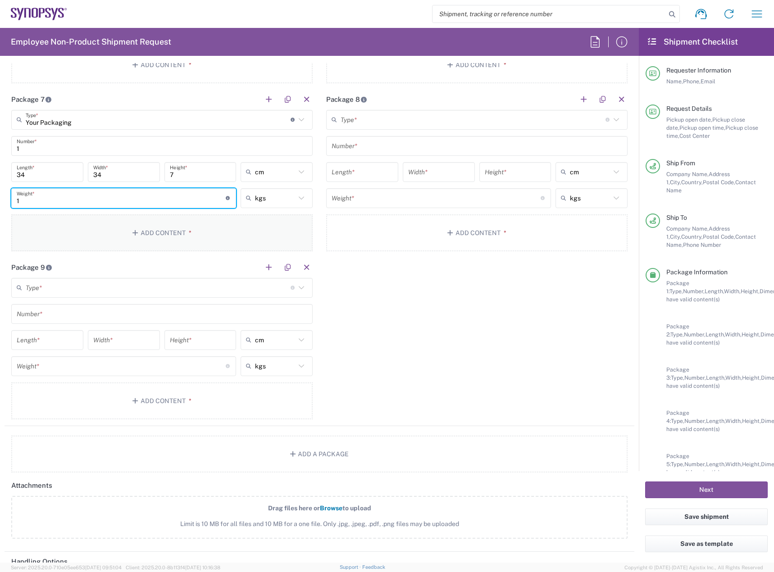
type input "1"
click at [141, 236] on button "Add Content *" at bounding box center [161, 232] width 301 height 37
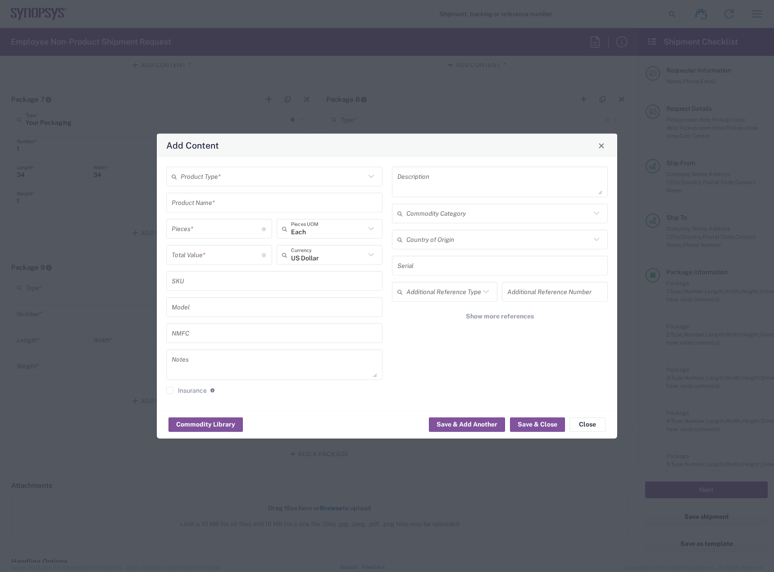
drag, startPoint x: 237, startPoint y: 164, endPoint x: 236, endPoint y: 173, distance: 9.2
click at [236, 171] on div "Product Type * Product Name * Pieces * Number of pieces inside all the packages…" at bounding box center [387, 283] width 460 height 253
drag, startPoint x: 236, startPoint y: 173, endPoint x: 228, endPoint y: 189, distance: 18.1
click at [236, 174] on input "text" at bounding box center [273, 176] width 185 height 16
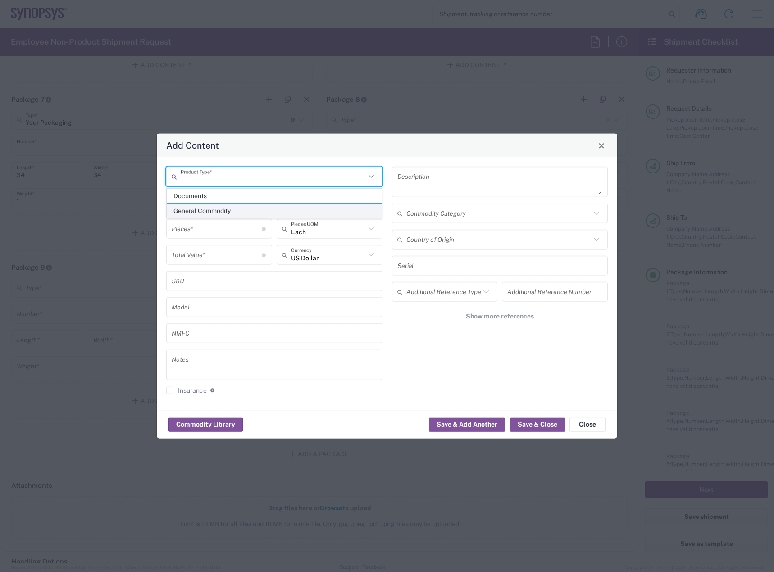
click at [222, 205] on span "General Commodity" at bounding box center [274, 211] width 214 height 14
type input "General Commodity"
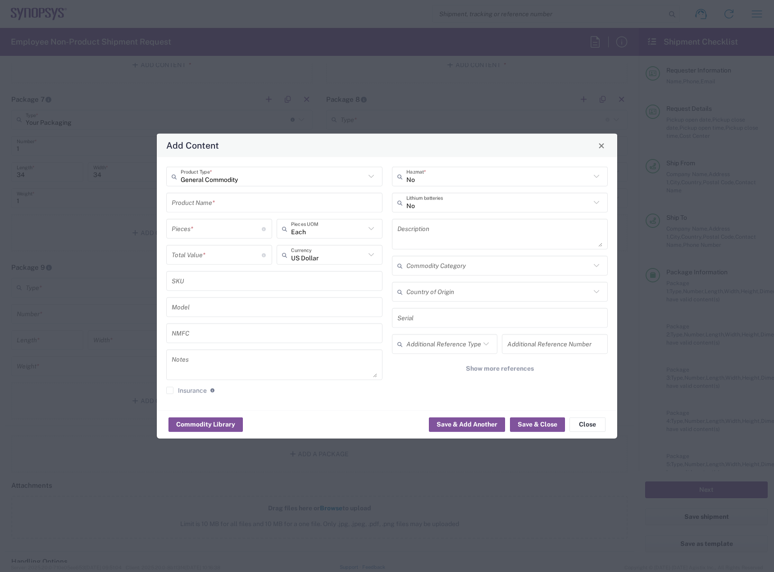
click at [221, 201] on input "text" at bounding box center [274, 203] width 205 height 16
type input "HDR-243684-05-FQSFP"
click at [223, 222] on input "number" at bounding box center [217, 229] width 90 height 16
type input "1"
click at [224, 262] on input "number" at bounding box center [217, 255] width 90 height 16
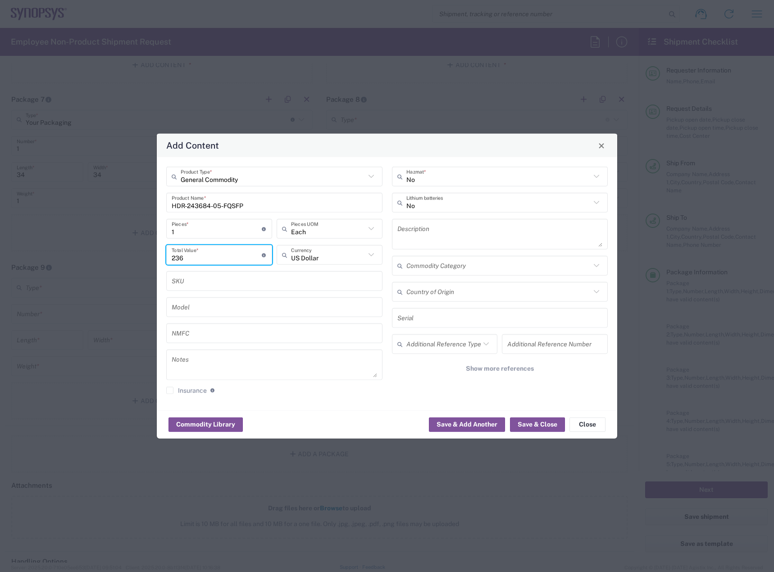
type input "236"
click at [214, 228] on input "1" at bounding box center [217, 229] width 90 height 16
type input "10"
type input "2360"
type input "10"
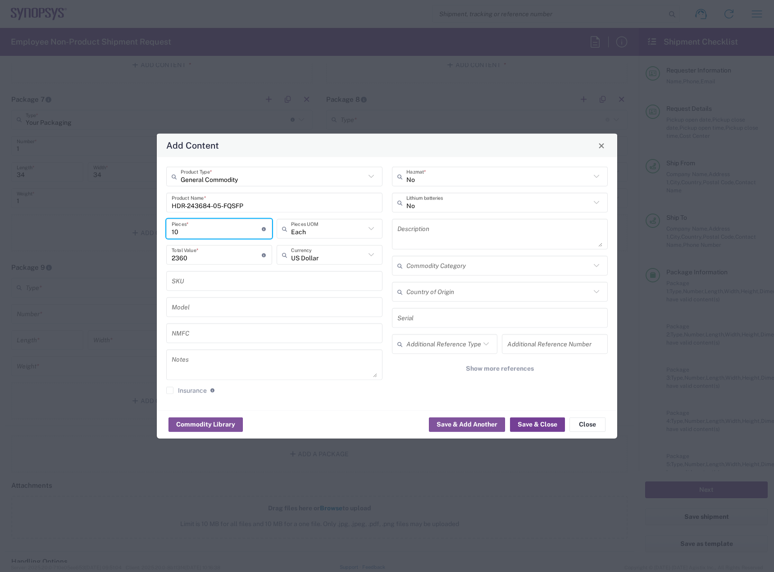
click at [524, 423] on button "Save & Close" at bounding box center [537, 424] width 55 height 14
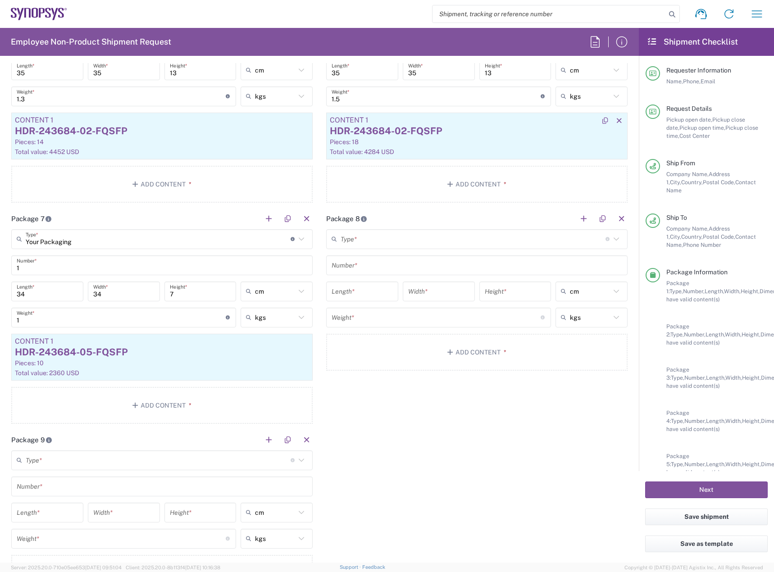
scroll to position [1351, 0]
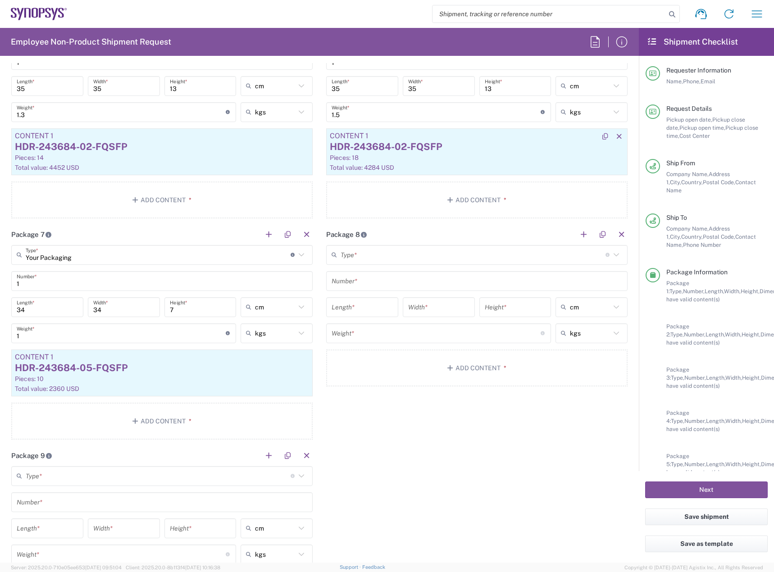
click at [443, 155] on div "Pieces: 18" at bounding box center [477, 158] width 294 height 8
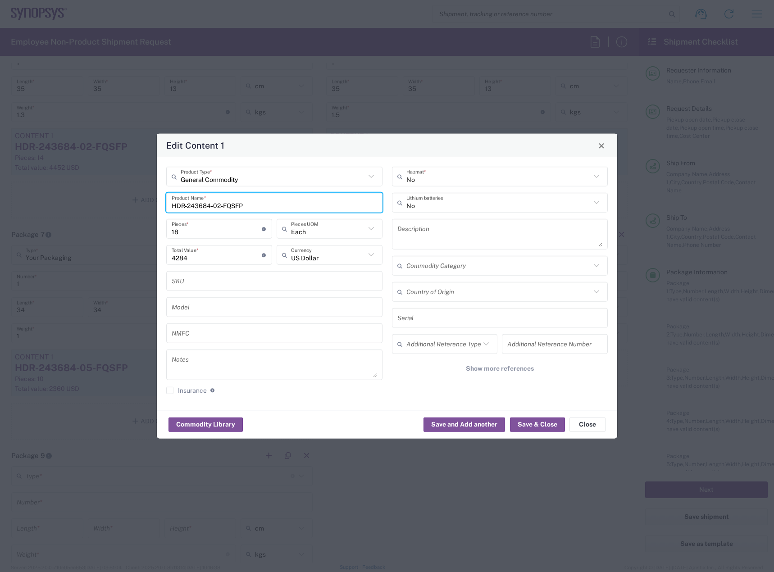
click at [221, 208] on input "HDR-243684-02-FQSFP" at bounding box center [274, 203] width 205 height 16
type input "HDR-243684-01-FQSFP"
click at [545, 425] on button "Save & Close" at bounding box center [537, 424] width 55 height 14
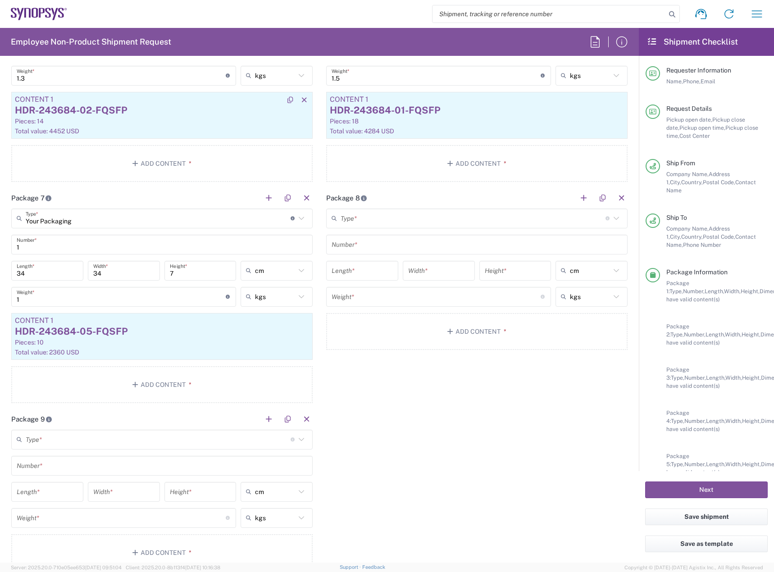
scroll to position [1487, 0]
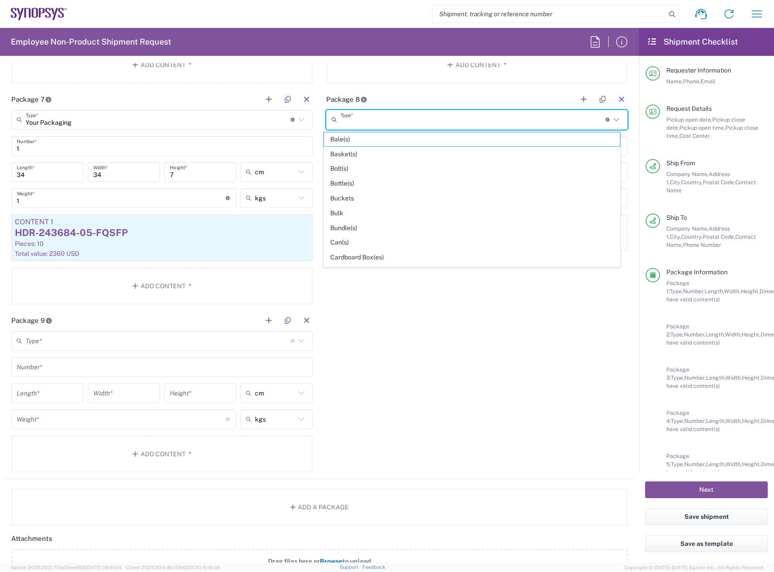
click at [408, 121] on input "text" at bounding box center [473, 120] width 265 height 16
click at [387, 267] on agx-dropdown-content "Bale(s) Basket(s) Bolt(s) Bottle(s) Buckets Bulk Bundle(s) Can(s) Cardboard Box…" at bounding box center [472, 200] width 298 height 136
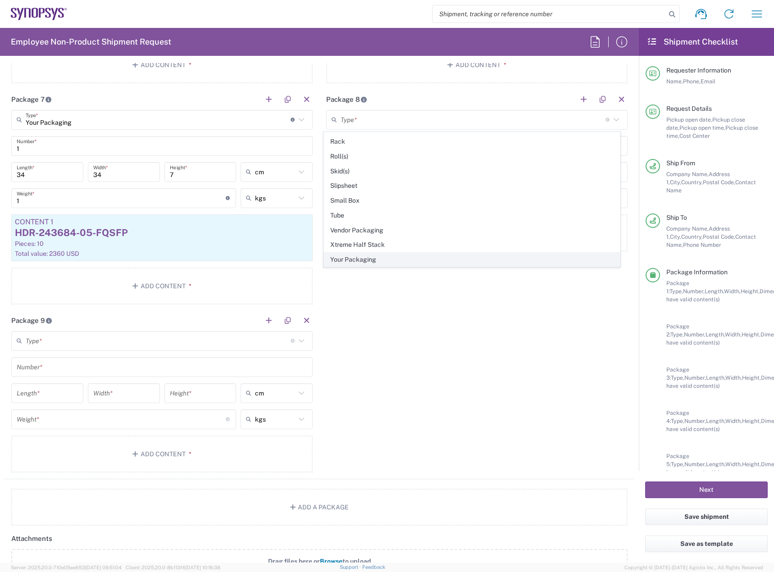
click at [388, 262] on span "Your Packaging" at bounding box center [472, 260] width 296 height 14
type input "Your Packaging"
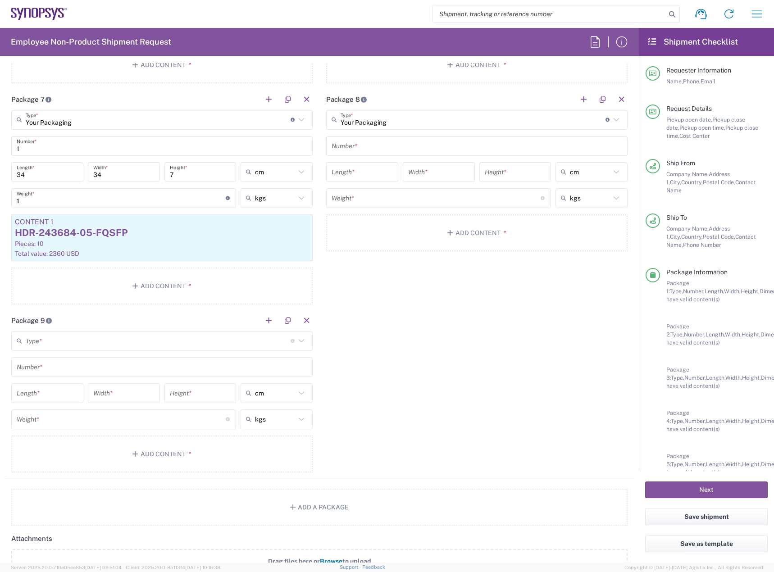
click at [395, 143] on input "text" at bounding box center [477, 146] width 291 height 16
type input "1"
click at [375, 172] on input "number" at bounding box center [362, 172] width 61 height 16
type input "35"
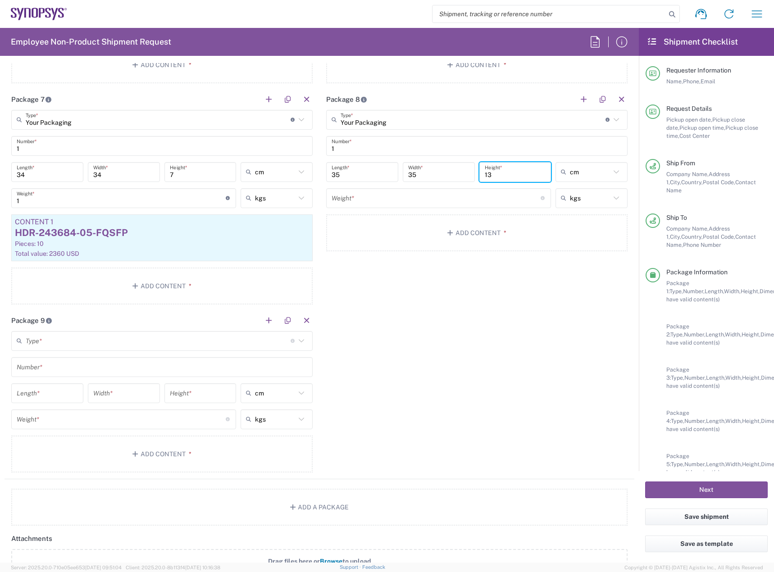
type input "13"
type input "cm"
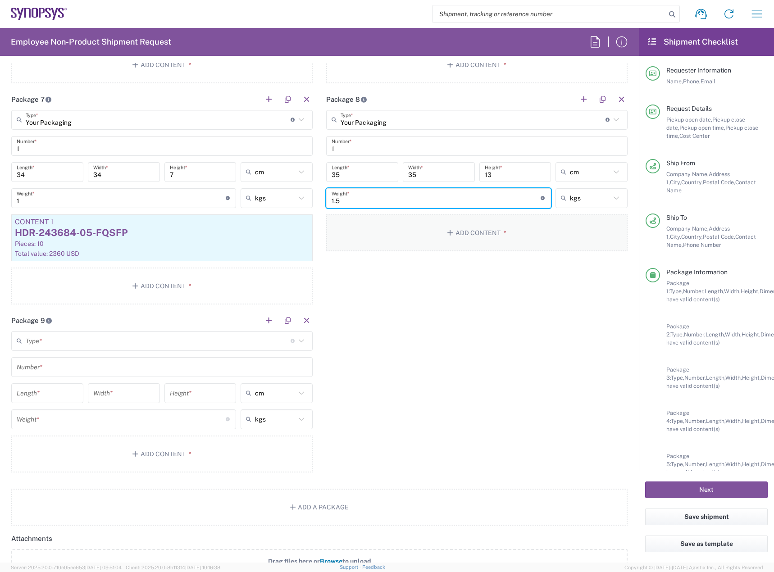
type input "1.5"
click at [487, 233] on button "Add Content *" at bounding box center [476, 232] width 301 height 37
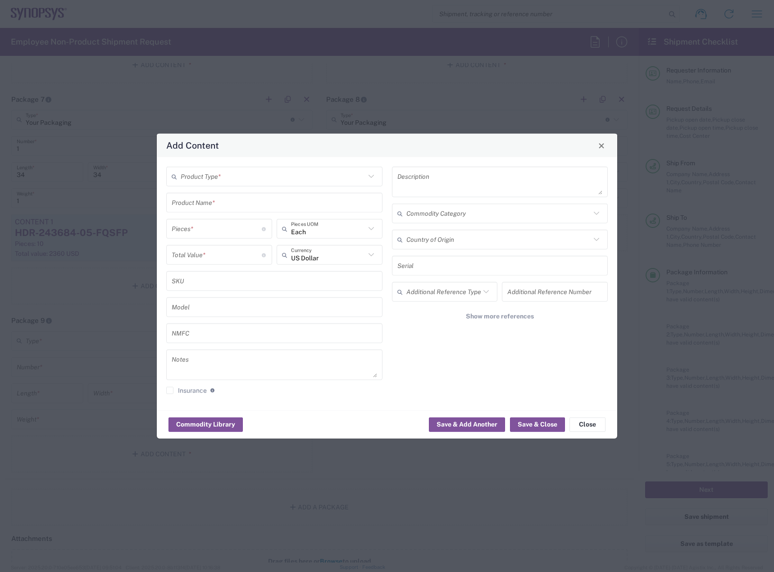
click at [326, 179] on input "text" at bounding box center [273, 176] width 185 height 16
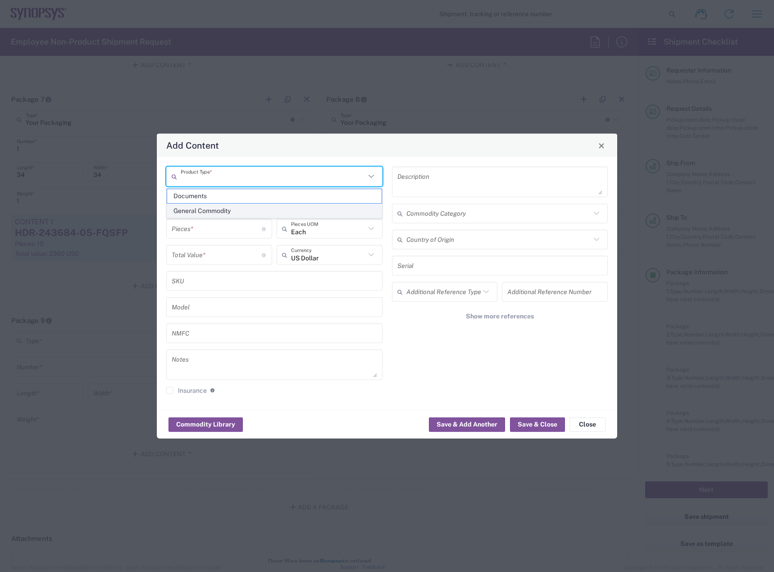
click at [300, 213] on span "General Commodity" at bounding box center [274, 211] width 214 height 14
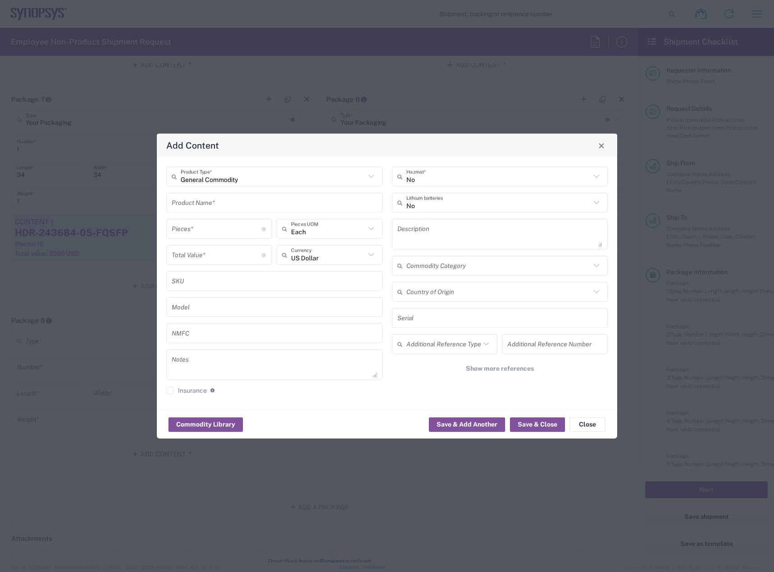
click at [298, 199] on input "text" at bounding box center [274, 203] width 205 height 16
click at [210, 232] on input "number" at bounding box center [217, 229] width 90 height 16
click at [206, 255] on input "number" at bounding box center [217, 255] width 90 height 16
click at [197, 225] on input "1" at bounding box center [217, 229] width 90 height 16
click at [529, 421] on button "Save & Close" at bounding box center [537, 424] width 55 height 14
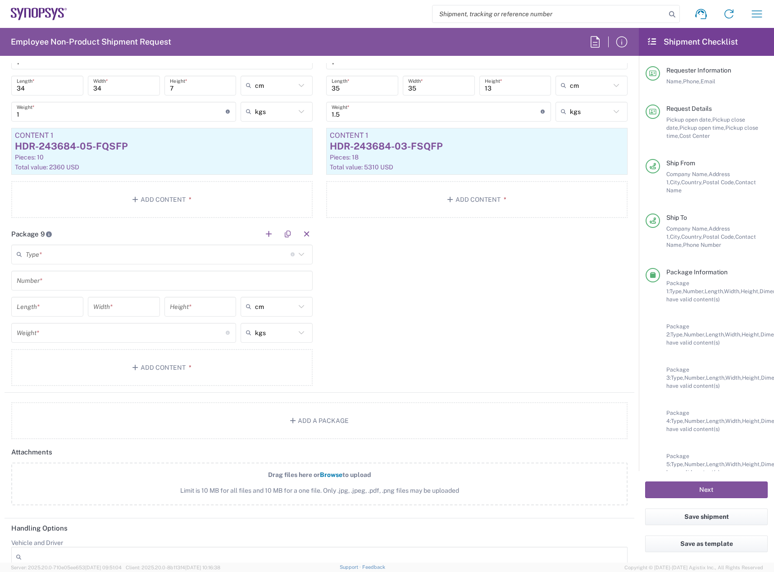
scroll to position [1622, 0]
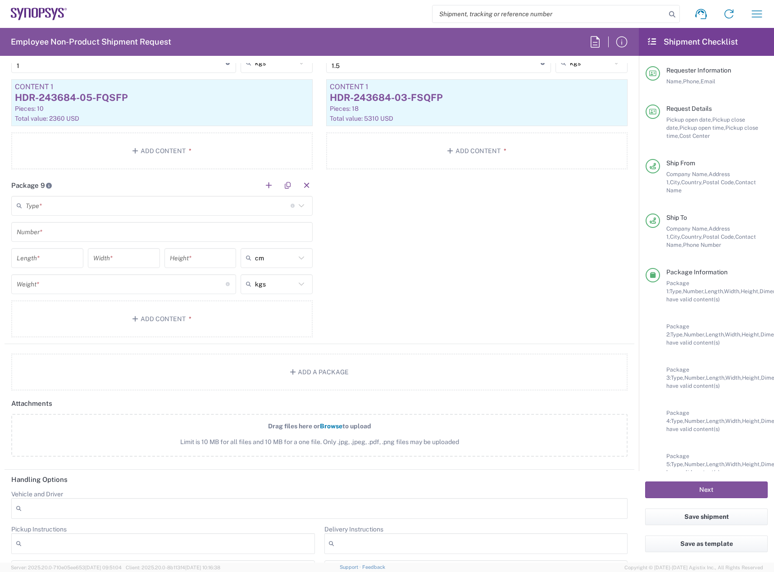
click at [203, 206] on input "text" at bounding box center [158, 206] width 265 height 16
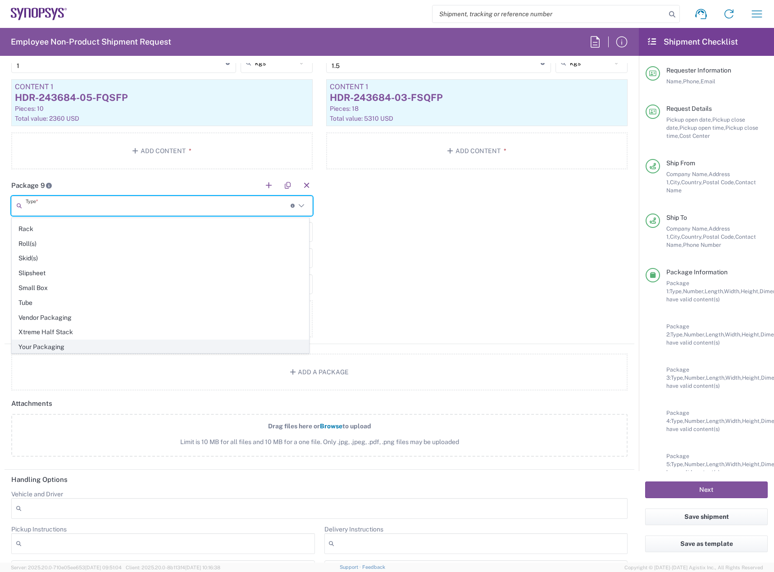
scroll to position [426, 0]
click at [131, 346] on span "Your Packaging" at bounding box center [160, 346] width 296 height 14
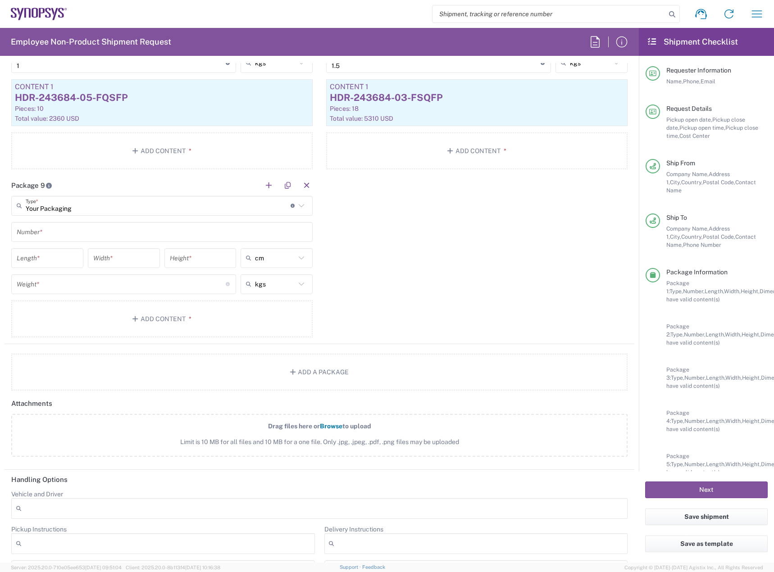
click at [120, 230] on input "text" at bounding box center [162, 232] width 291 height 16
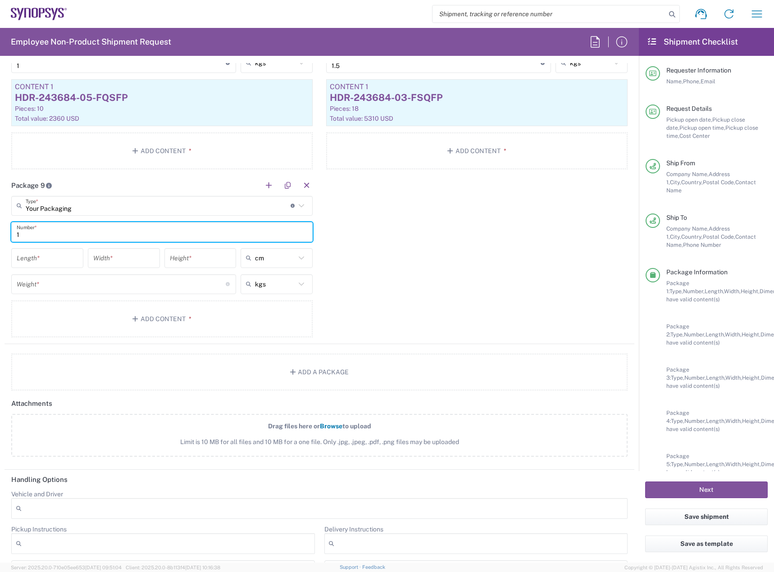
click at [29, 259] on input "number" at bounding box center [47, 258] width 61 height 16
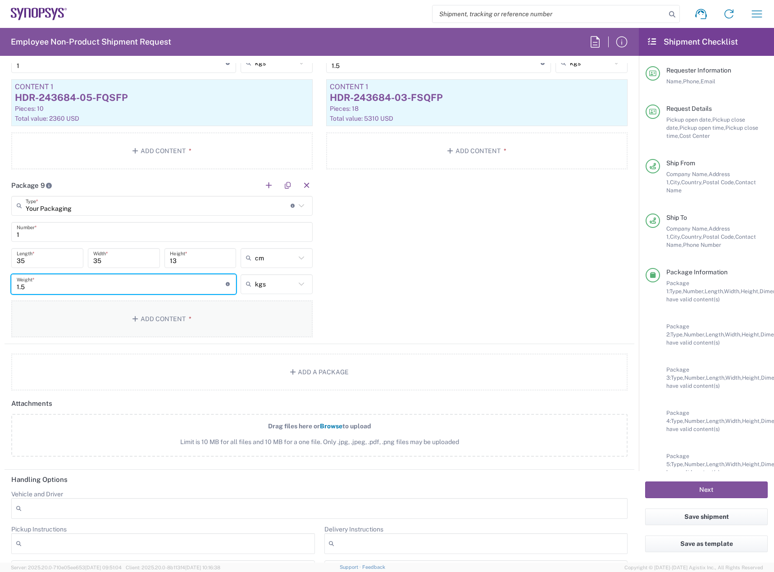
click at [39, 306] on button "Add Content *" at bounding box center [161, 318] width 301 height 37
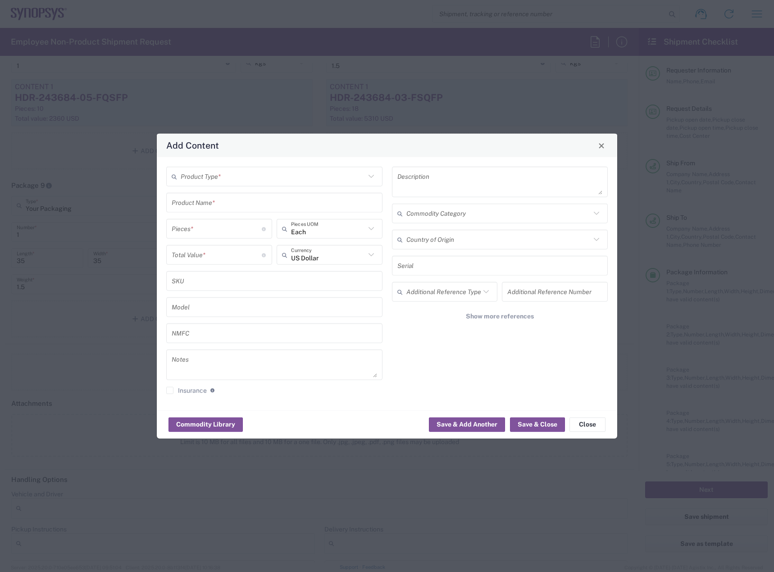
click at [209, 177] on input "text" at bounding box center [273, 176] width 185 height 16
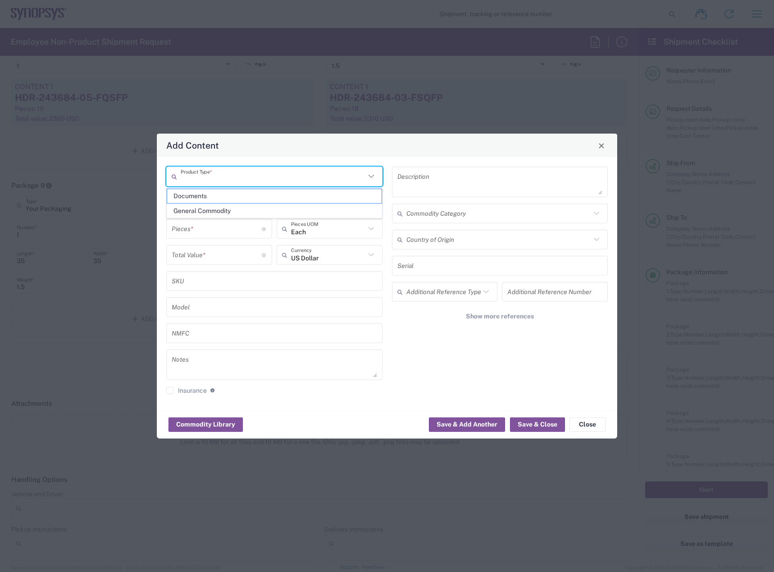
click at [207, 212] on span "General Commodity" at bounding box center [274, 211] width 214 height 14
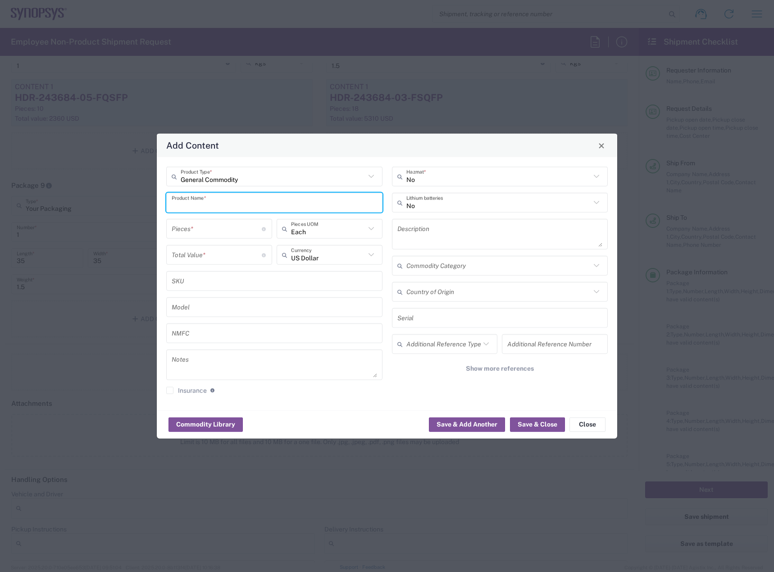
click at [209, 205] on input "text" at bounding box center [274, 203] width 205 height 16
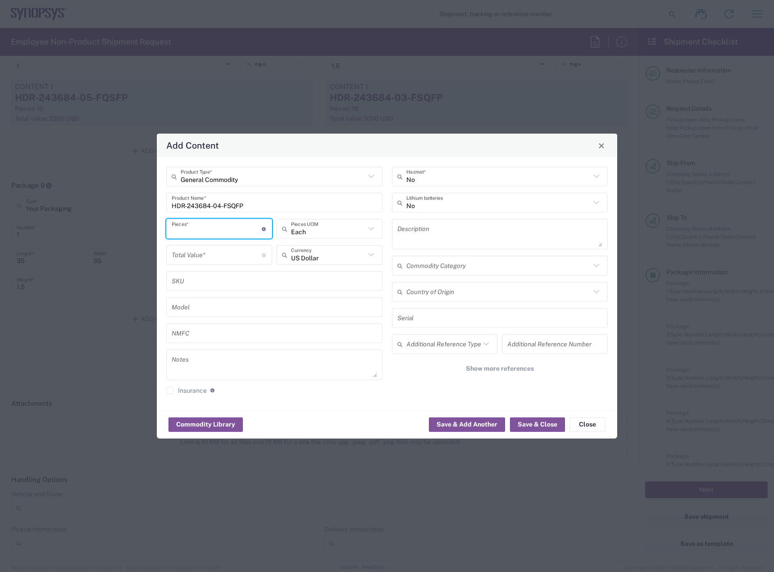
click at [214, 227] on input "number" at bounding box center [217, 229] width 90 height 16
click at [211, 259] on input "number" at bounding box center [217, 255] width 90 height 16
click at [209, 232] on input "1" at bounding box center [217, 229] width 90 height 16
click at [518, 429] on button "Save & Close" at bounding box center [537, 424] width 55 height 14
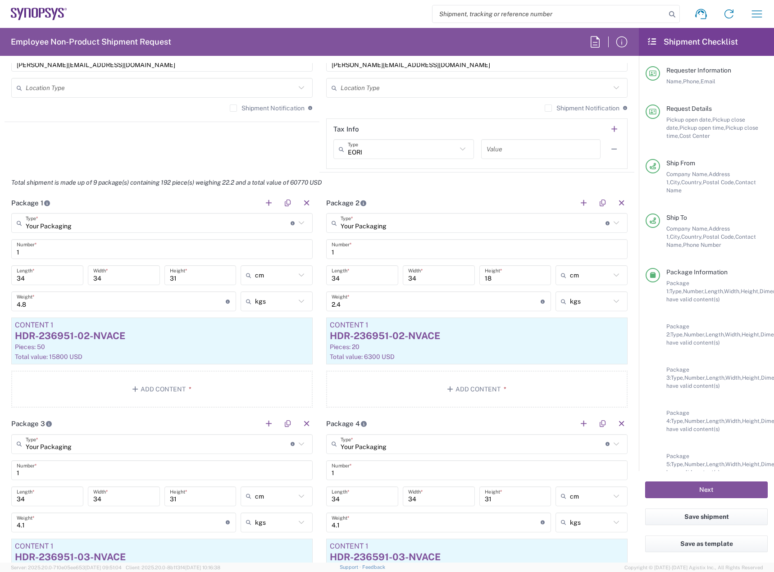
scroll to position [631, 0]
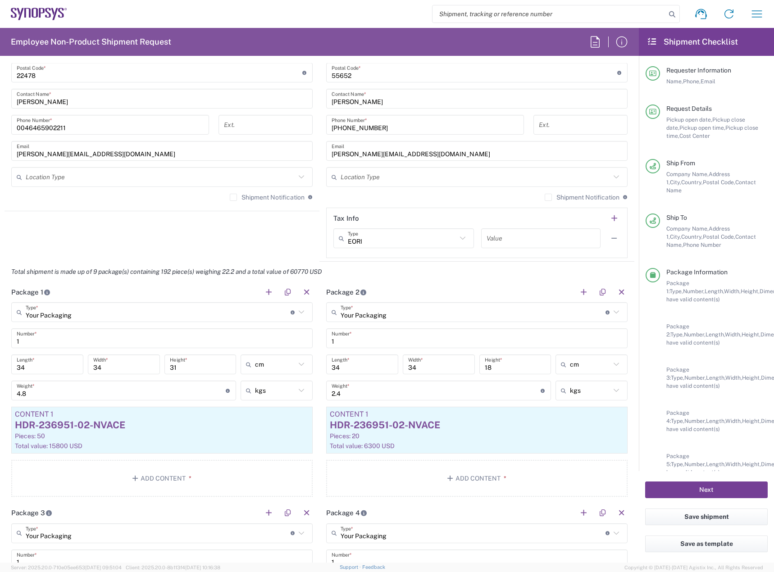
click at [695, 487] on button "Next" at bounding box center [706, 490] width 123 height 17
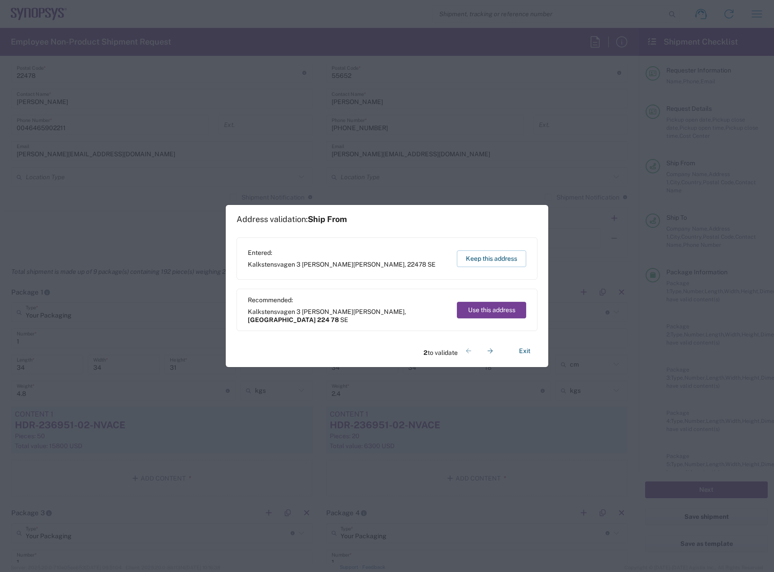
click at [497, 307] on button "Use this address" at bounding box center [491, 310] width 69 height 17
click at [494, 314] on button "Use this address" at bounding box center [491, 310] width 69 height 17
